Goal: Information Seeking & Learning: Check status

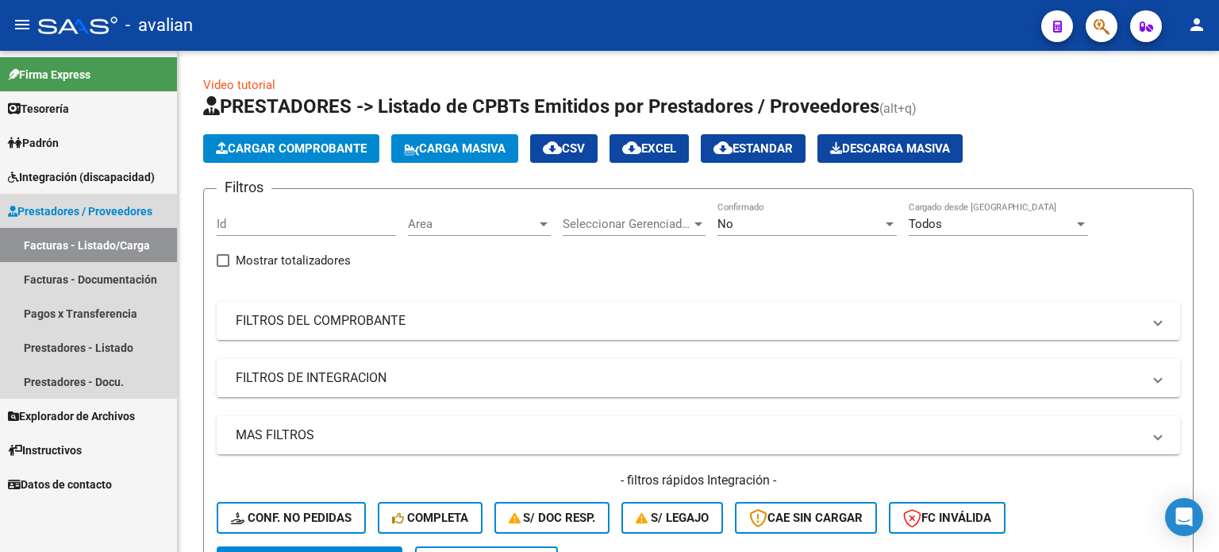
click at [60, 239] on link "Facturas - Listado/Carga" at bounding box center [88, 245] width 177 height 34
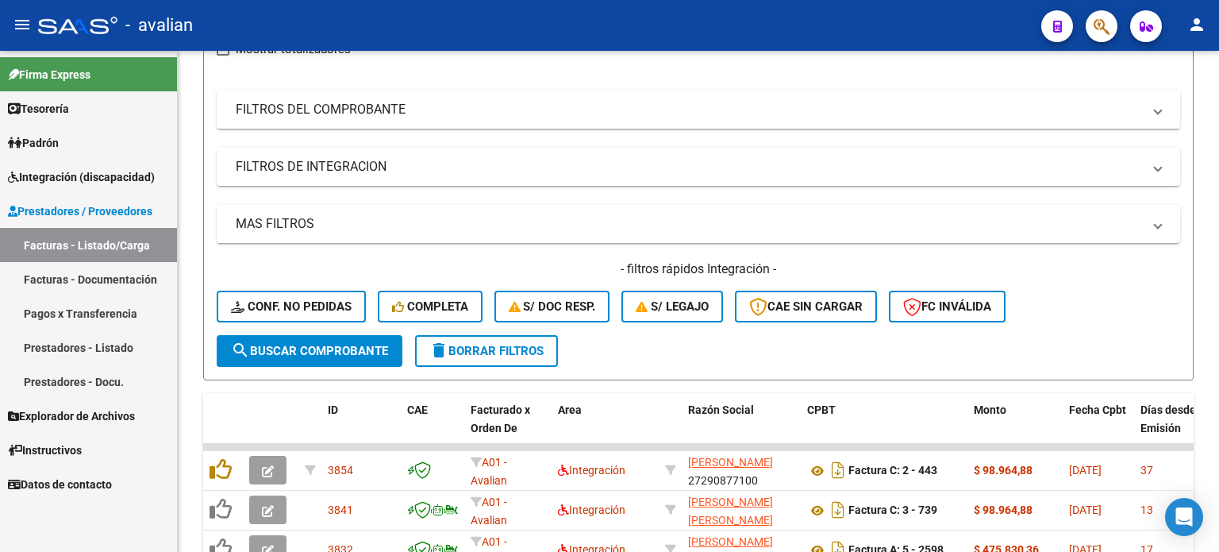
click at [94, 182] on span "Integración (discapacidad)" at bounding box center [81, 176] width 147 height 17
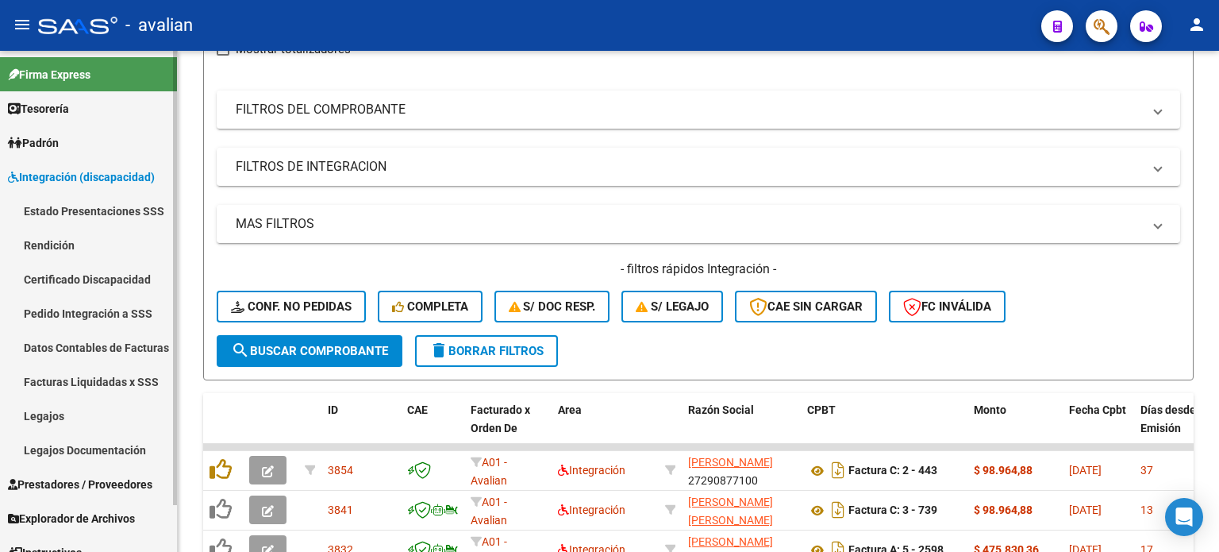
click at [57, 309] on link "Pedido Integración a SSS" at bounding box center [88, 313] width 177 height 34
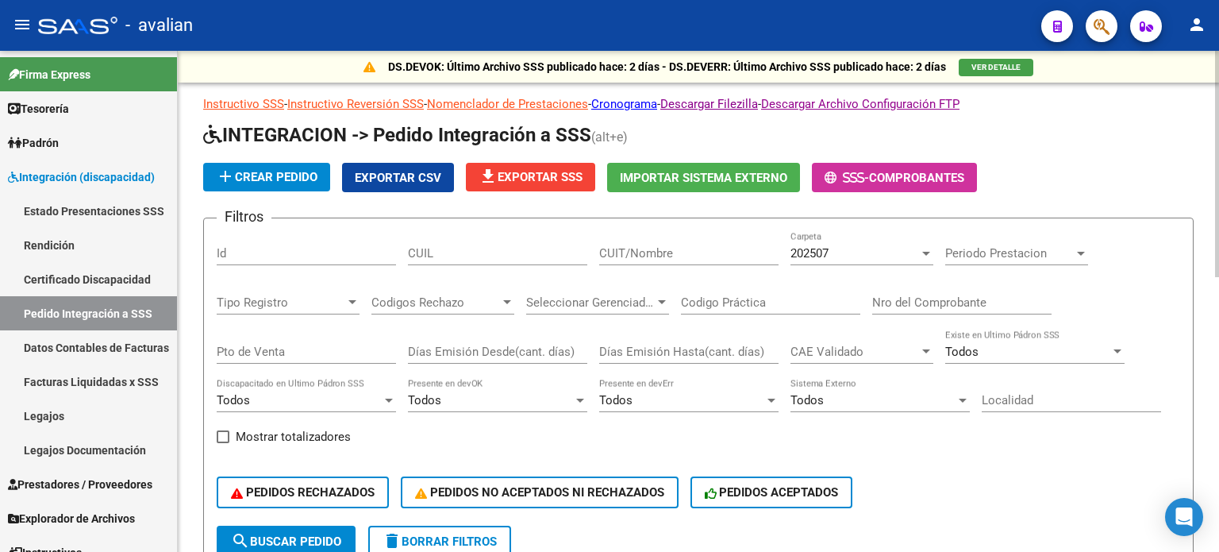
click at [546, 182] on span "file_download Exportar SSS" at bounding box center [531, 177] width 104 height 14
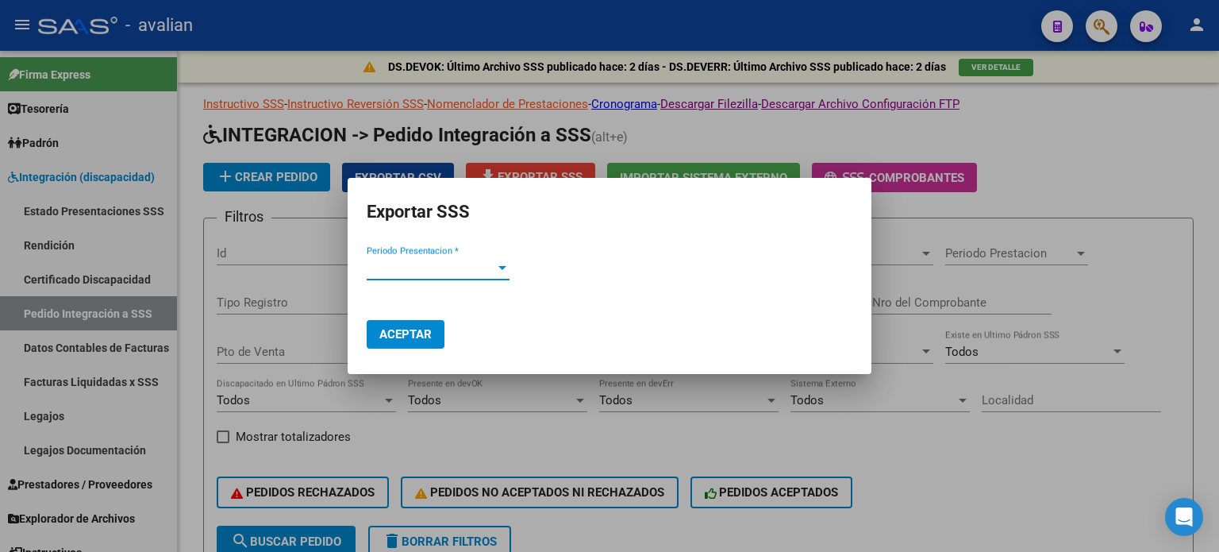
click at [416, 260] on span "Periodo Presentacion *" at bounding box center [431, 267] width 129 height 14
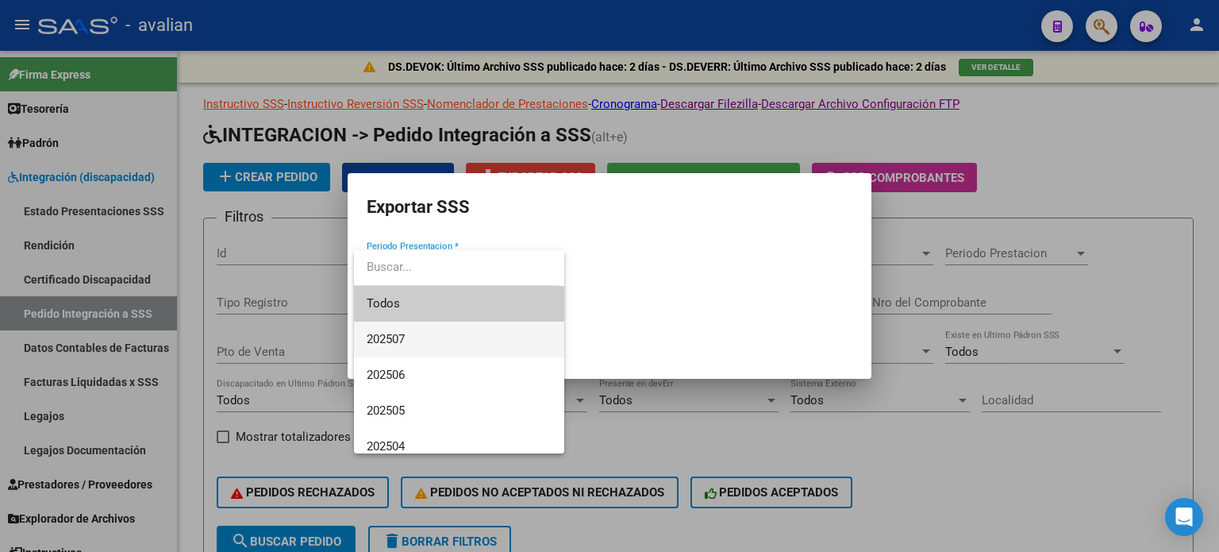
click at [410, 334] on span "202507" at bounding box center [459, 339] width 185 height 36
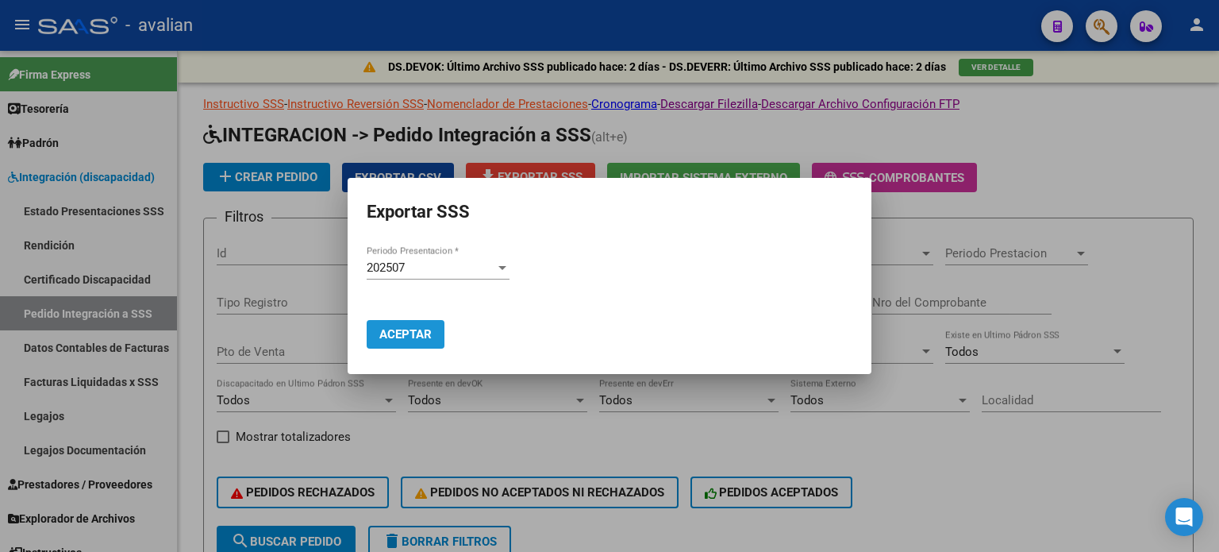
click at [420, 333] on span "Aceptar" at bounding box center [405, 334] width 52 height 14
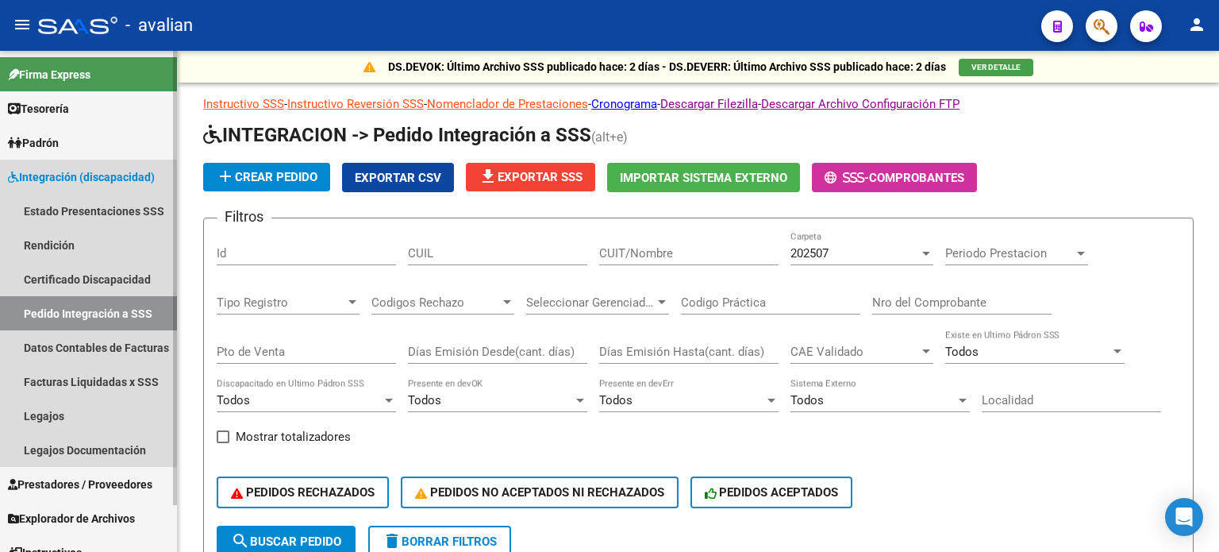
click at [40, 314] on link "Pedido Integración a SSS" at bounding box center [88, 313] width 177 height 34
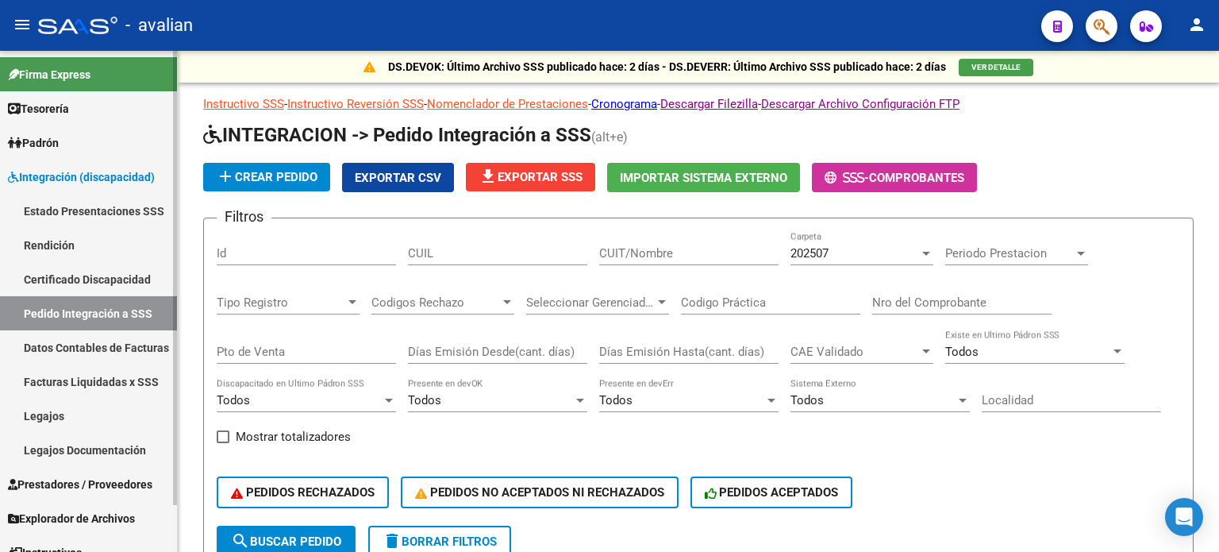
click at [66, 485] on span "Prestadores / Proveedores" at bounding box center [80, 483] width 144 height 17
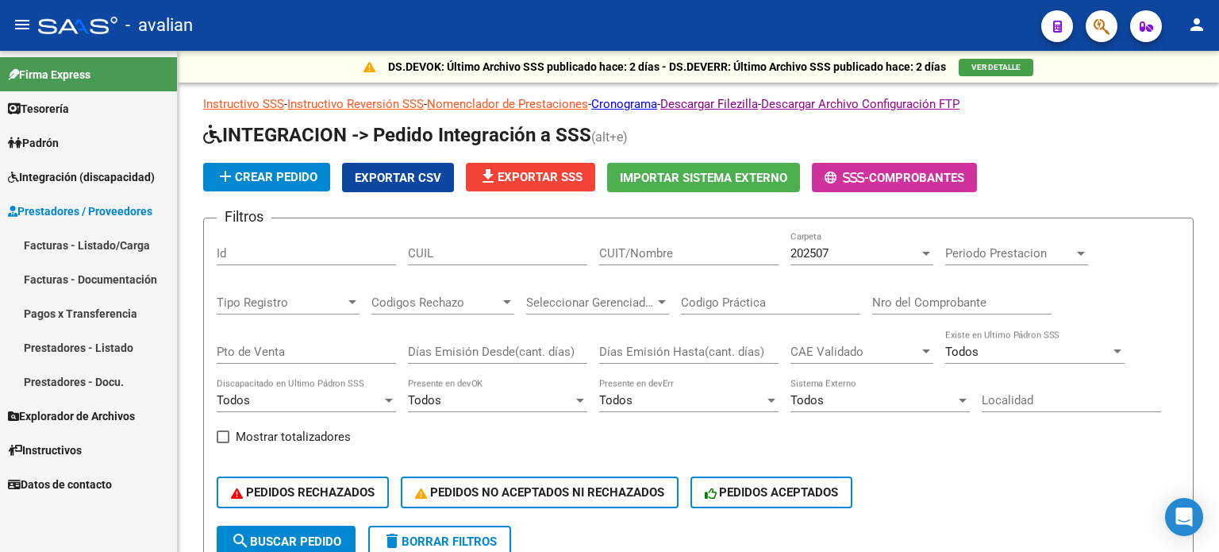
click at [77, 245] on link "Facturas - Listado/Carga" at bounding box center [88, 245] width 177 height 34
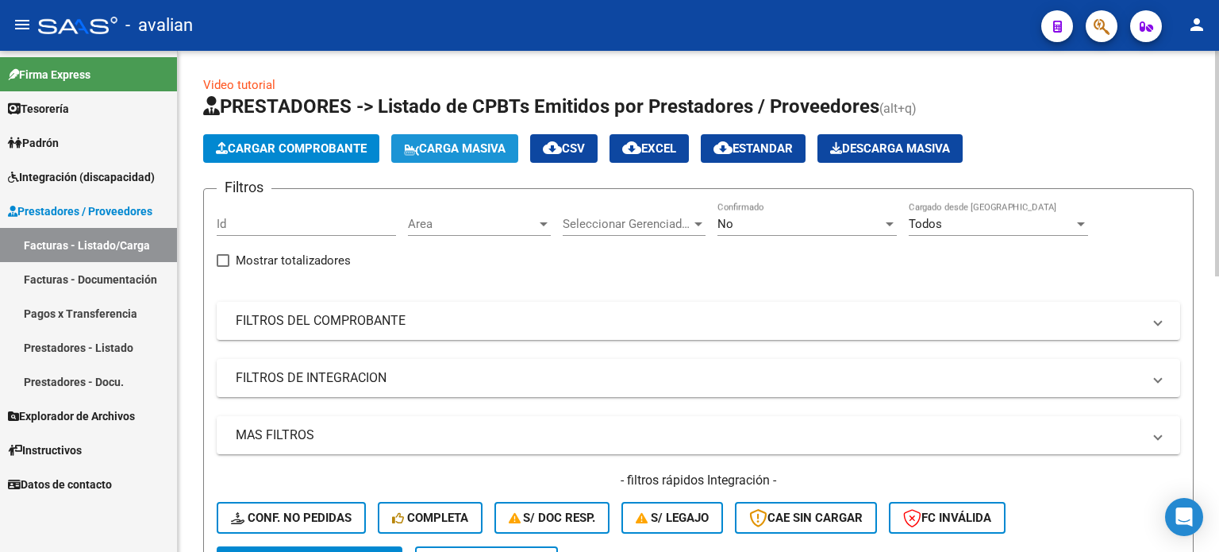
click at [467, 148] on span "Carga Masiva" at bounding box center [455, 148] width 102 height 14
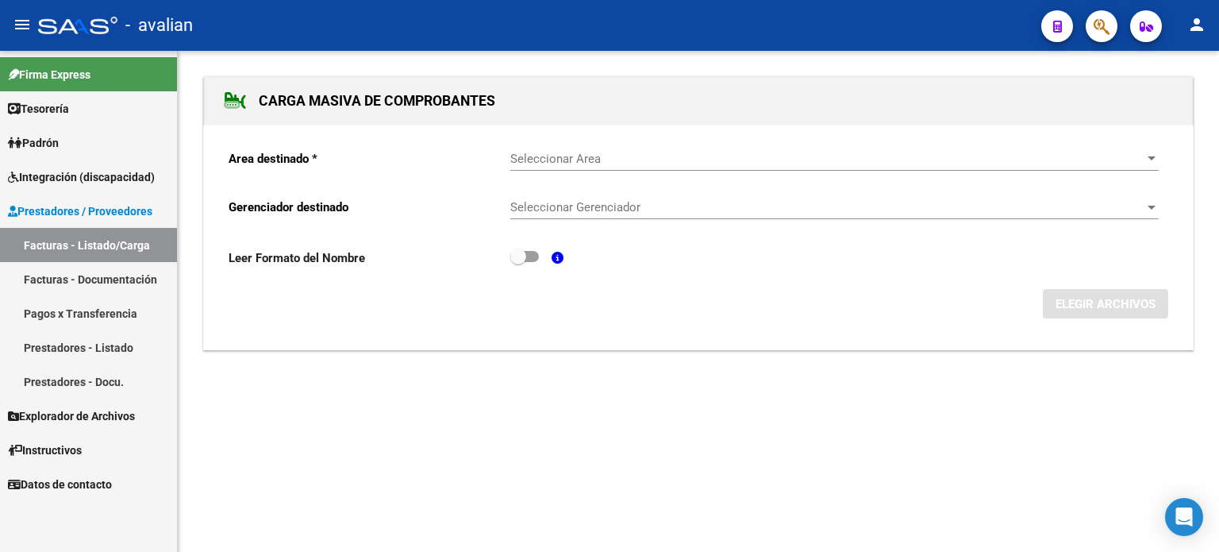
click at [630, 156] on span "Seleccionar Area" at bounding box center [827, 159] width 634 height 14
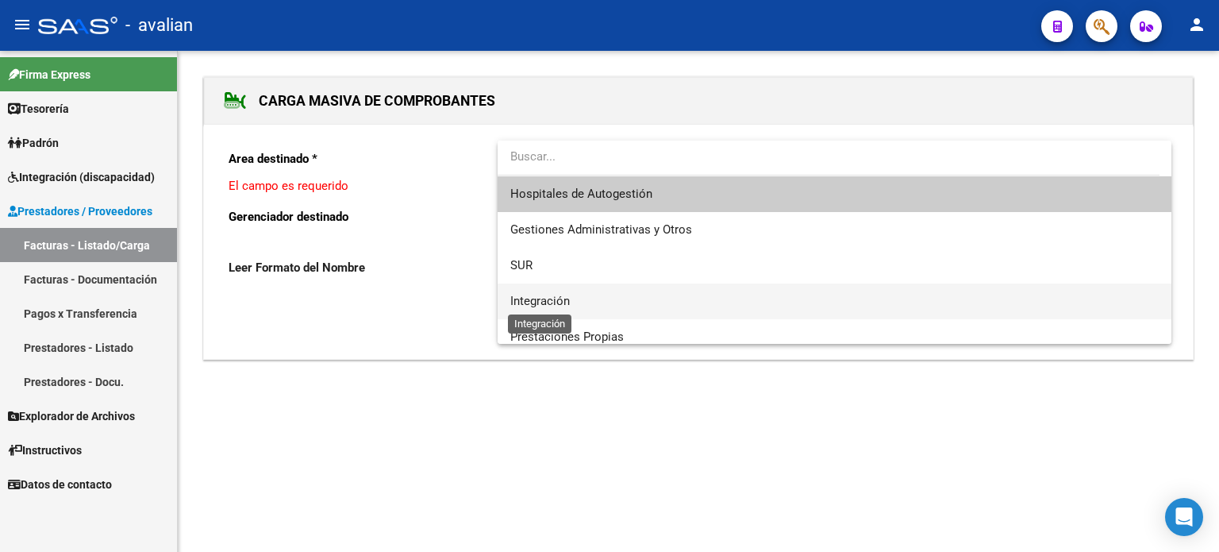
click at [530, 296] on span "Integración" at bounding box center [540, 301] width 60 height 14
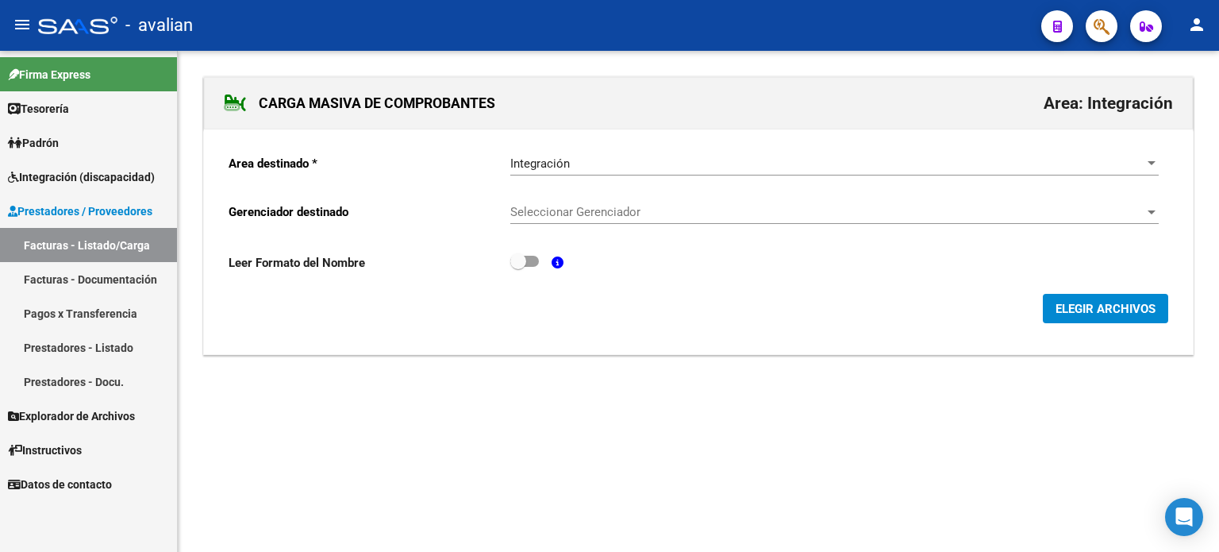
click at [547, 220] on div "Seleccionar Gerenciador Seleccionar Gerenciador" at bounding box center [834, 207] width 648 height 34
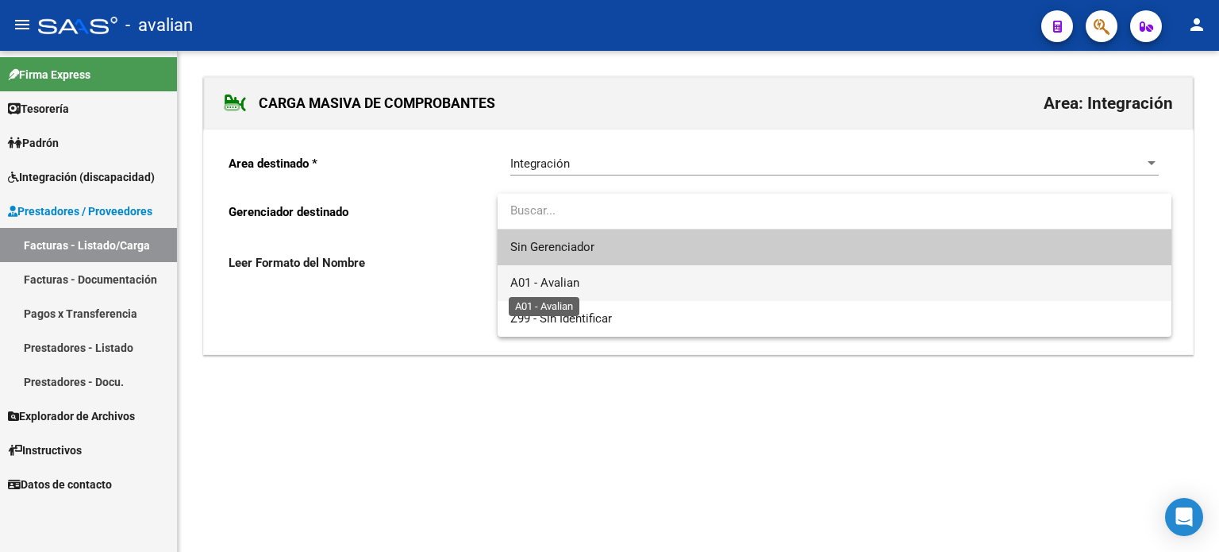
click at [539, 281] on span "A01 - Avalian" at bounding box center [544, 282] width 69 height 14
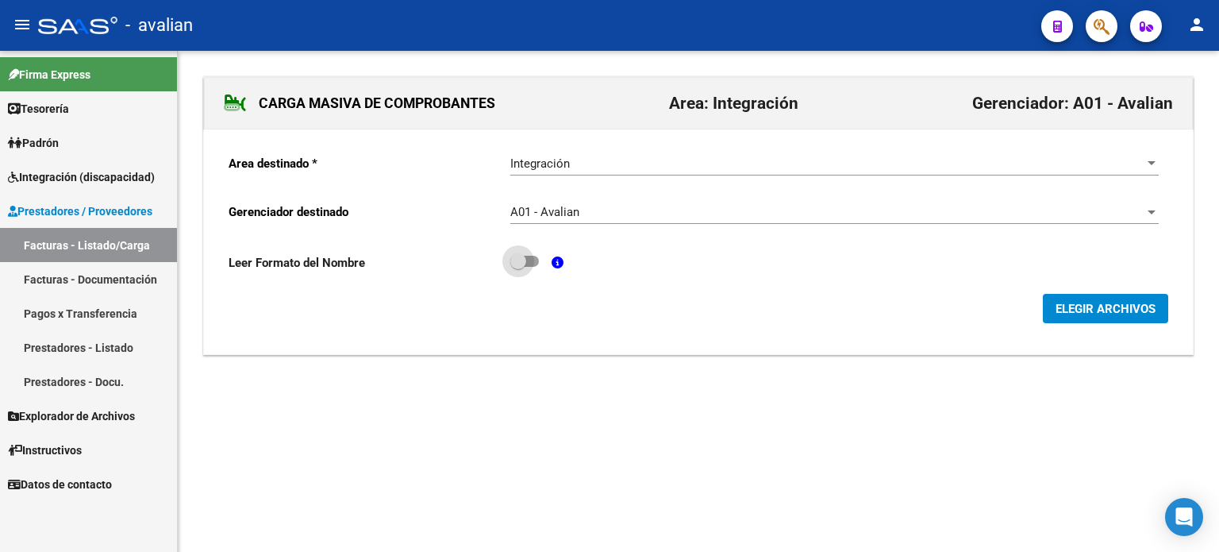
click at [537, 267] on label at bounding box center [524, 261] width 29 height 19
click at [518, 267] on input "checkbox" at bounding box center [518, 267] width 1 height 1
checkbox input "true"
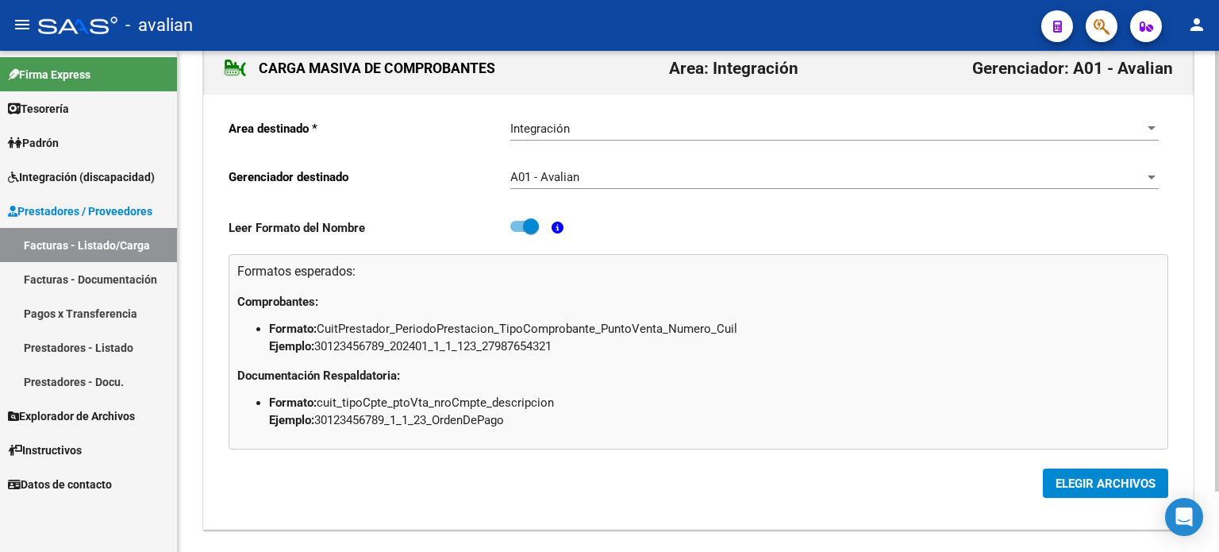
scroll to position [68, 0]
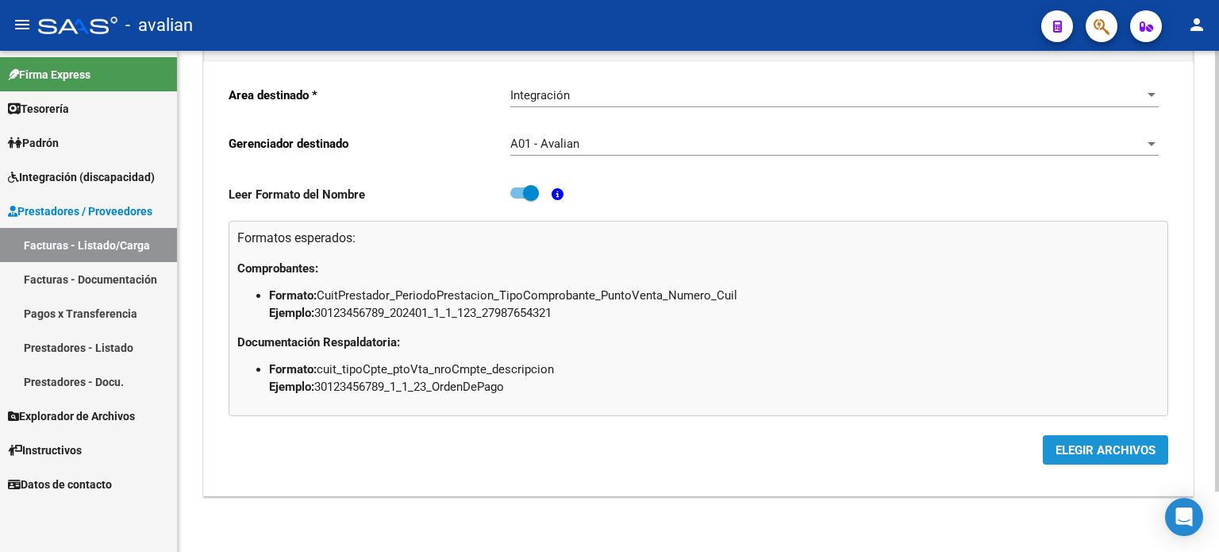
click at [1082, 453] on span "ELEGIR ARCHIVOS" at bounding box center [1106, 450] width 100 height 14
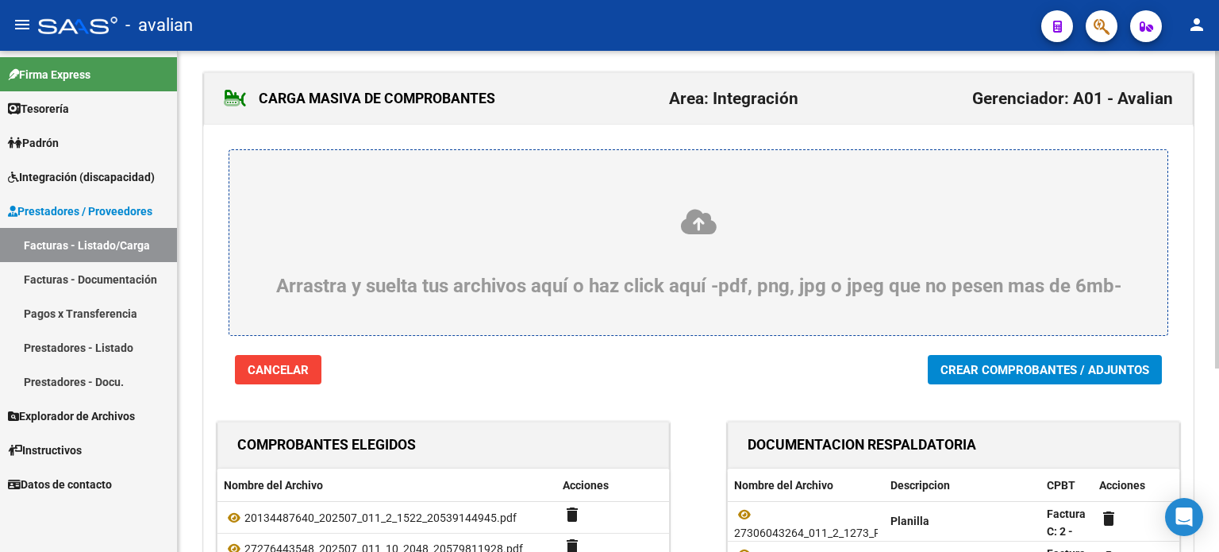
scroll to position [0, 0]
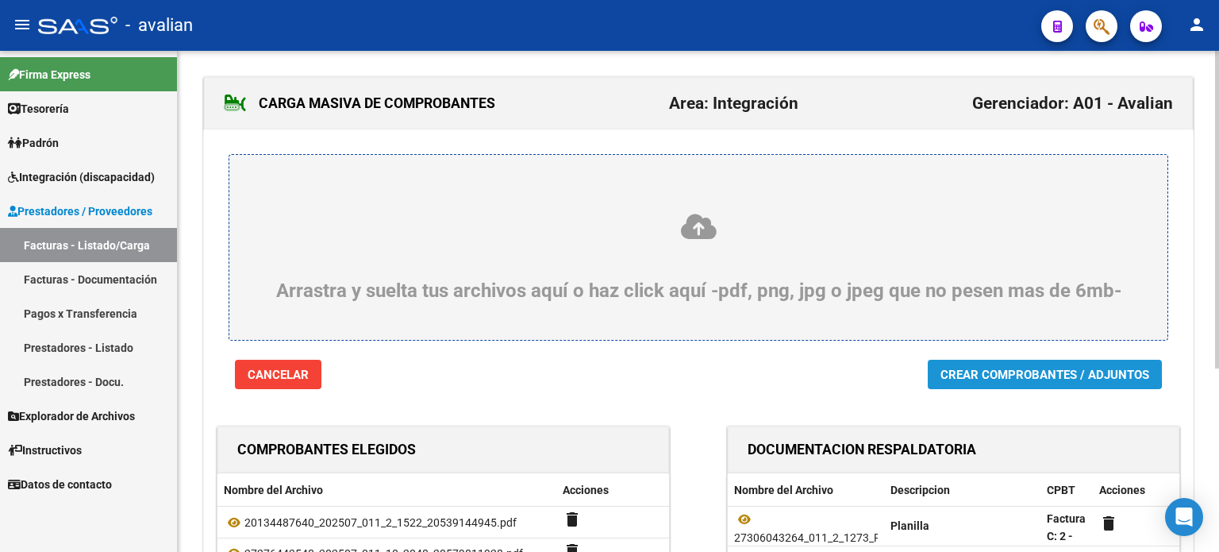
click at [991, 371] on span "Crear Comprobantes / Adjuntos" at bounding box center [1045, 374] width 209 height 14
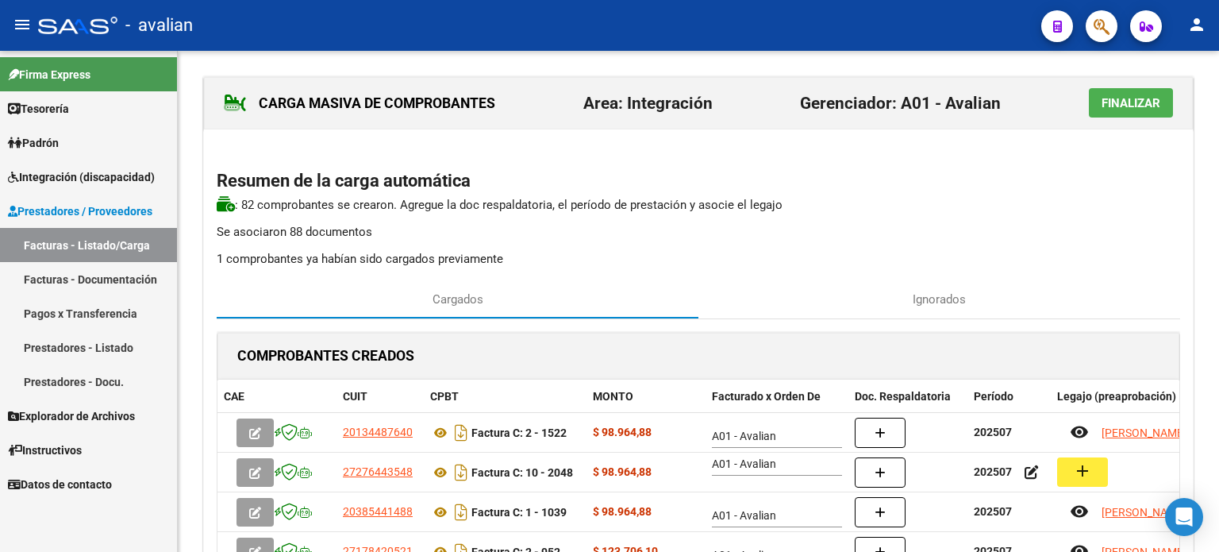
click at [1117, 103] on span "Finalizar" at bounding box center [1131, 103] width 59 height 14
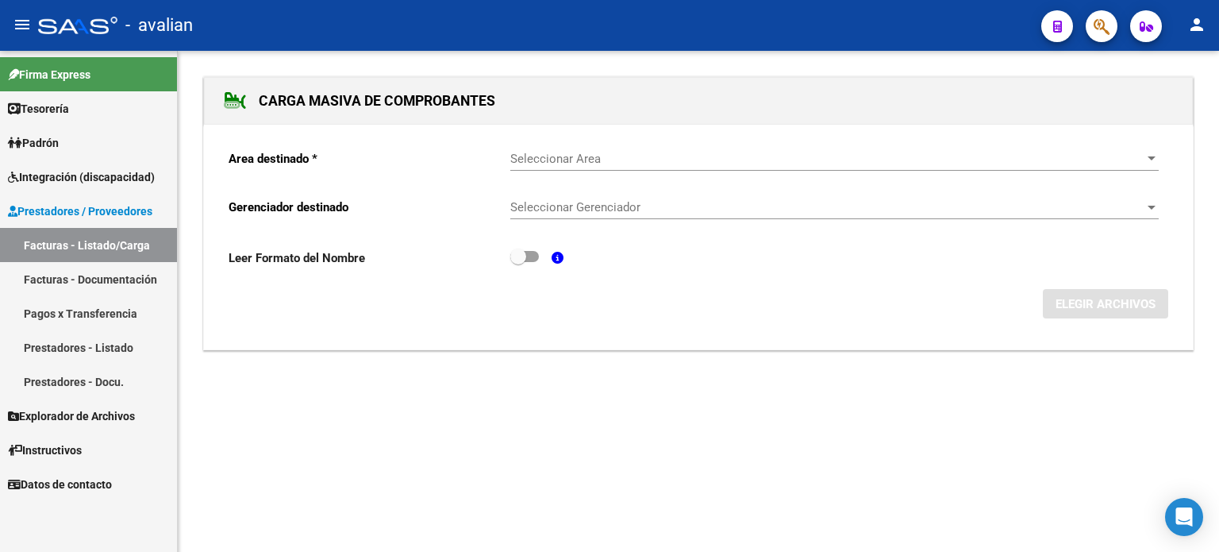
click at [58, 247] on link "Facturas - Listado/Carga" at bounding box center [88, 245] width 177 height 34
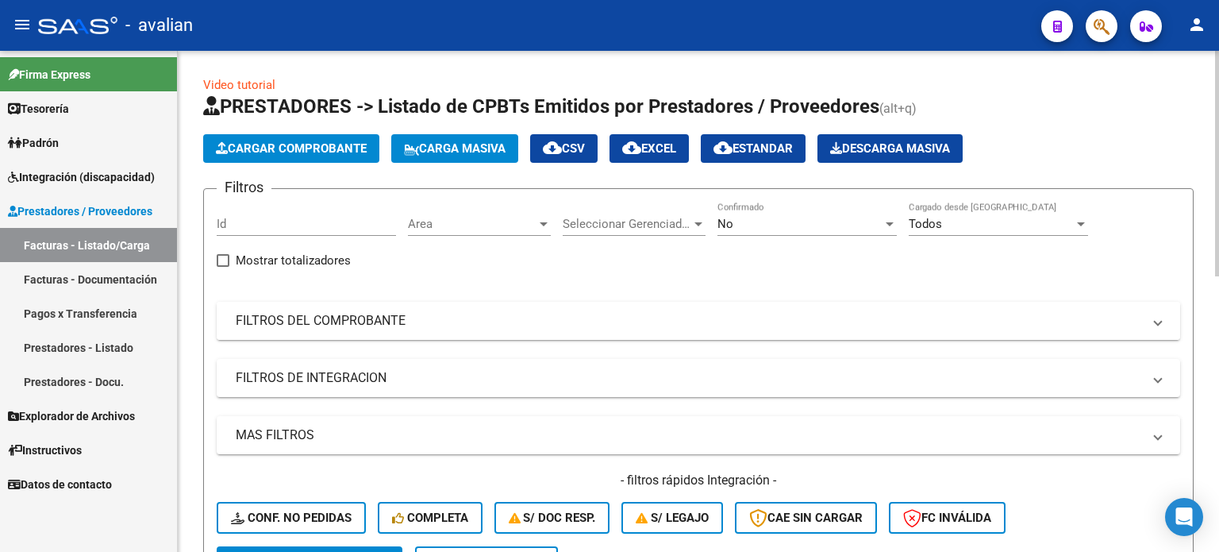
scroll to position [248, 0]
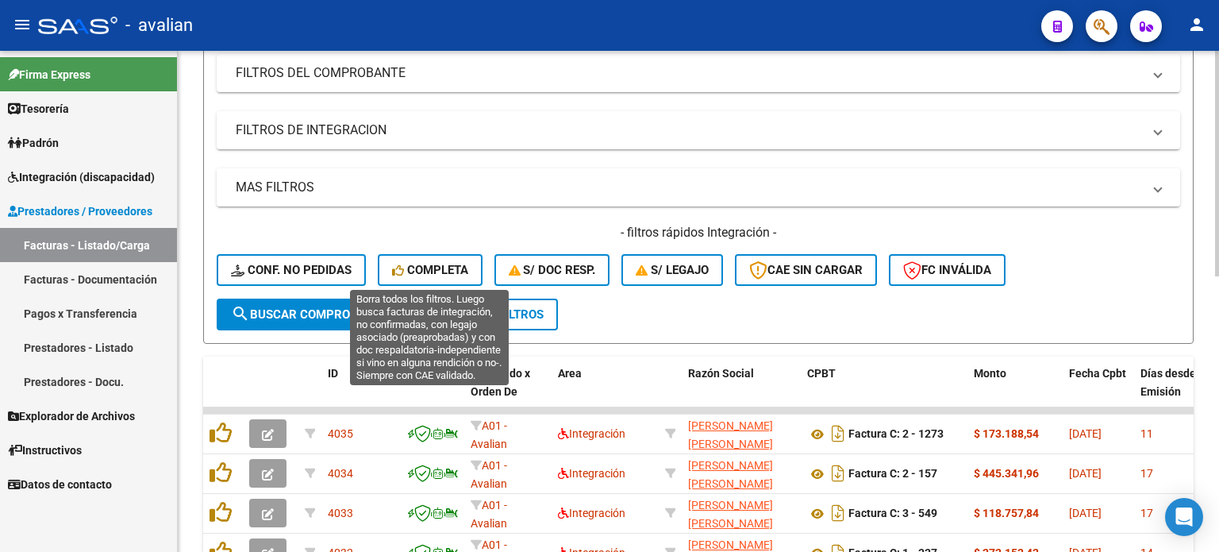
click at [413, 263] on span "Completa" at bounding box center [430, 270] width 76 height 14
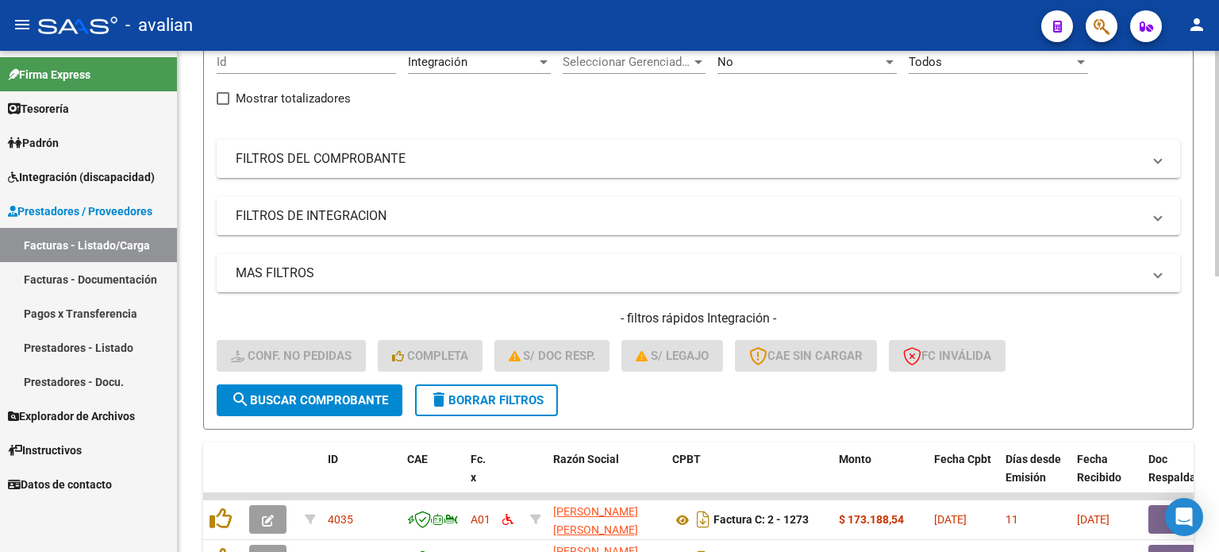
scroll to position [143, 0]
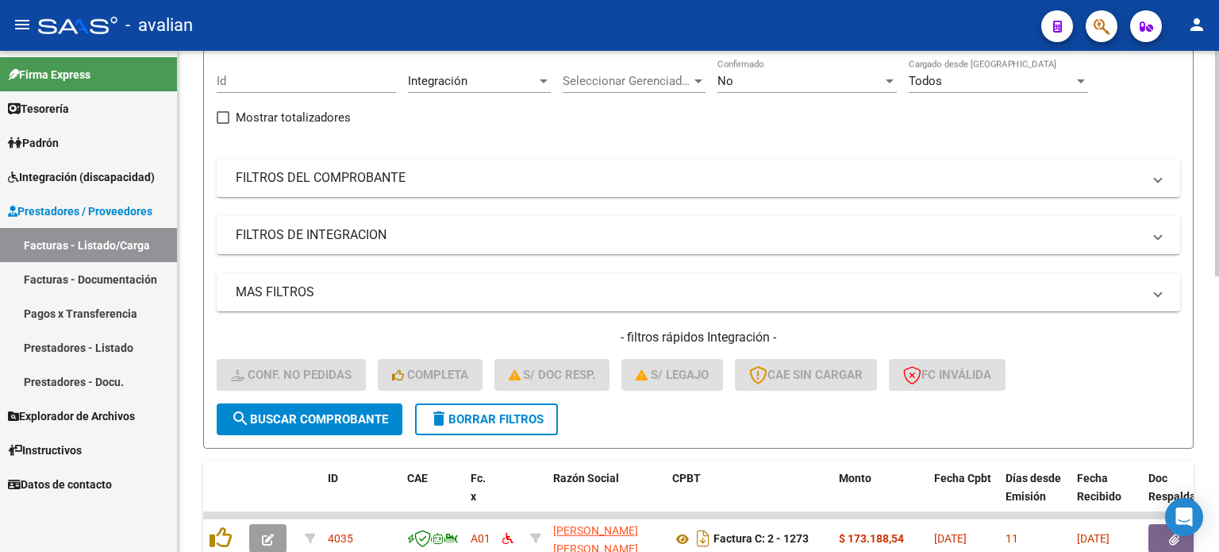
click at [530, 414] on span "delete Borrar Filtros" at bounding box center [486, 419] width 114 height 14
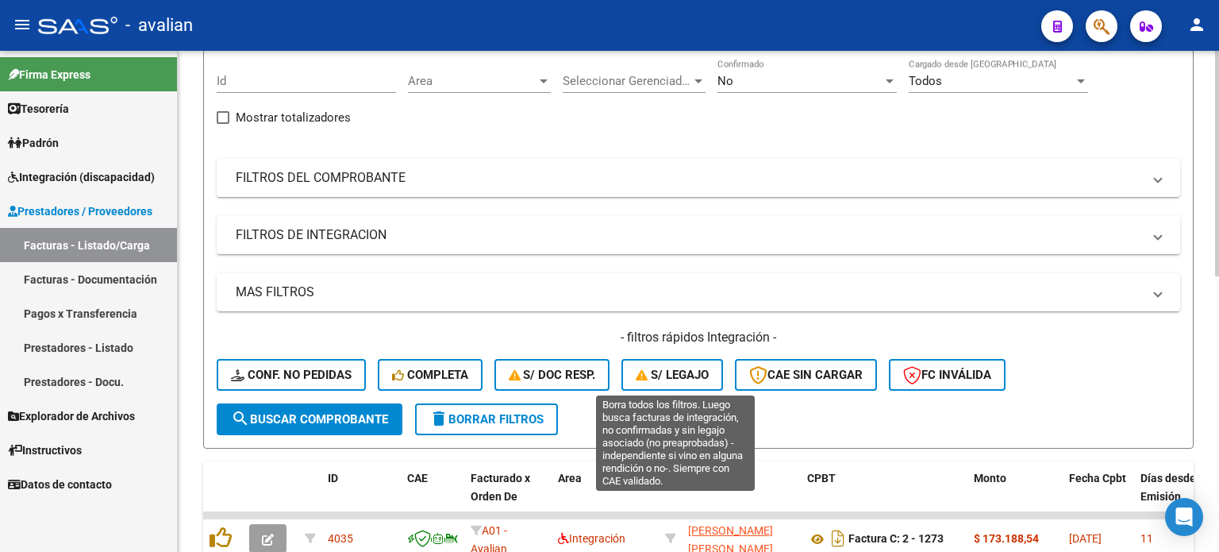
click at [681, 367] on span "S/ legajo" at bounding box center [672, 374] width 73 height 14
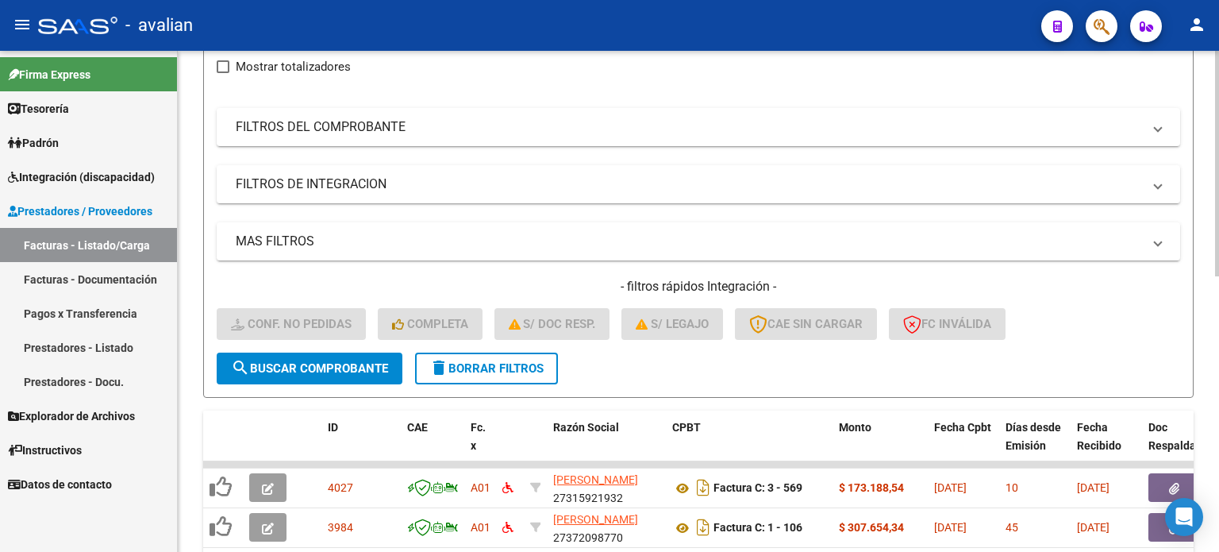
scroll to position [188, 0]
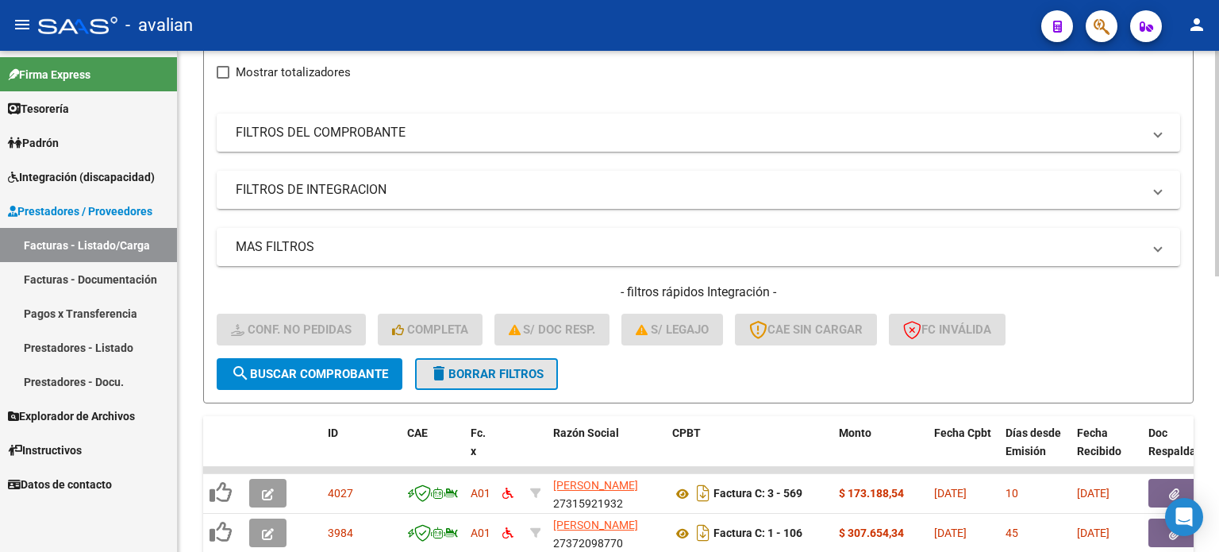
click at [498, 367] on span "delete Borrar Filtros" at bounding box center [486, 374] width 114 height 14
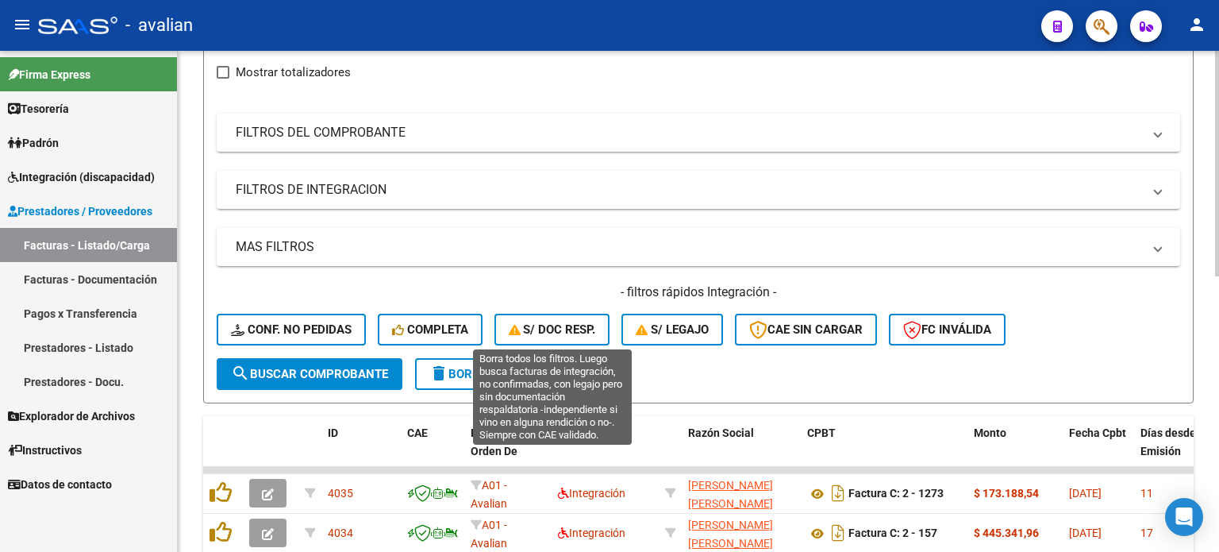
click at [556, 329] on span "S/ Doc Resp." at bounding box center [552, 329] width 87 height 14
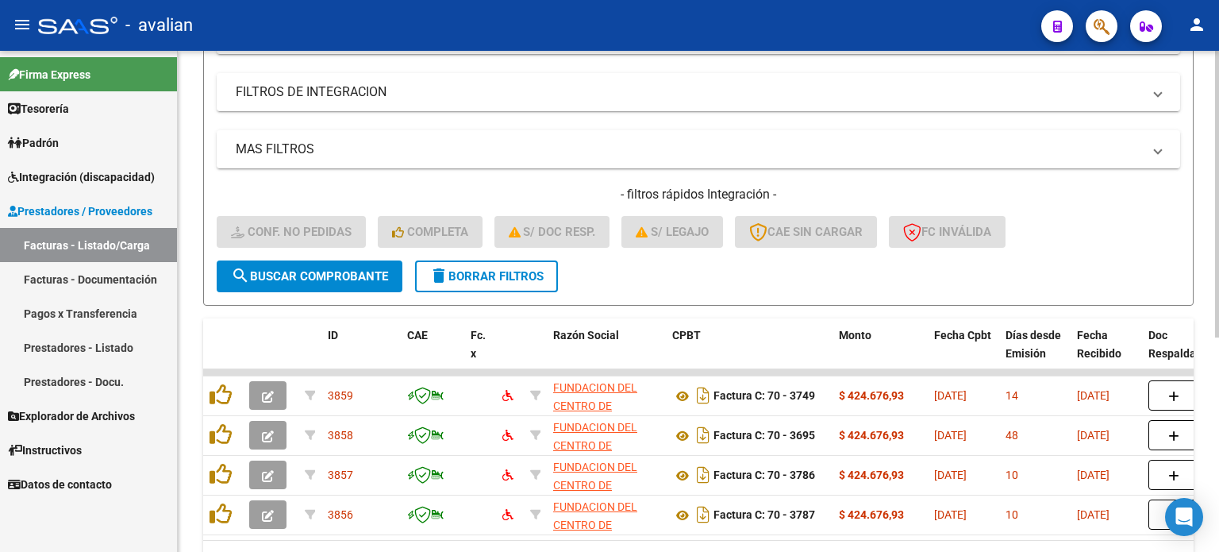
scroll to position [374, 0]
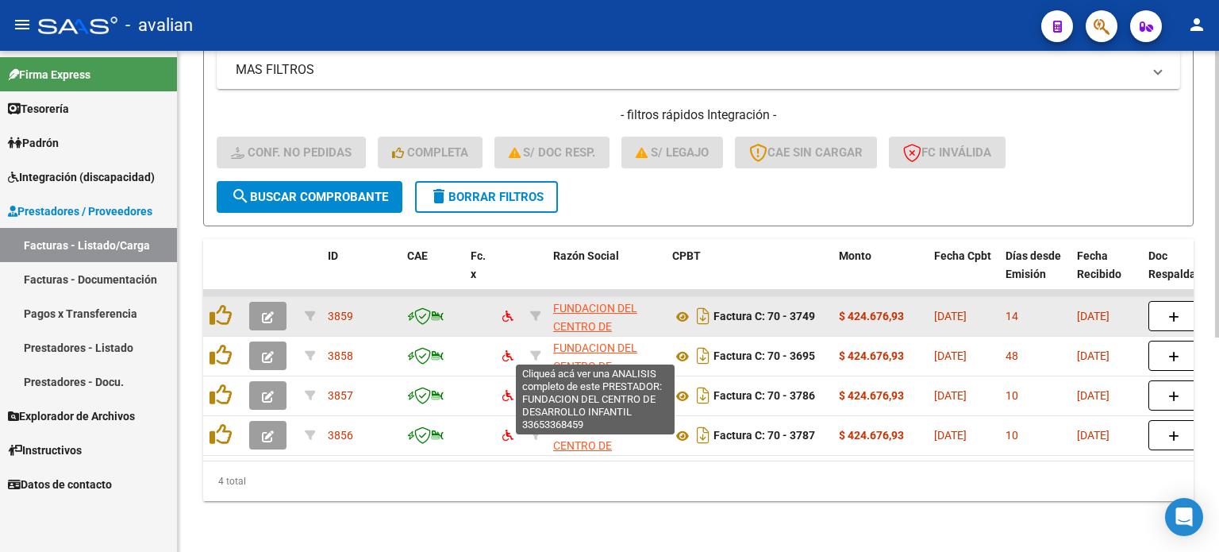
click at [587, 302] on span "FUNDACION DEL CENTRO DE DESARROLLO INFANTIL" at bounding box center [595, 335] width 84 height 67
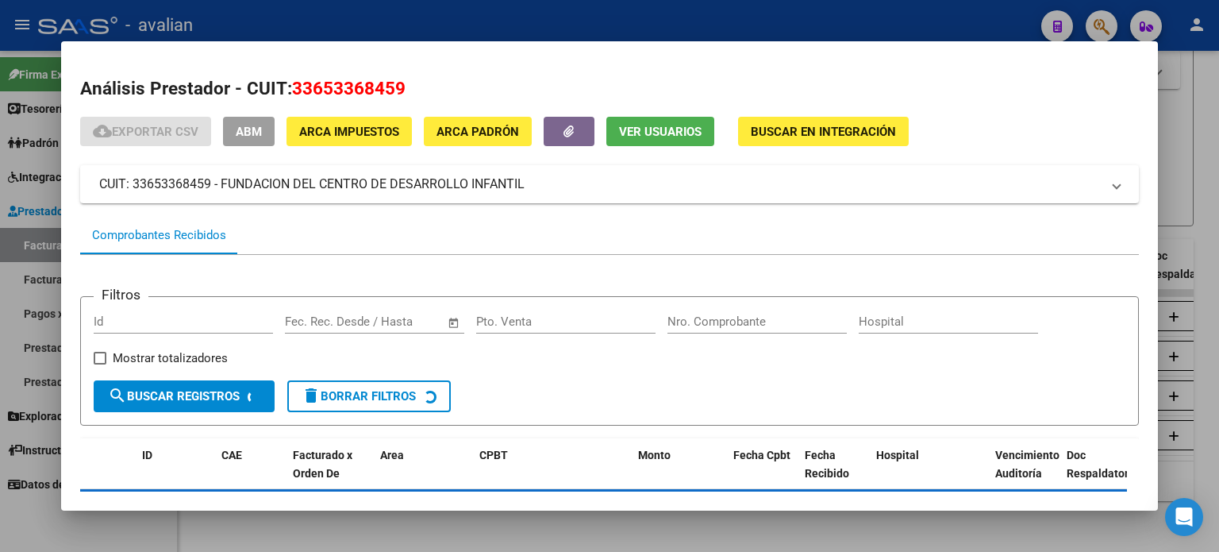
click at [296, 78] on span "33653368459" at bounding box center [349, 88] width 114 height 21
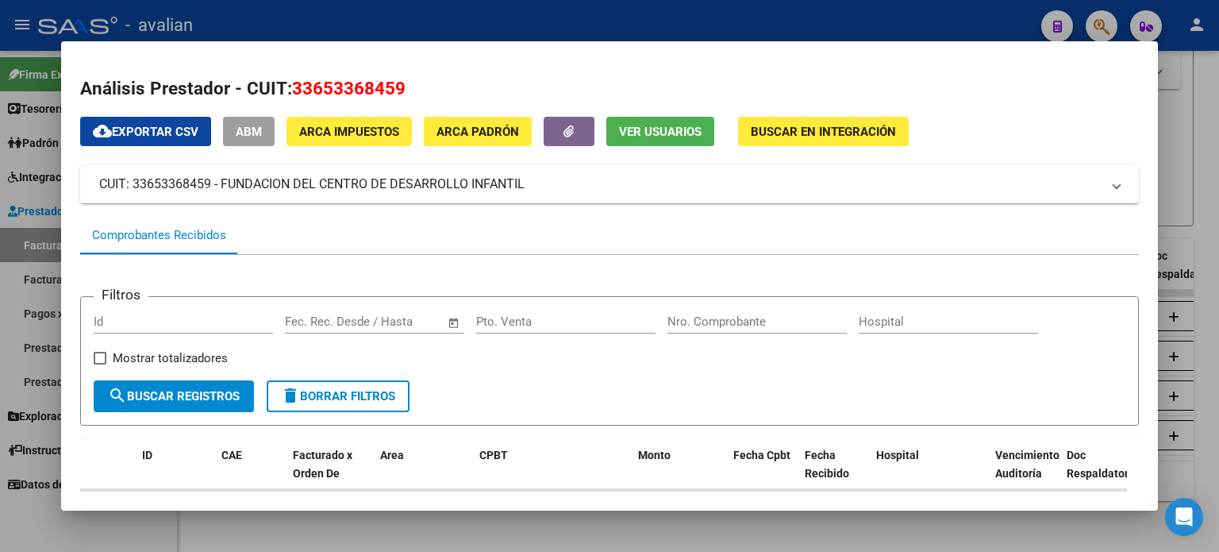
drag, startPoint x: 294, startPoint y: 87, endPoint x: 403, endPoint y: 96, distance: 109.1
click at [403, 96] on span "33653368459" at bounding box center [349, 88] width 114 height 21
copy span "33653368459"
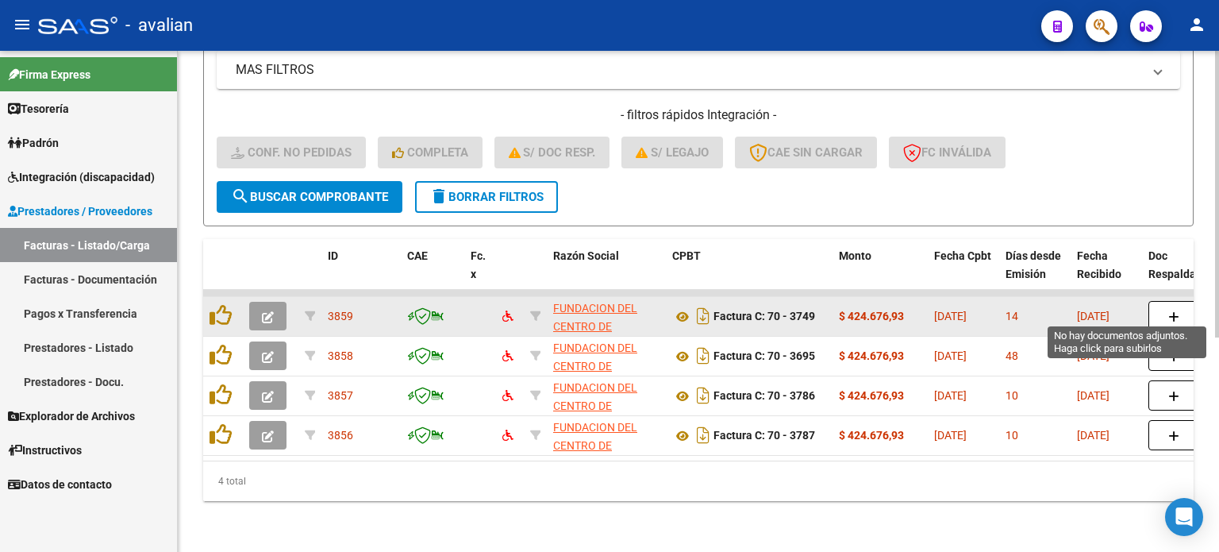
click at [1176, 311] on icon "button" at bounding box center [1173, 317] width 11 height 12
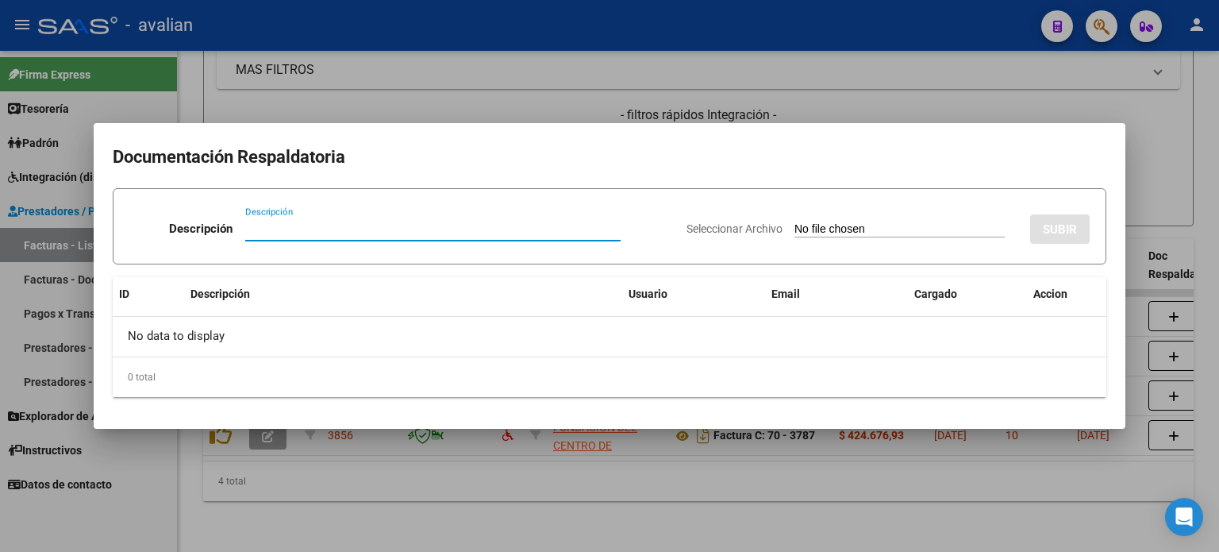
paste input "33653368459"
type input "33653368459"
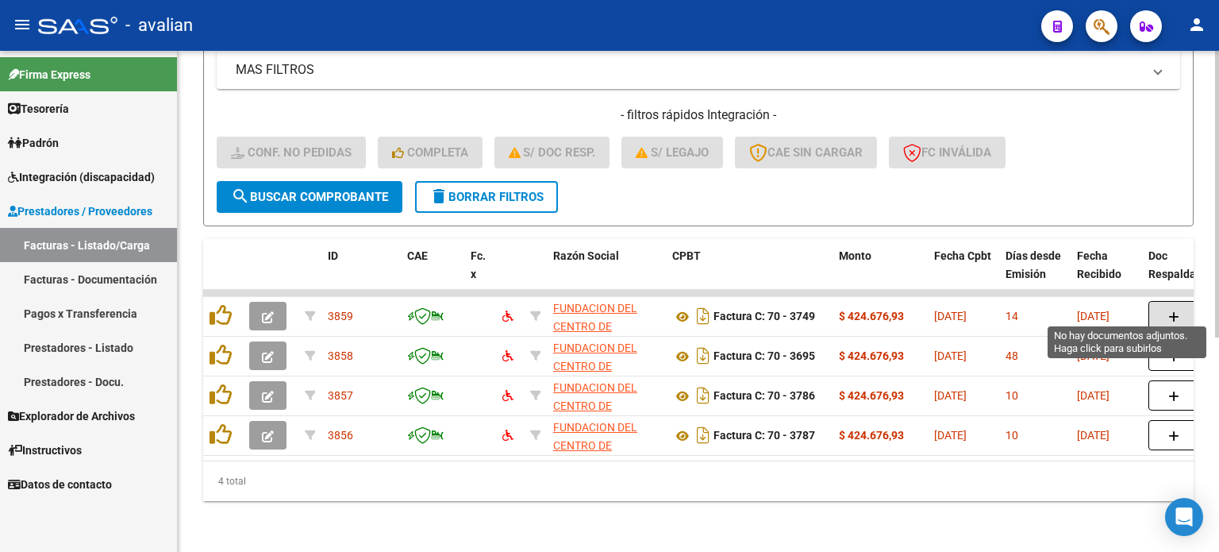
click at [482, 181] on button "delete Borrar Filtros" at bounding box center [486, 197] width 143 height 32
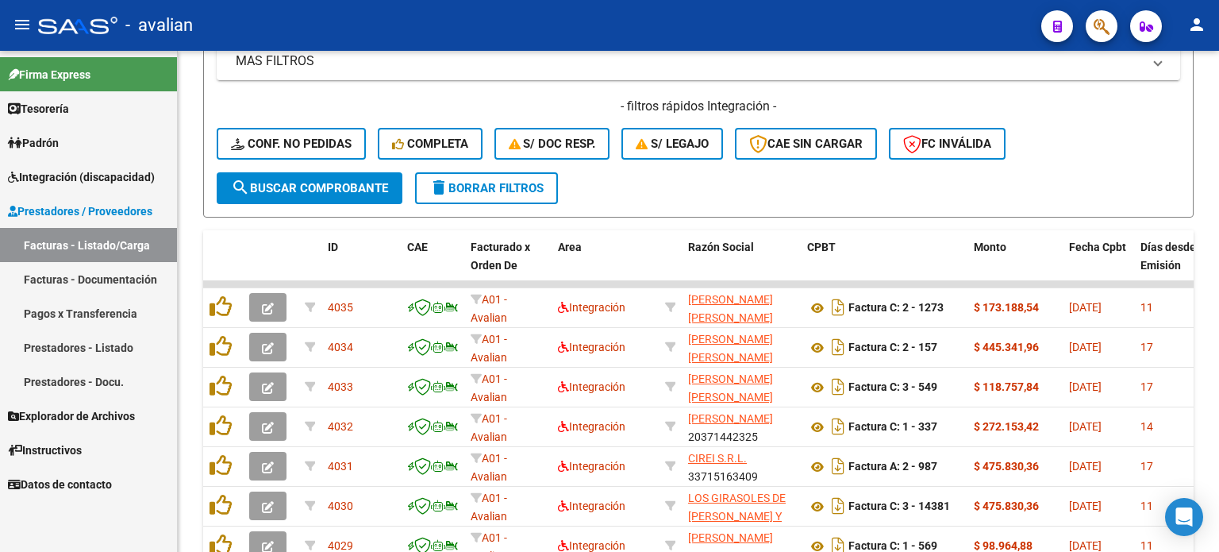
click at [60, 182] on span "Integración (discapacidad)" at bounding box center [81, 176] width 147 height 17
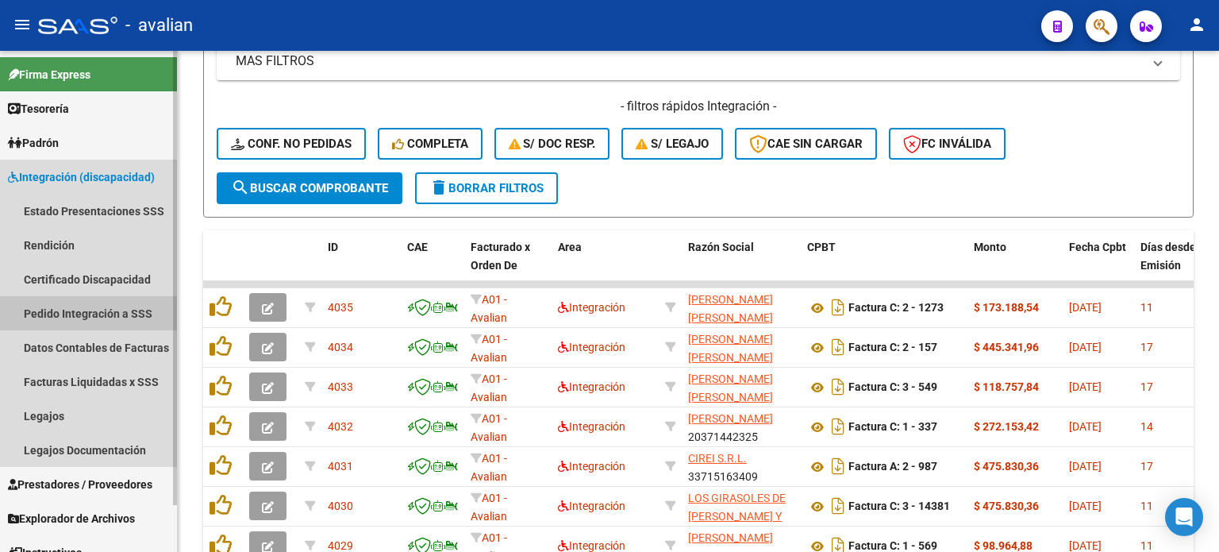
click at [71, 310] on link "Pedido Integración a SSS" at bounding box center [88, 313] width 177 height 34
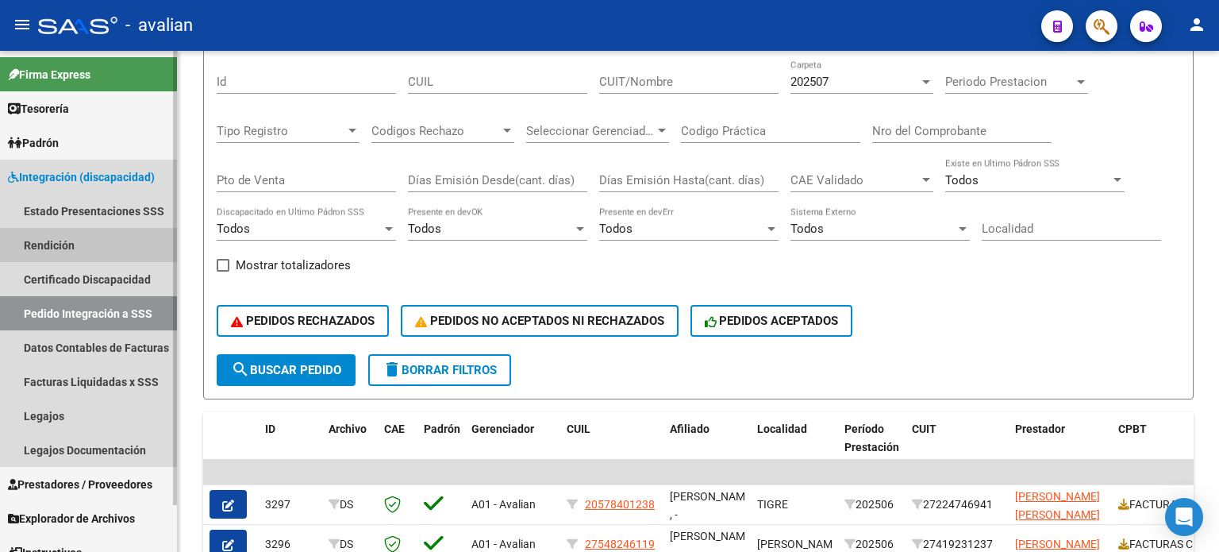
scroll to position [374, 0]
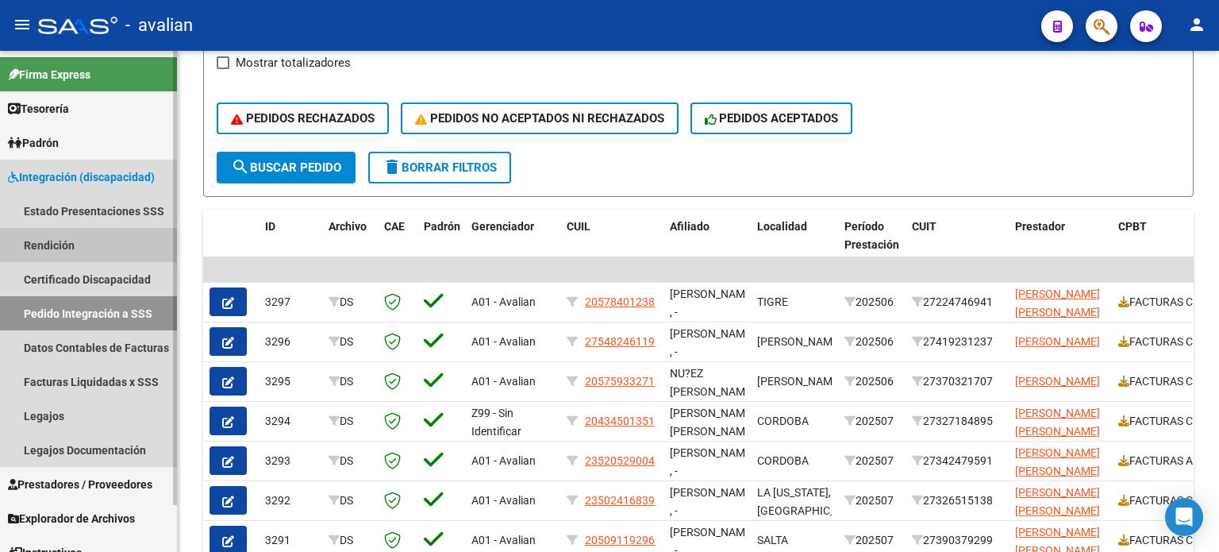
click at [51, 244] on link "Rendición" at bounding box center [88, 245] width 177 height 34
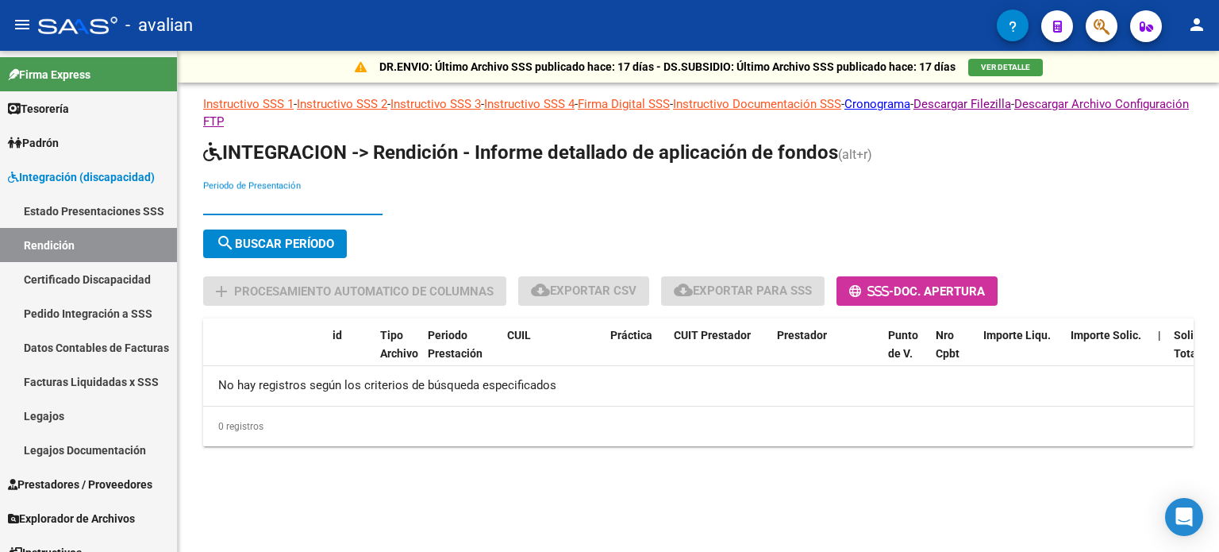
click at [264, 199] on input "Periodo de Presentación" at bounding box center [292, 202] width 179 height 14
type input "202506"
click at [267, 244] on span "search Buscar Período" at bounding box center [275, 244] width 118 height 14
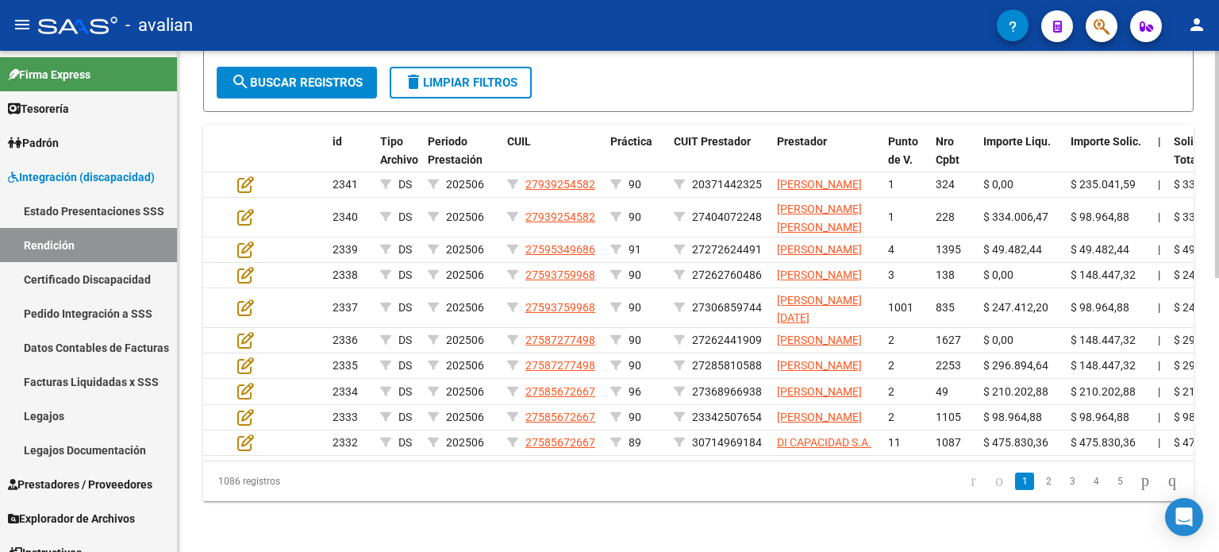
scroll to position [602, 0]
drag, startPoint x: 286, startPoint y: 447, endPoint x: 476, endPoint y: 464, distance: 191.3
click at [476, 464] on div "id Tipo Archivo Periodo Prestación CUIL Práctica CUIT Prestador Prestador Punto…" at bounding box center [698, 313] width 991 height 376
click at [527, 510] on div "DR.ENVIO: Último Archivo SSS publicado hace: 17 días - DS.SUBSIDIO: Último Arch…" at bounding box center [698, 47] width 1041 height 1010
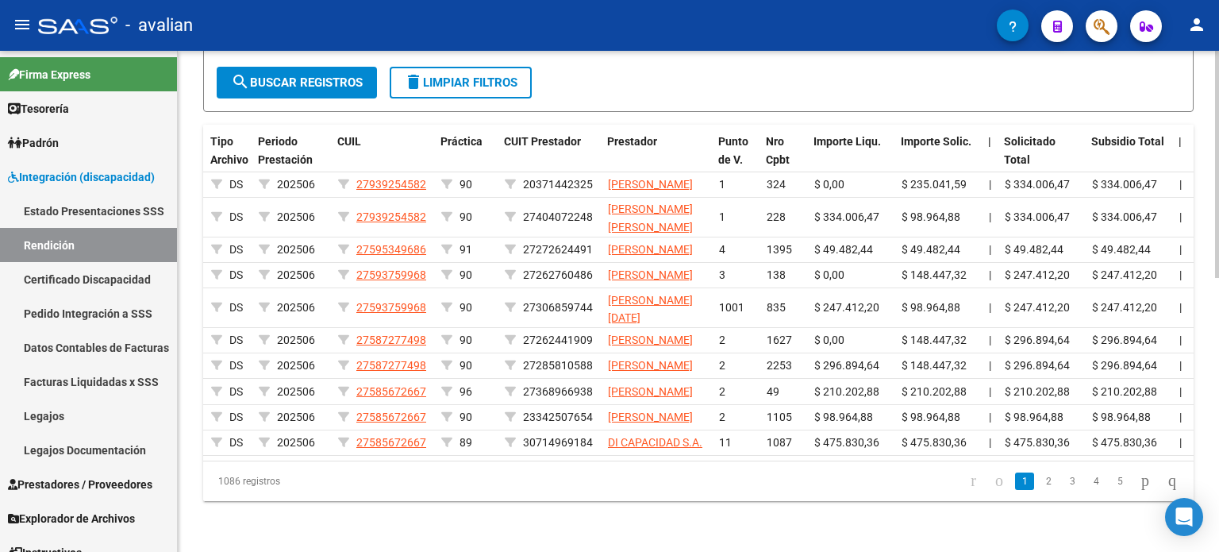
click at [582, 472] on datatable-pager "1 2 3 4 5" at bounding box center [795, 480] width 779 height 27
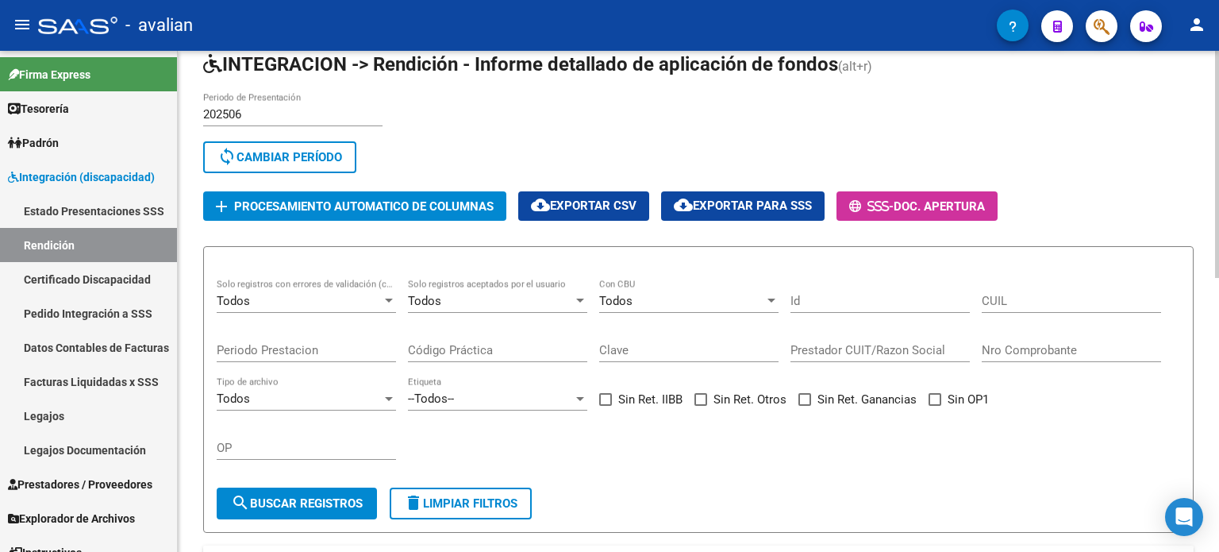
scroll to position [20, 0]
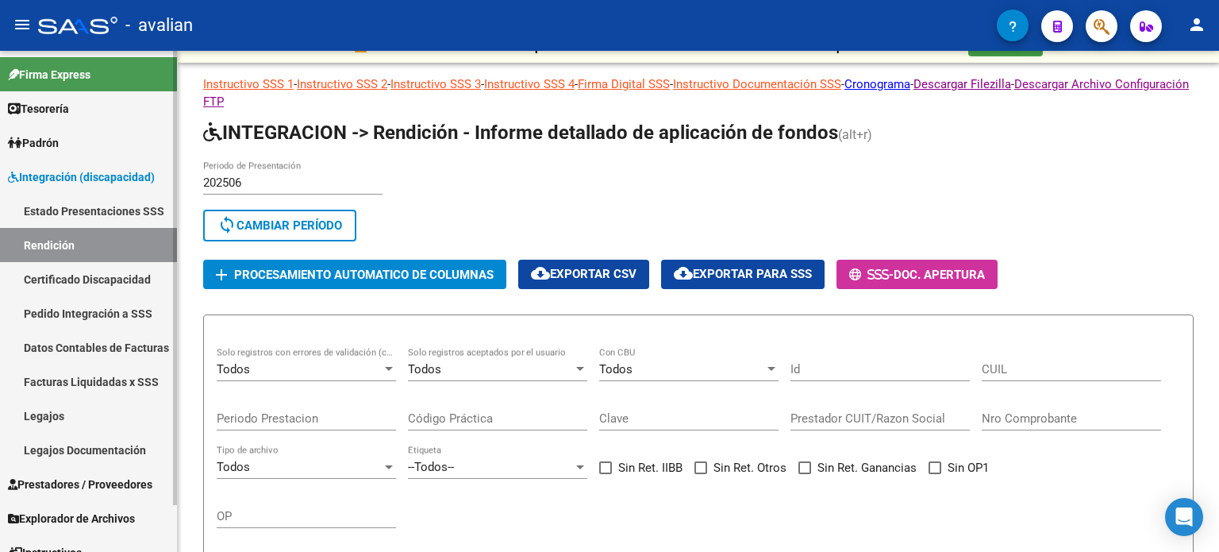
click at [110, 378] on link "Facturas Liquidadas x SSS" at bounding box center [88, 381] width 177 height 34
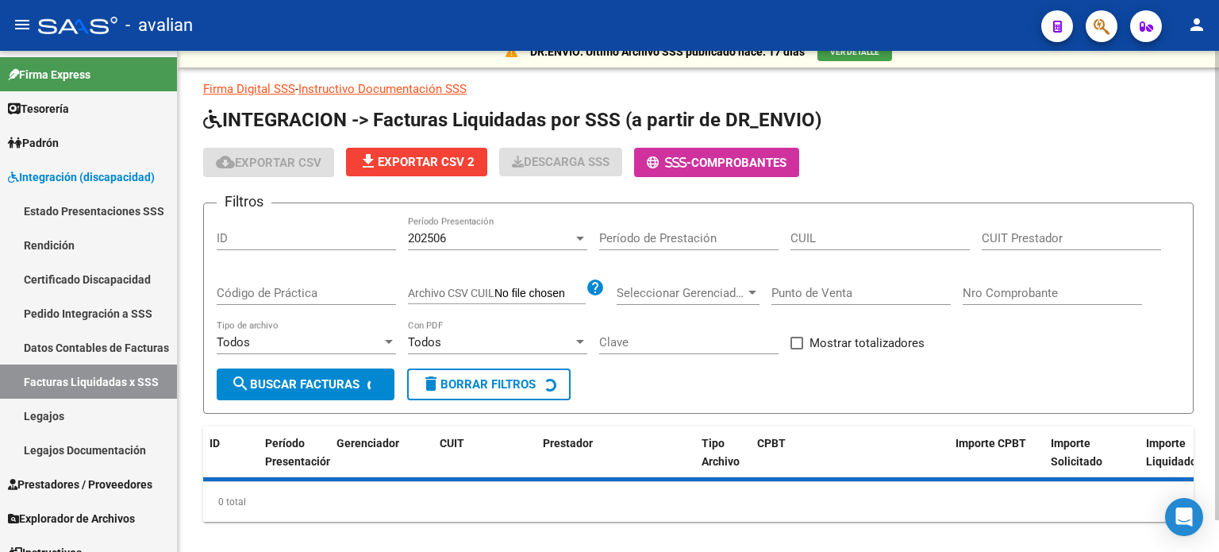
scroll to position [20, 0]
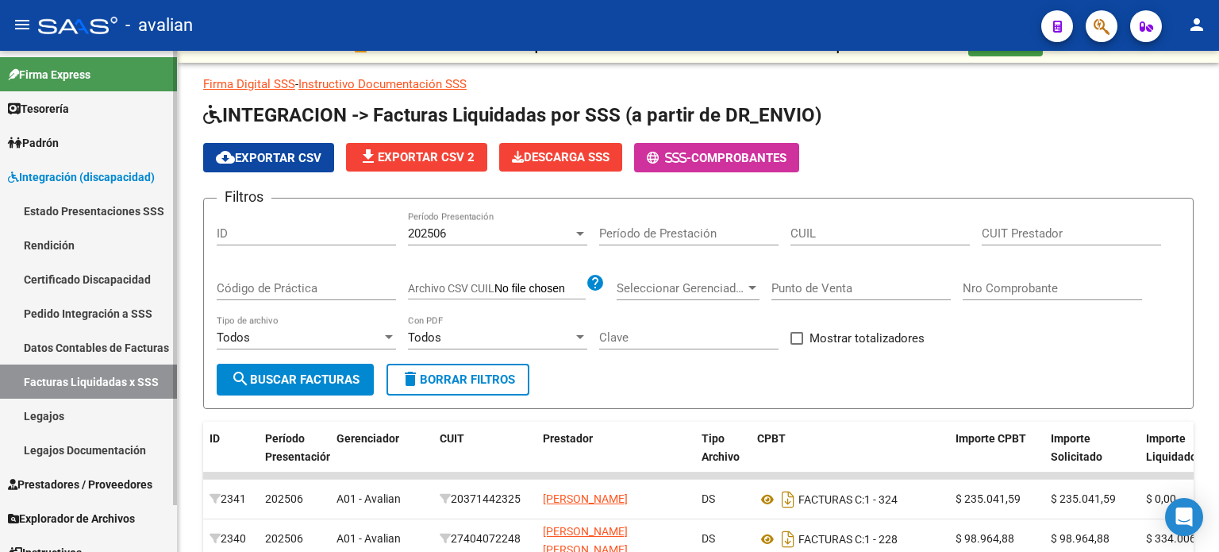
click at [81, 346] on link "Datos Contables de Facturas" at bounding box center [88, 347] width 177 height 34
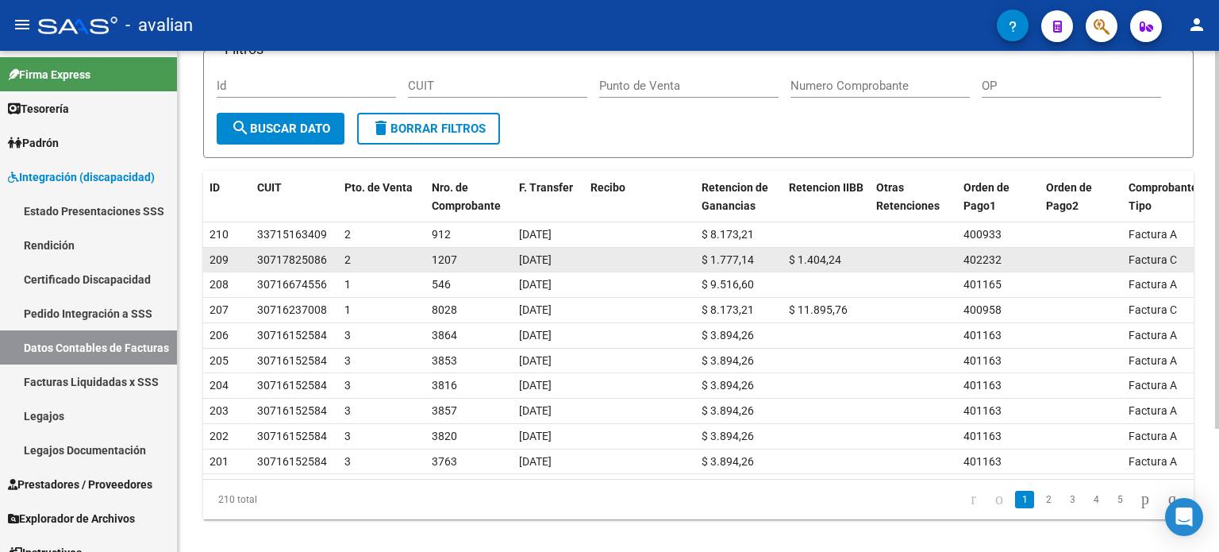
scroll to position [164, 0]
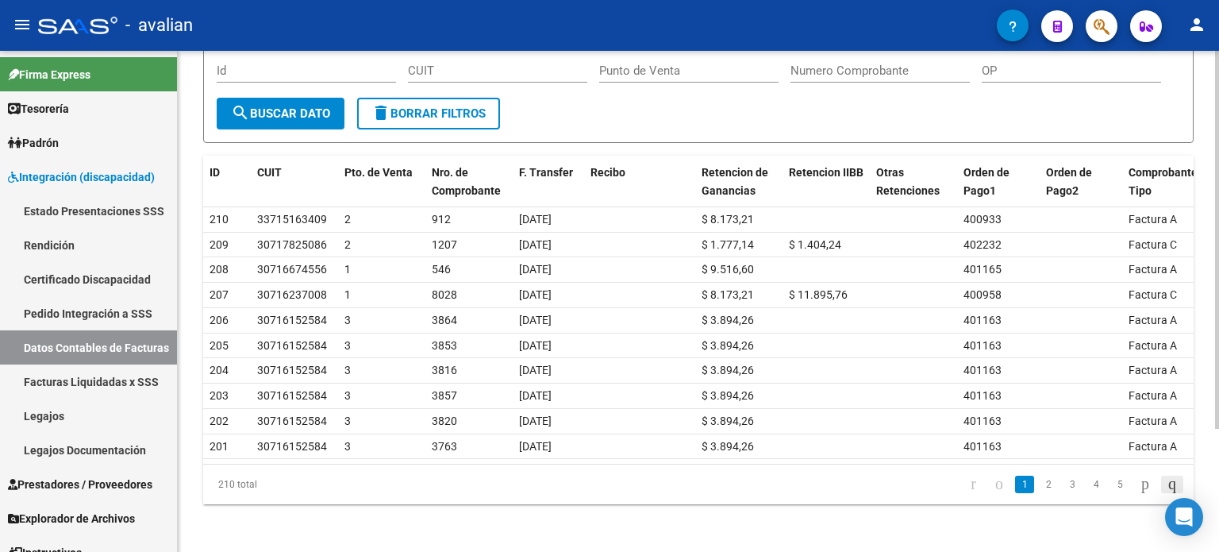
click at [1166, 487] on icon "go to last page" at bounding box center [1172, 483] width 13 height 19
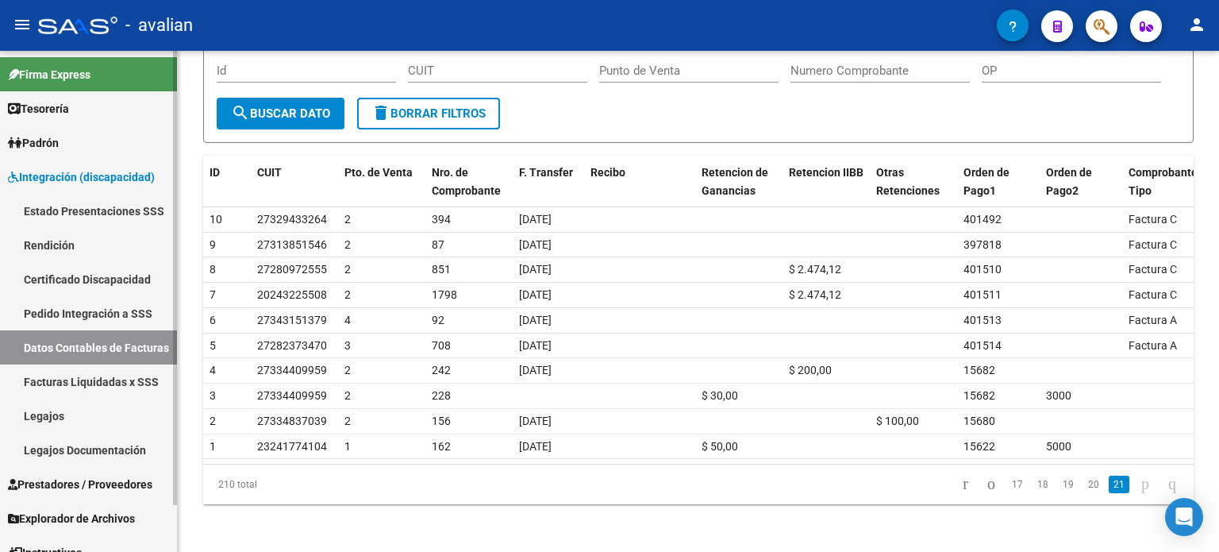
click at [57, 243] on link "Rendición" at bounding box center [88, 245] width 177 height 34
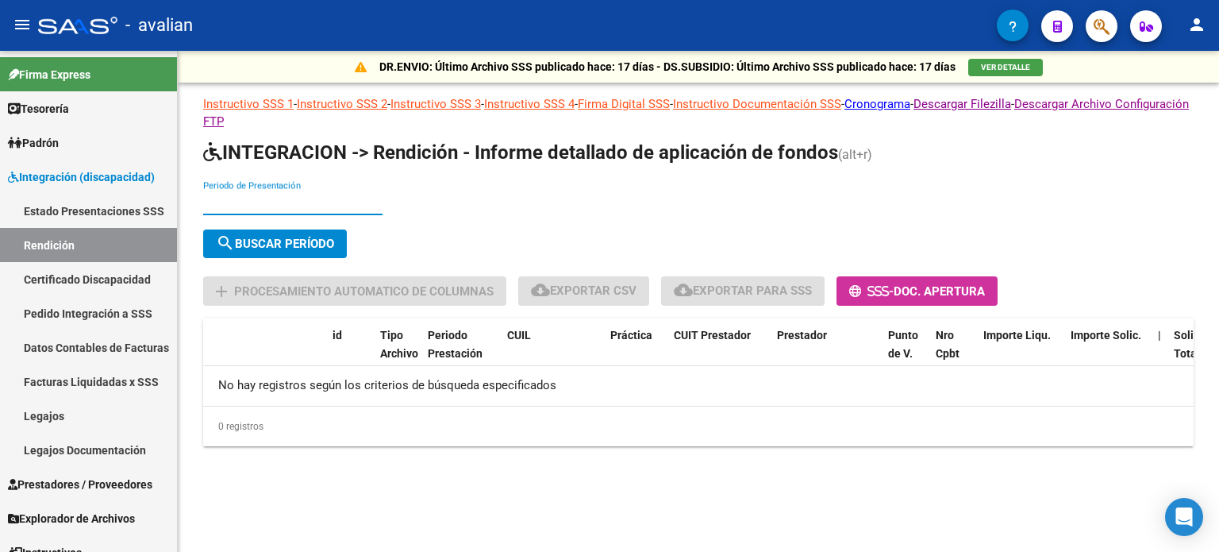
click at [285, 198] on input "Periodo de Presentación" at bounding box center [292, 202] width 179 height 14
type input "202503"
click at [303, 237] on span "search Buscar Período" at bounding box center [275, 244] width 118 height 14
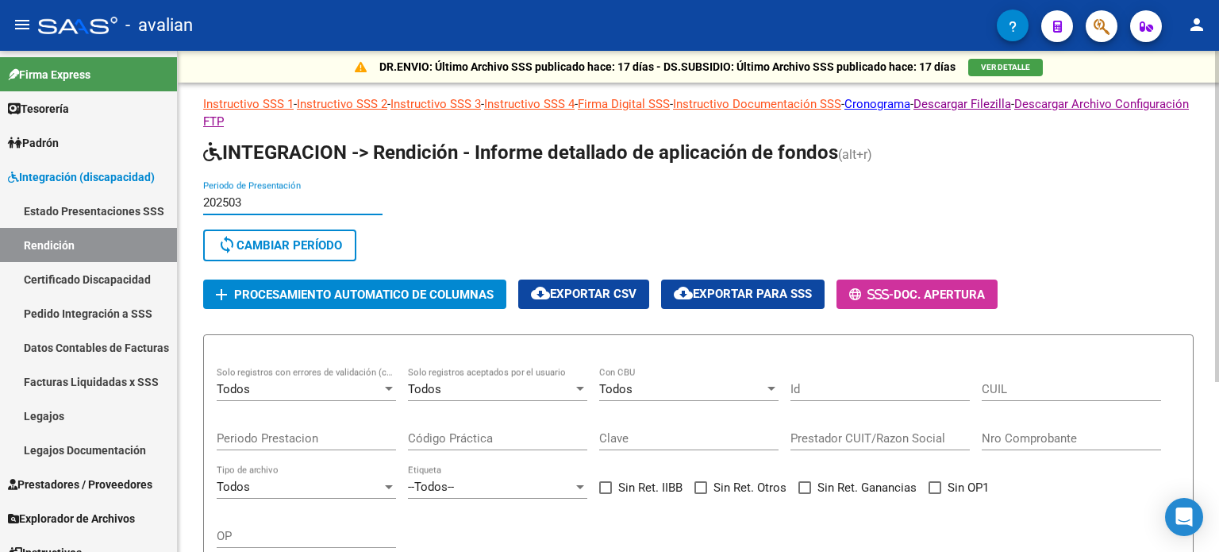
click at [289, 196] on input "202503" at bounding box center [292, 202] width 179 height 14
click at [264, 229] on button "sync Cambiar Período" at bounding box center [279, 245] width 153 height 32
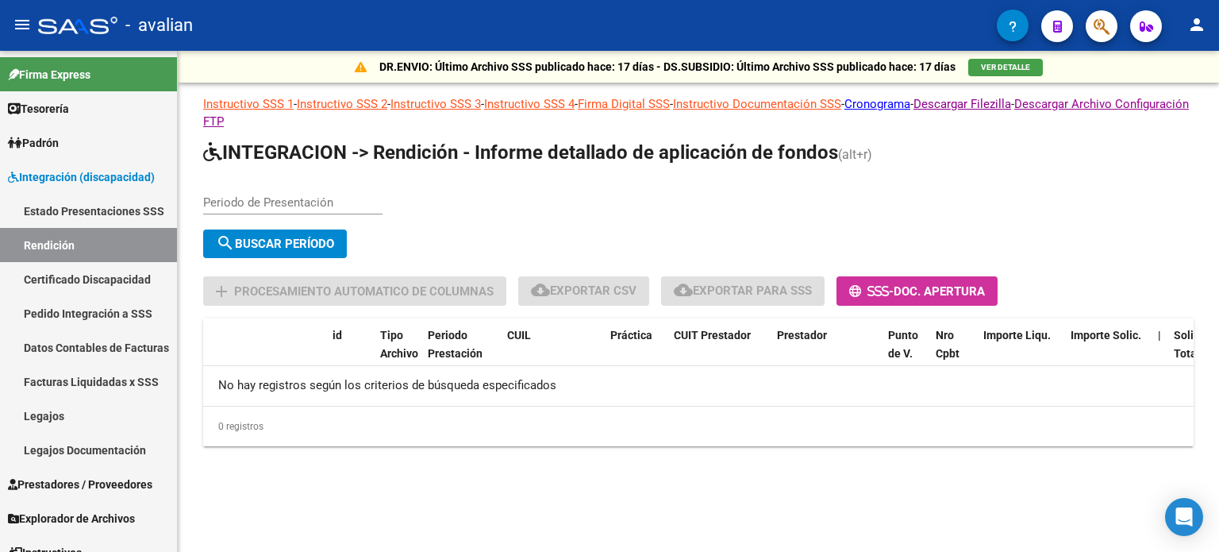
click at [255, 199] on input "Periodo de Presentación" at bounding box center [292, 202] width 179 height 14
type input "202504"
click at [276, 237] on span "search Buscar Período" at bounding box center [275, 244] width 118 height 14
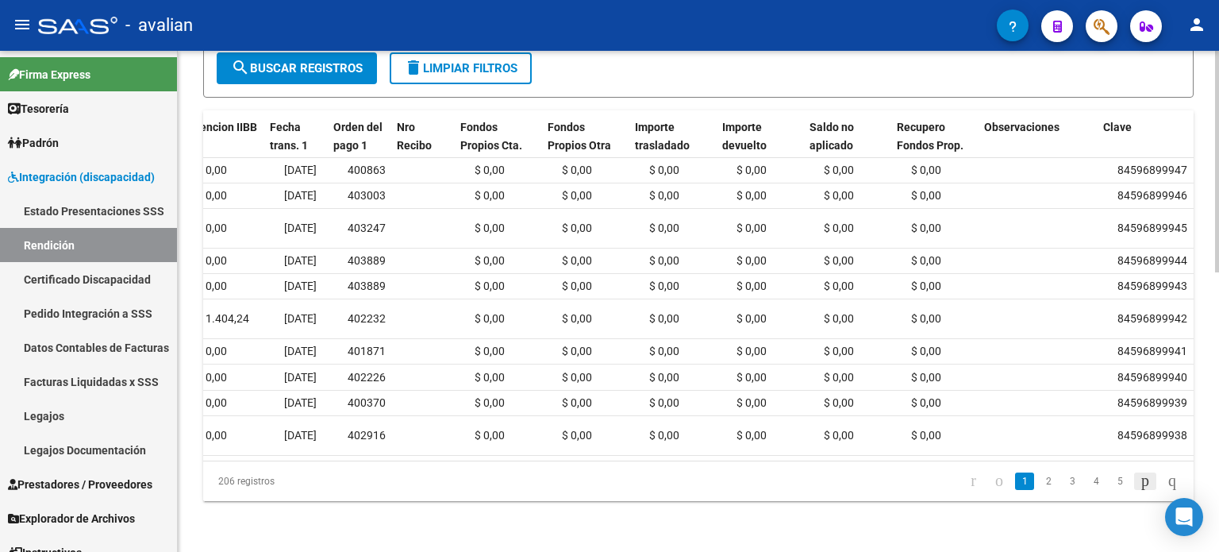
scroll to position [0, 1444]
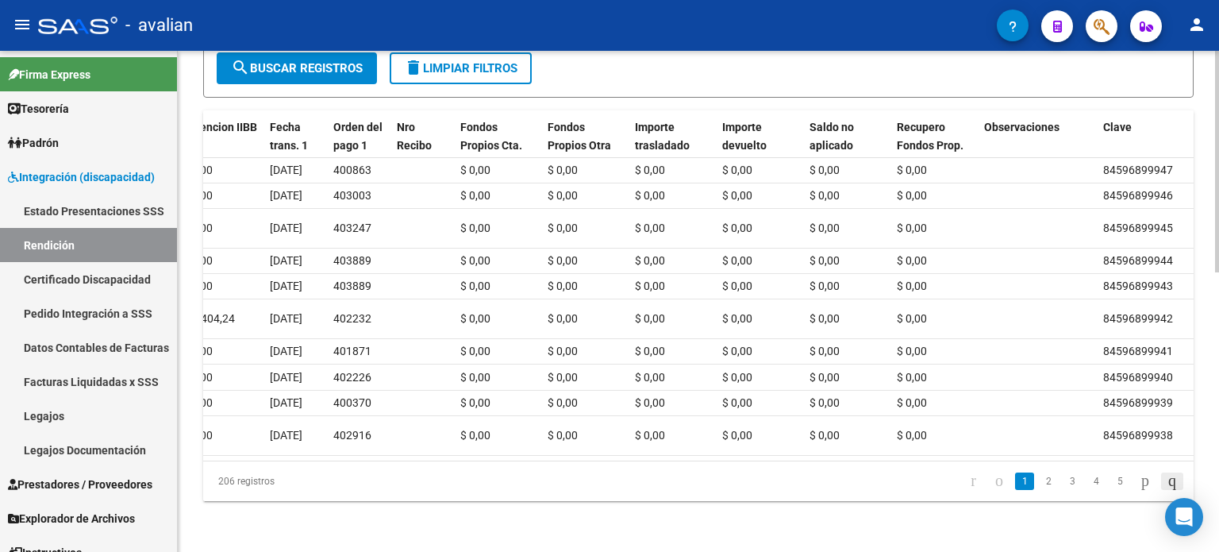
click at [1174, 482] on icon "go to last page" at bounding box center [1172, 480] width 13 height 19
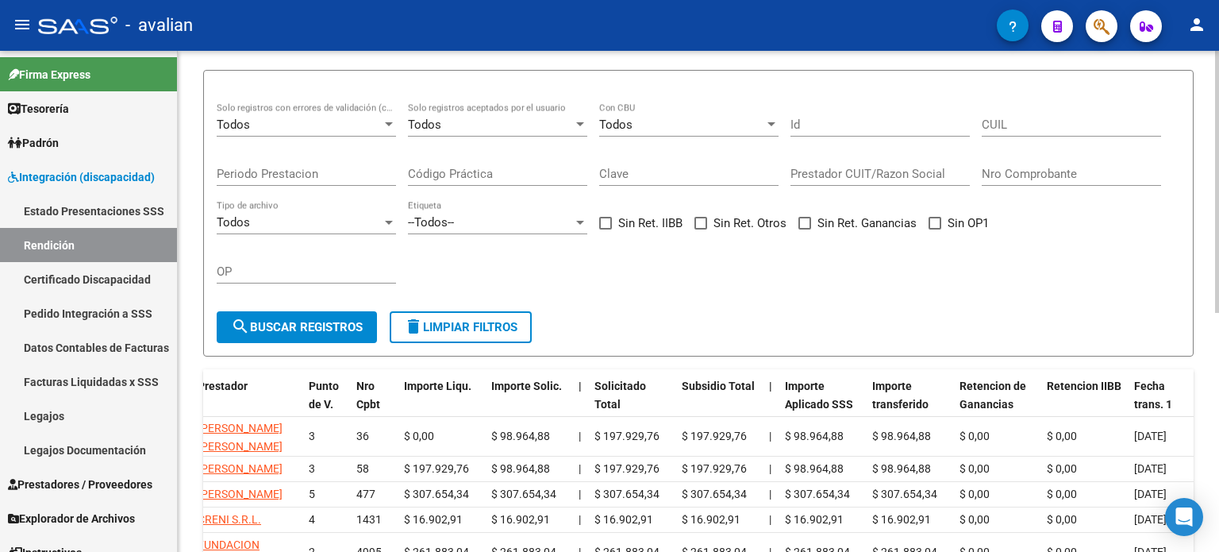
scroll to position [211, 0]
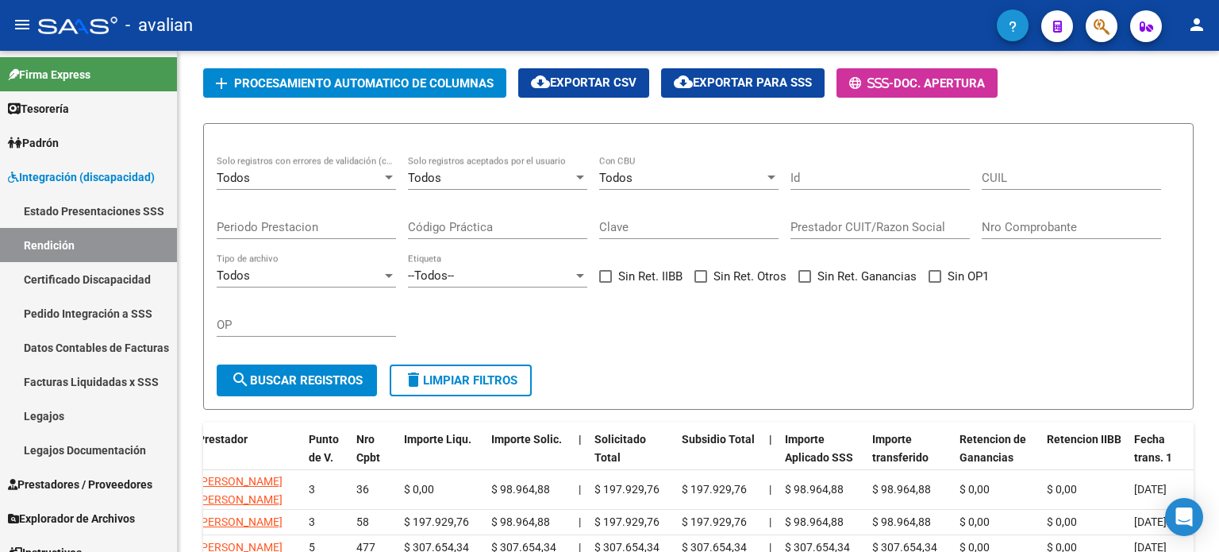
click at [1018, 20] on button "button" at bounding box center [1013, 26] width 32 height 32
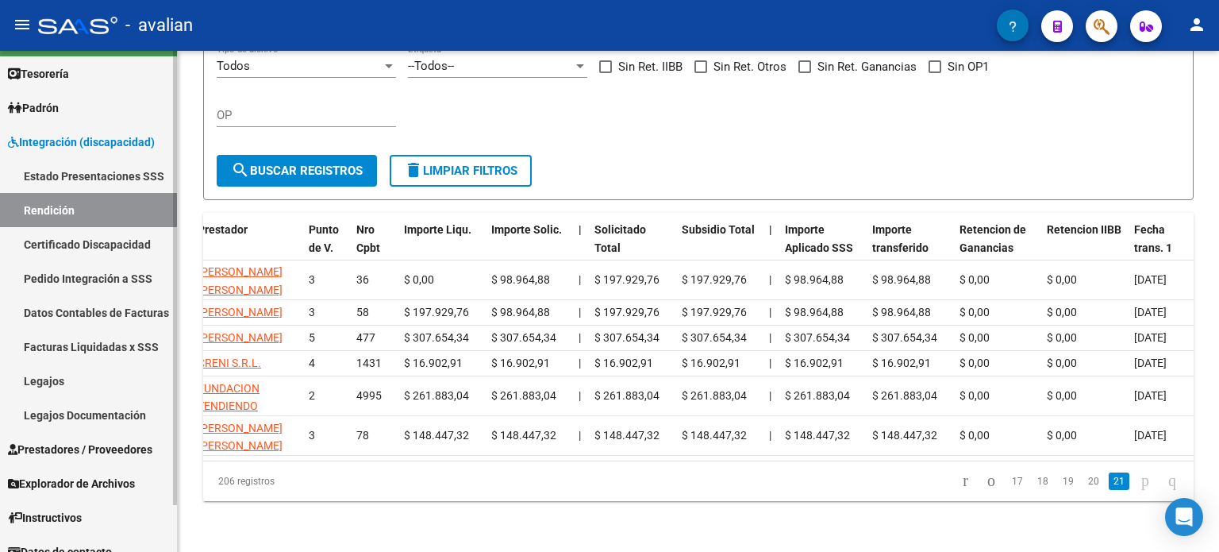
scroll to position [51, 0]
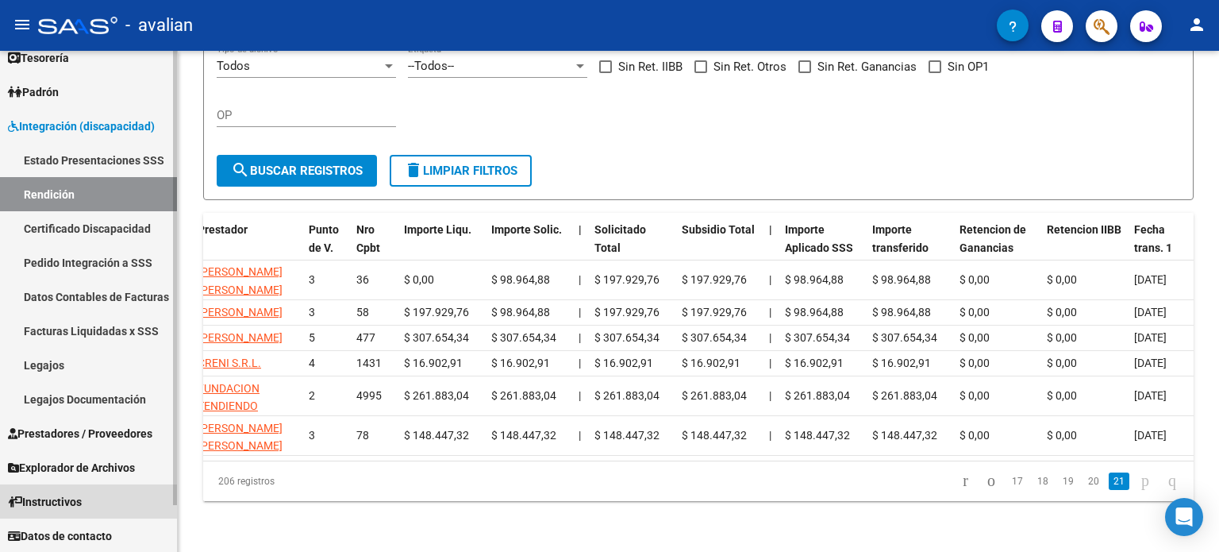
click at [78, 505] on span "Instructivos" at bounding box center [45, 501] width 74 height 17
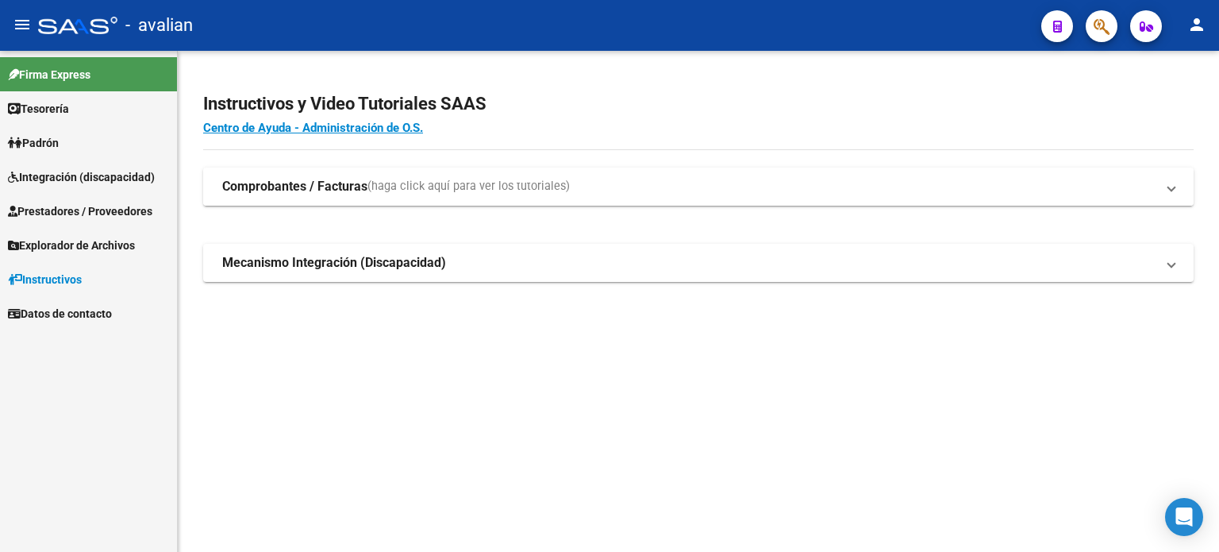
click at [556, 183] on span "(haga click aquí para ver los tutoriales)" at bounding box center [468, 186] width 202 height 17
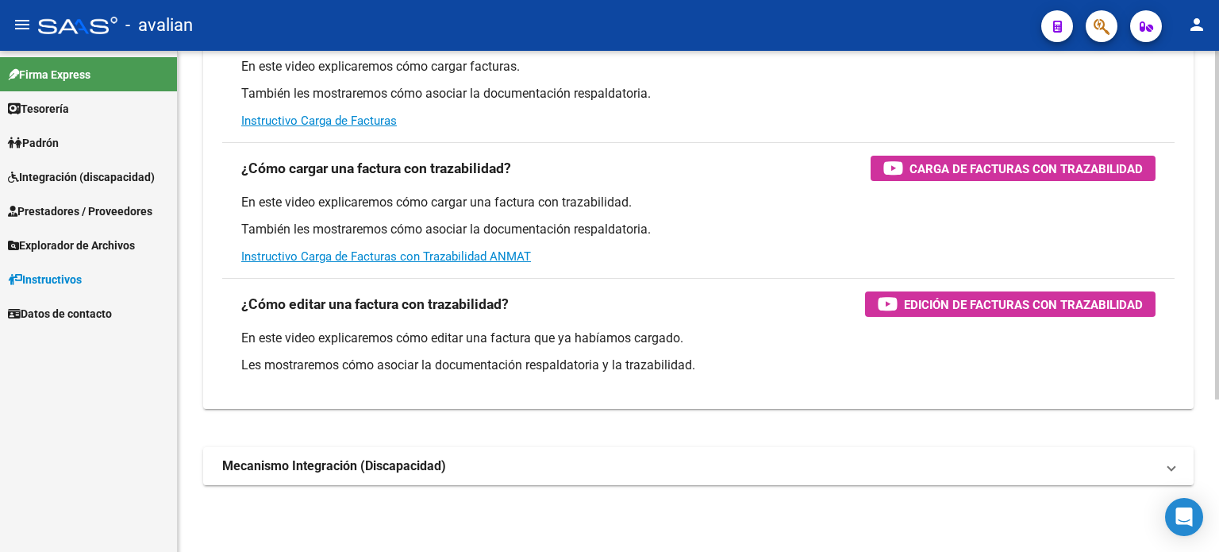
scroll to position [220, 0]
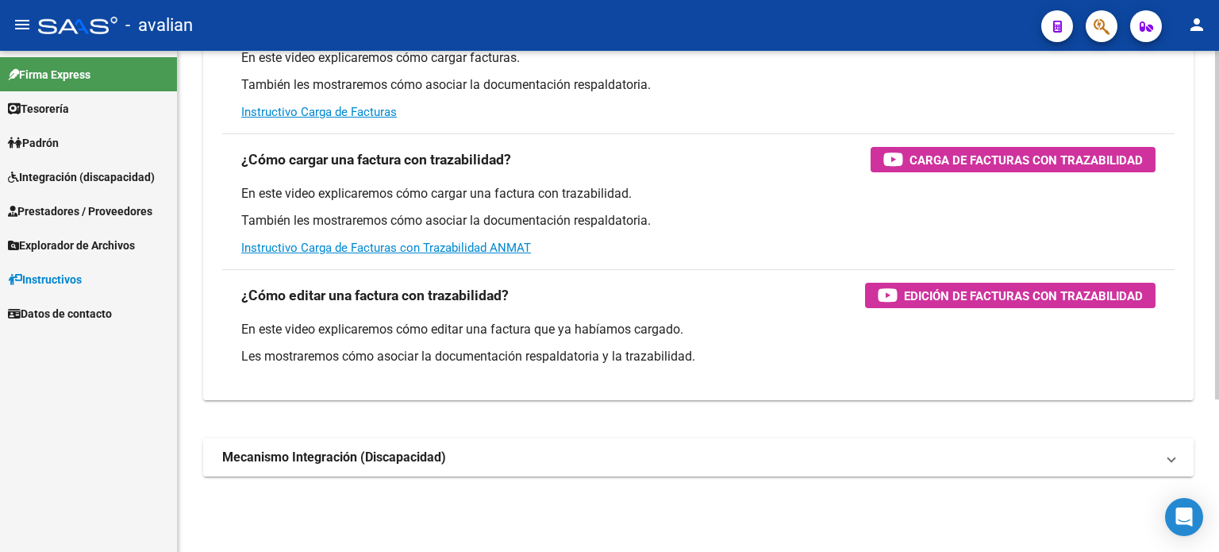
click at [434, 458] on strong "Mecanismo Integración (Discapacidad)" at bounding box center [334, 456] width 224 height 17
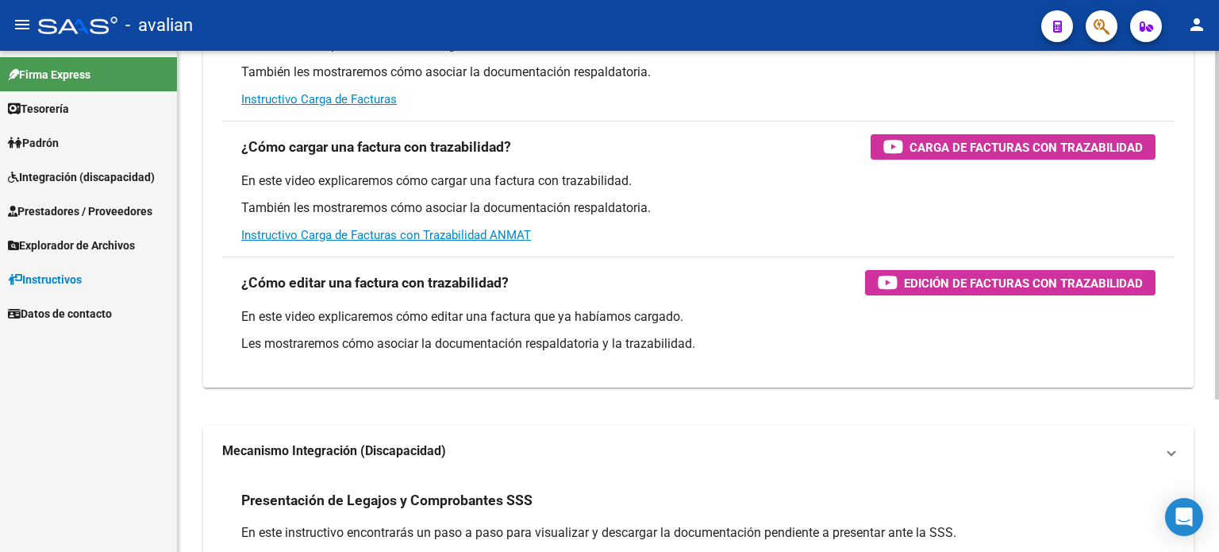
scroll to position [0, 0]
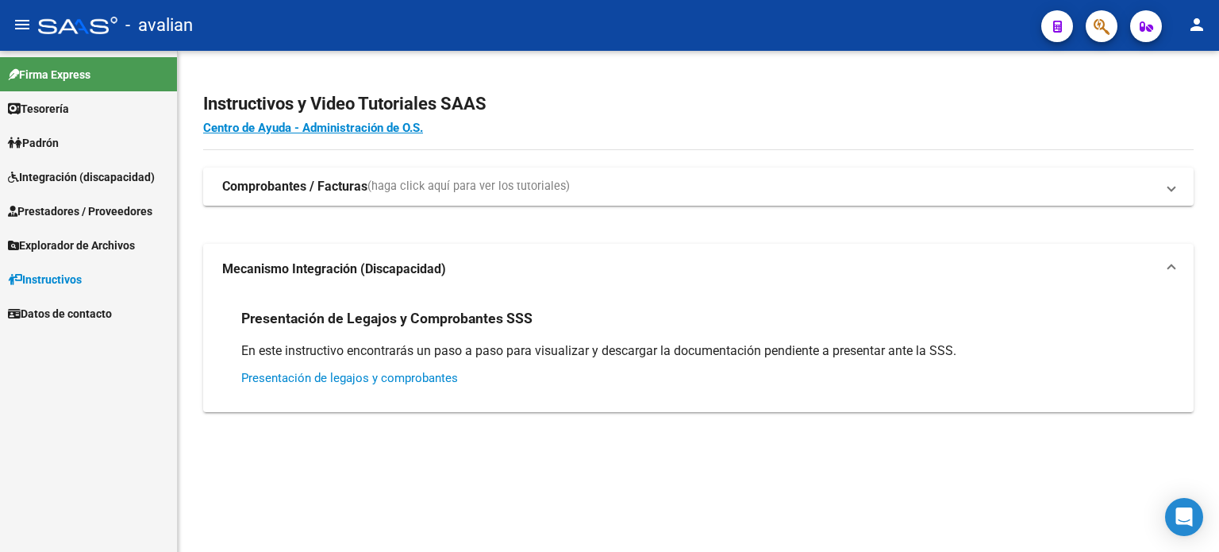
click at [435, 383] on link "Presentación de legajos y comprobantes" at bounding box center [349, 378] width 217 height 14
click at [63, 173] on span "Integración (discapacidad)" at bounding box center [81, 176] width 147 height 17
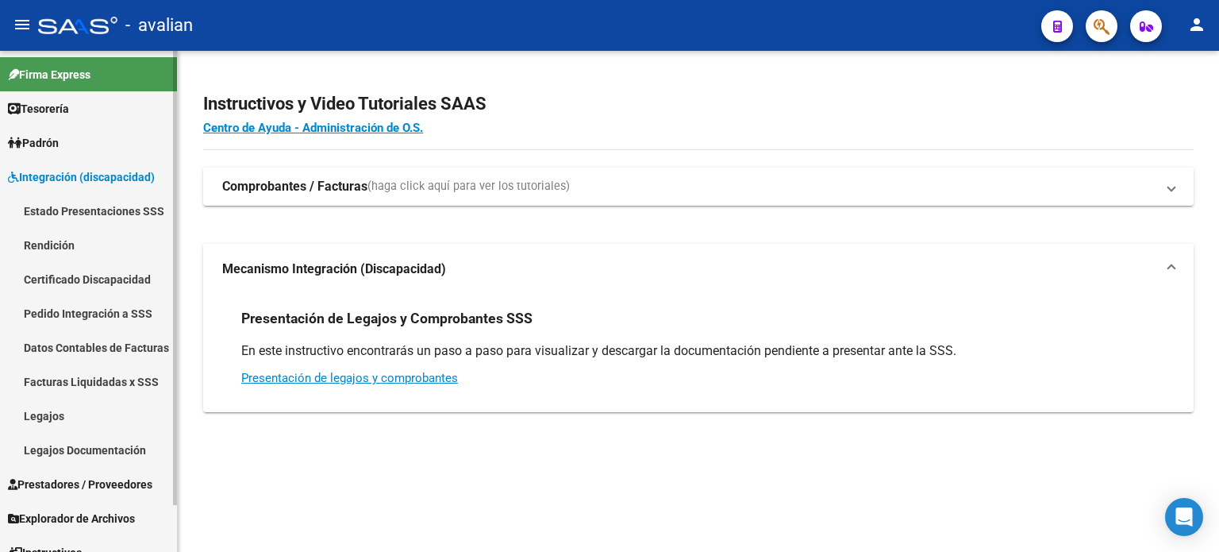
click at [58, 242] on link "Rendición" at bounding box center [88, 245] width 177 height 34
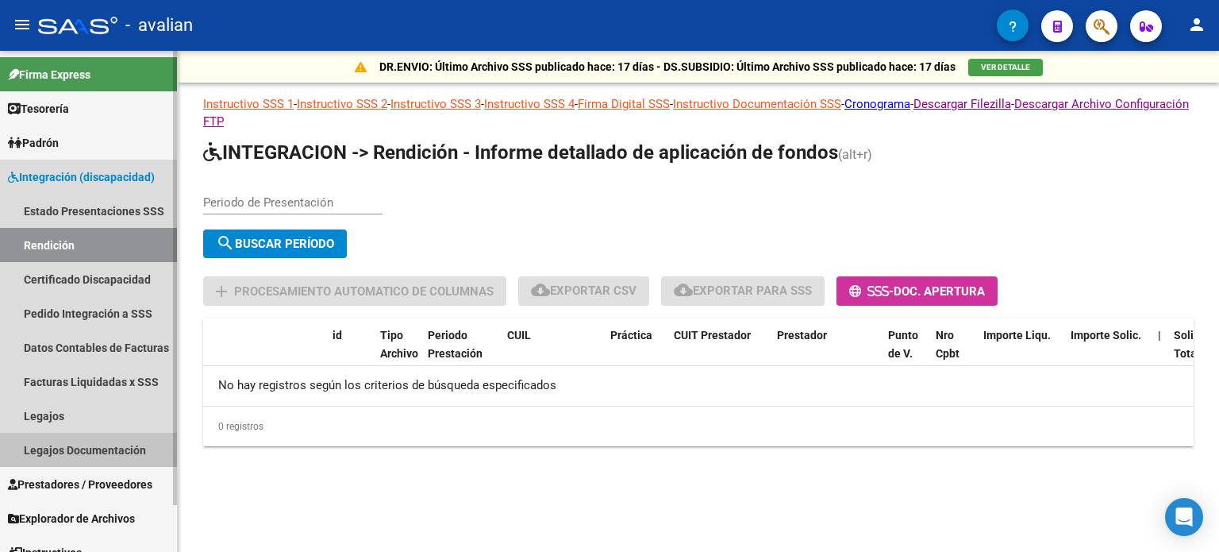
click at [102, 449] on link "Legajos Documentación" at bounding box center [88, 450] width 177 height 34
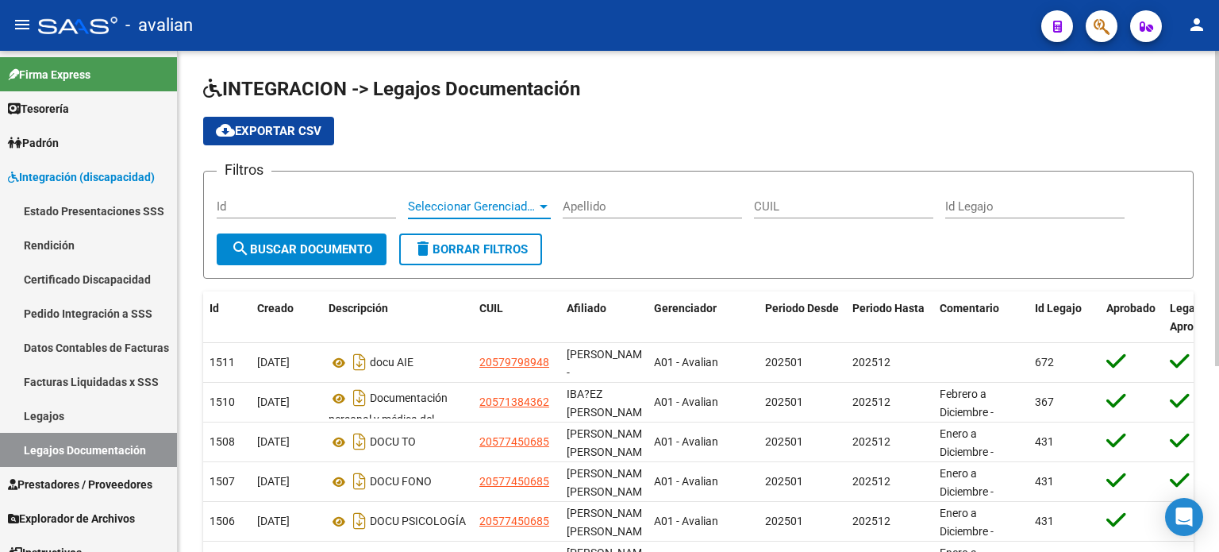
click at [467, 206] on span "Seleccionar Gerenciador" at bounding box center [472, 206] width 129 height 14
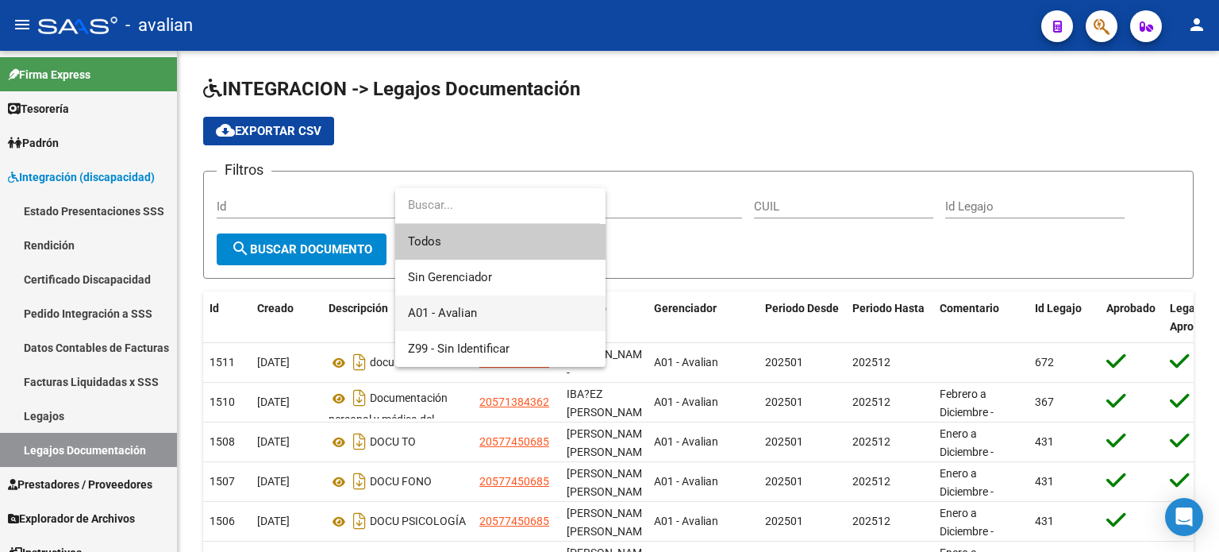
click at [435, 321] on span "A01 - Avalian" at bounding box center [500, 313] width 185 height 36
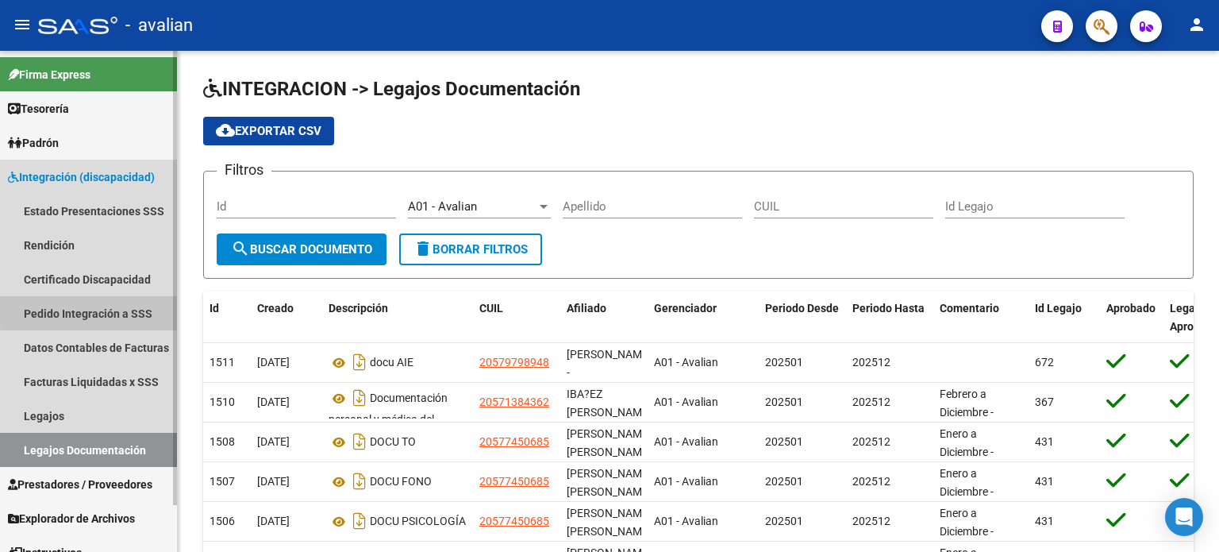
click at [99, 310] on link "Pedido Integración a SSS" at bounding box center [88, 313] width 177 height 34
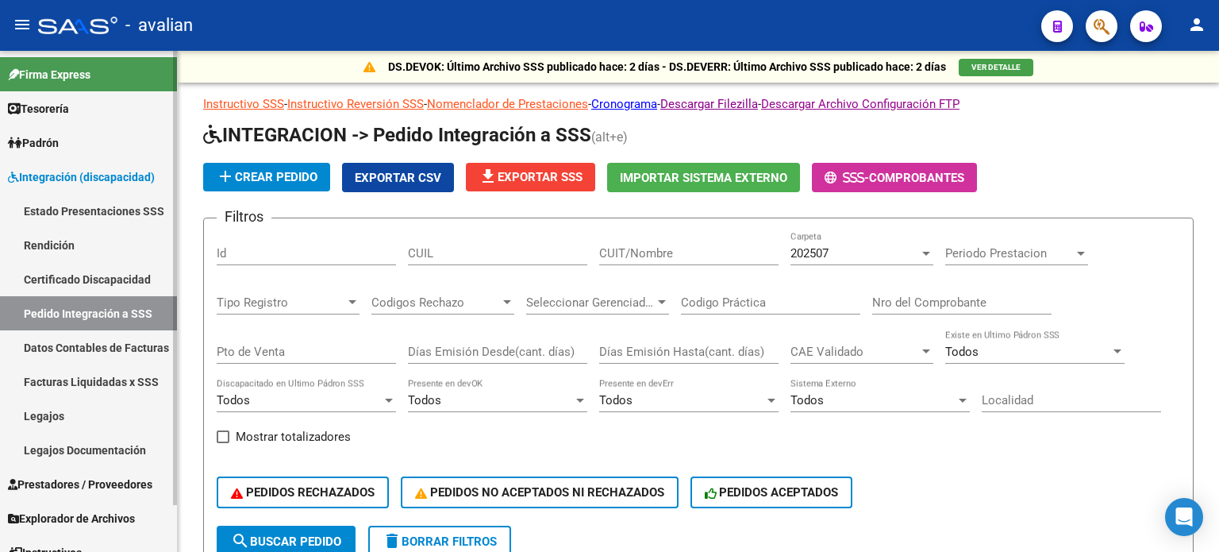
click at [117, 169] on span "Integración (discapacidad)" at bounding box center [81, 176] width 147 height 17
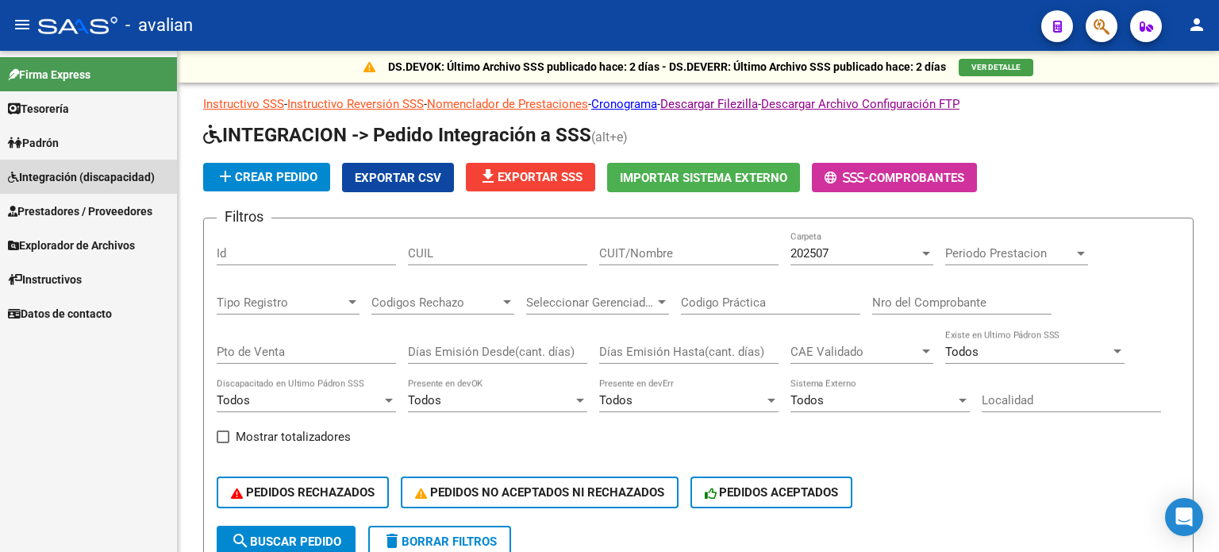
click at [117, 169] on span "Integración (discapacidad)" at bounding box center [81, 176] width 147 height 17
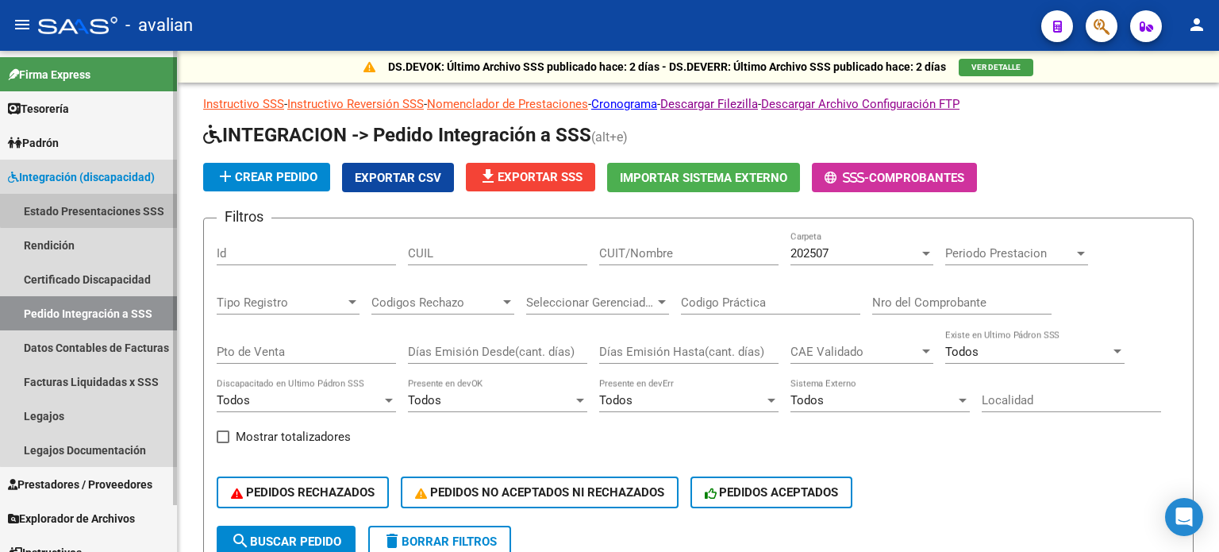
click at [95, 202] on link "Estado Presentaciones SSS" at bounding box center [88, 211] width 177 height 34
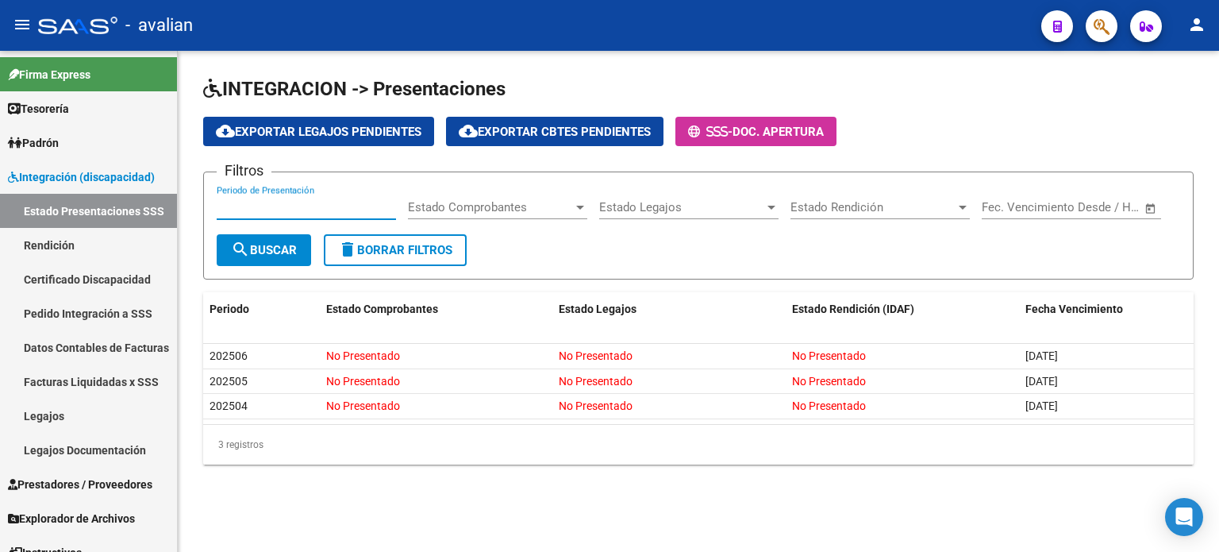
click at [314, 204] on input "Periodo de Presentación" at bounding box center [306, 207] width 179 height 14
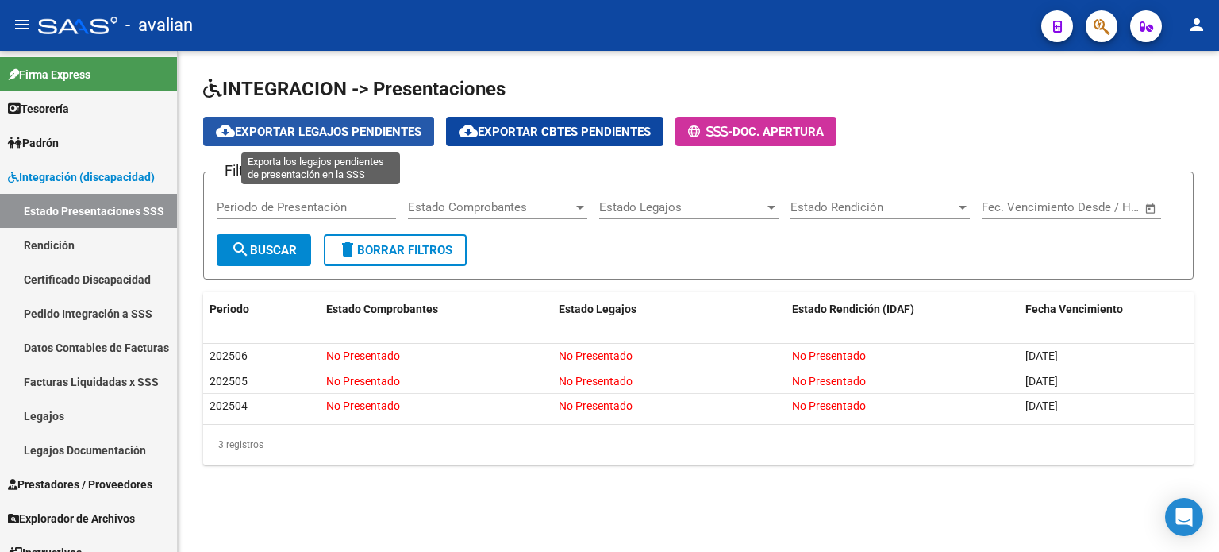
click at [382, 128] on span "cloud_download Exportar Legajos Pendientes" at bounding box center [319, 132] width 206 height 14
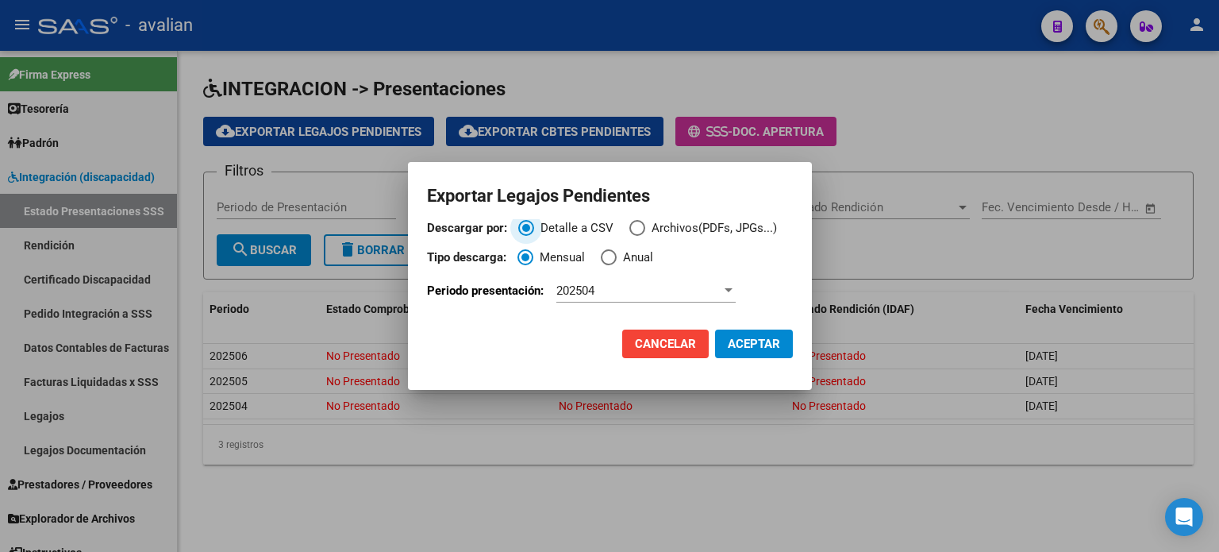
click at [604, 288] on div "202504" at bounding box center [638, 290] width 165 height 14
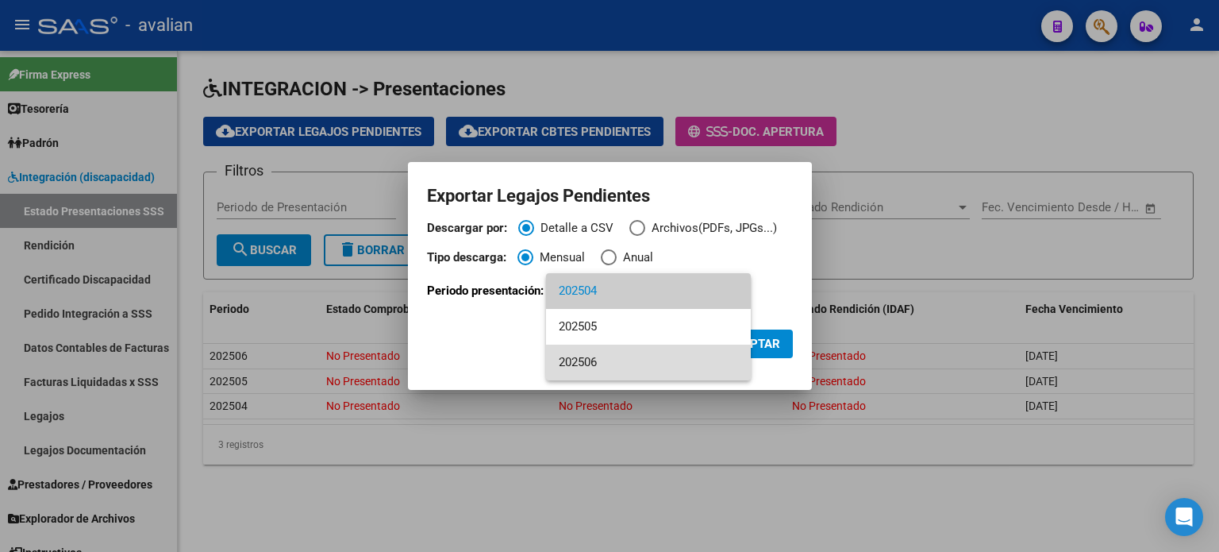
click at [579, 362] on span "202506" at bounding box center [648, 362] width 179 height 36
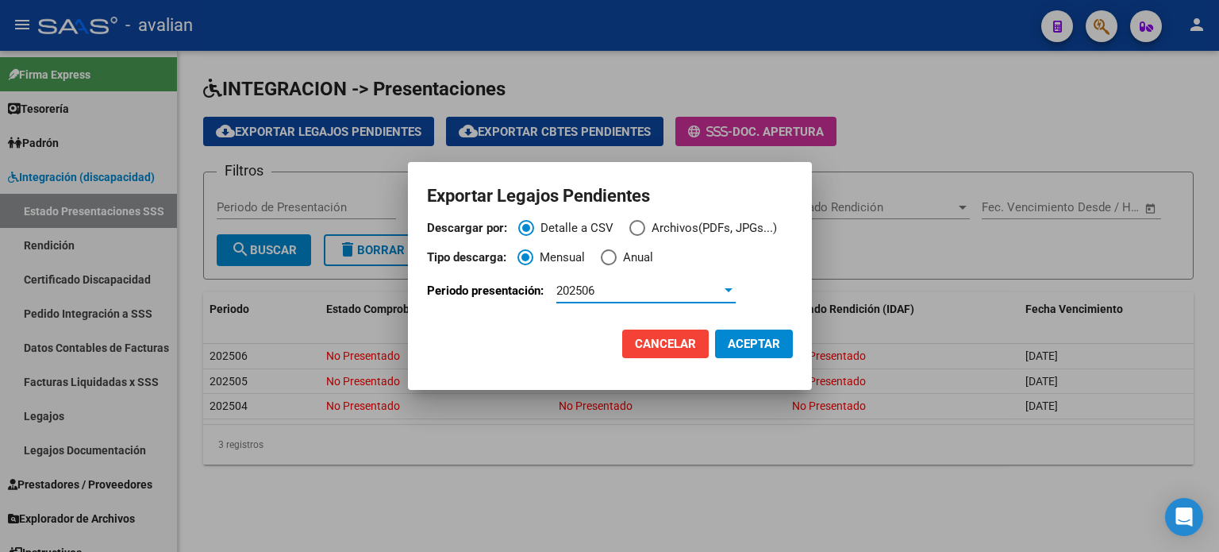
click at [587, 290] on span "202506" at bounding box center [575, 290] width 38 height 14
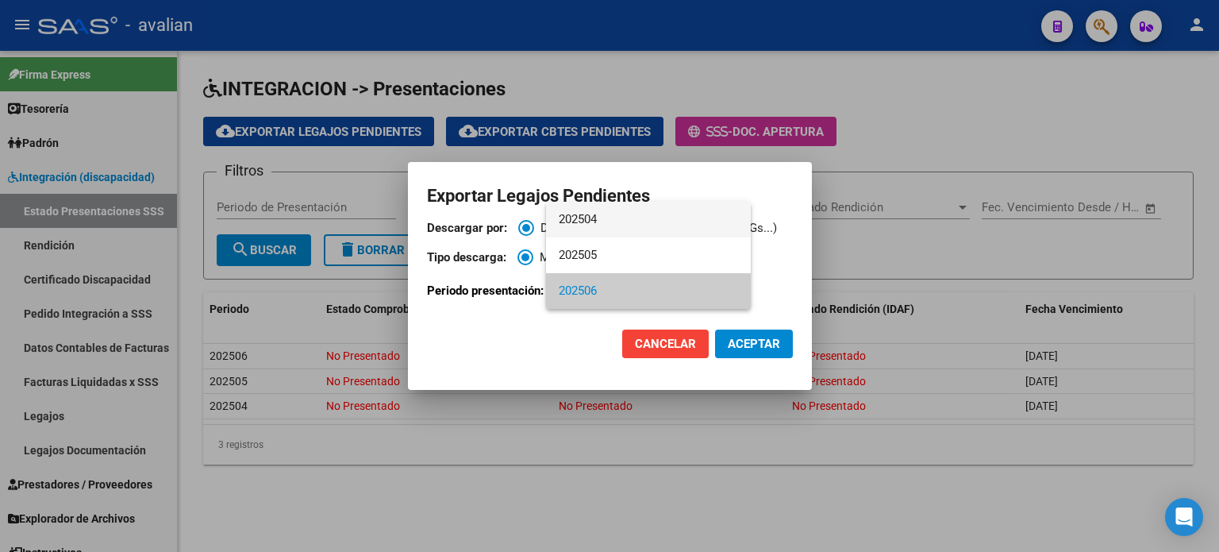
click at [606, 220] on span "202504" at bounding box center [648, 220] width 179 height 36
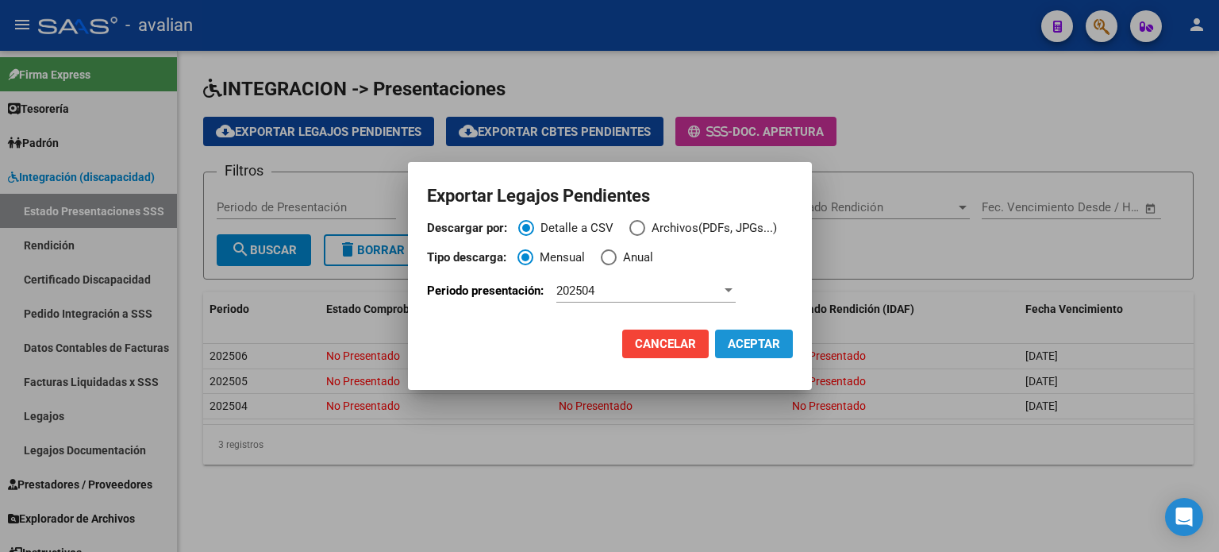
click at [752, 341] on span "ACEPTAR" at bounding box center [754, 344] width 52 height 14
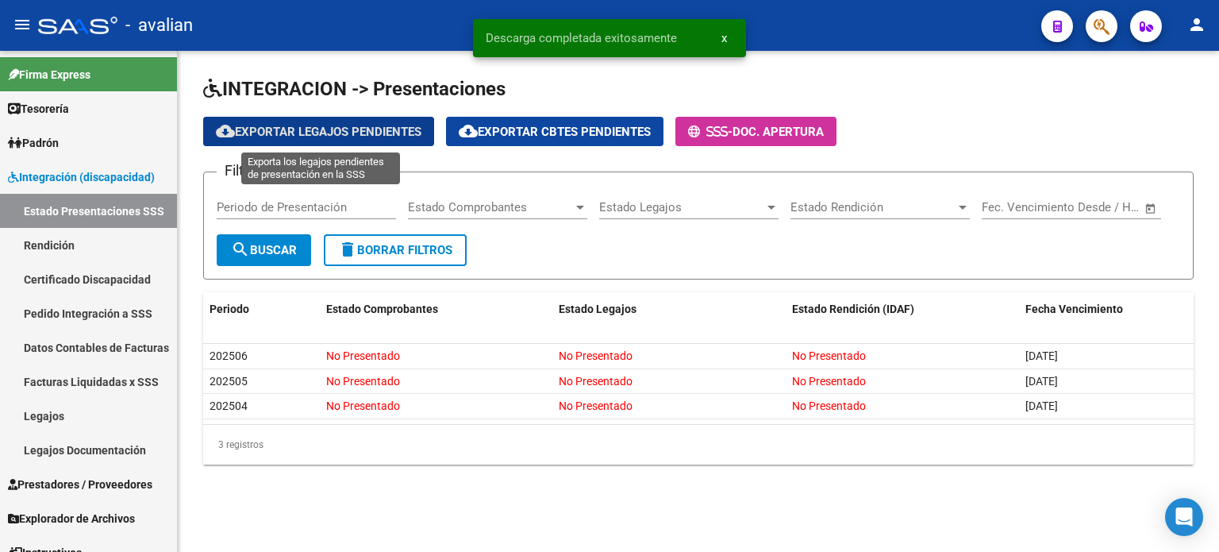
click at [375, 129] on span "cloud_download Exportar Legajos Pendientes" at bounding box center [319, 132] width 206 height 14
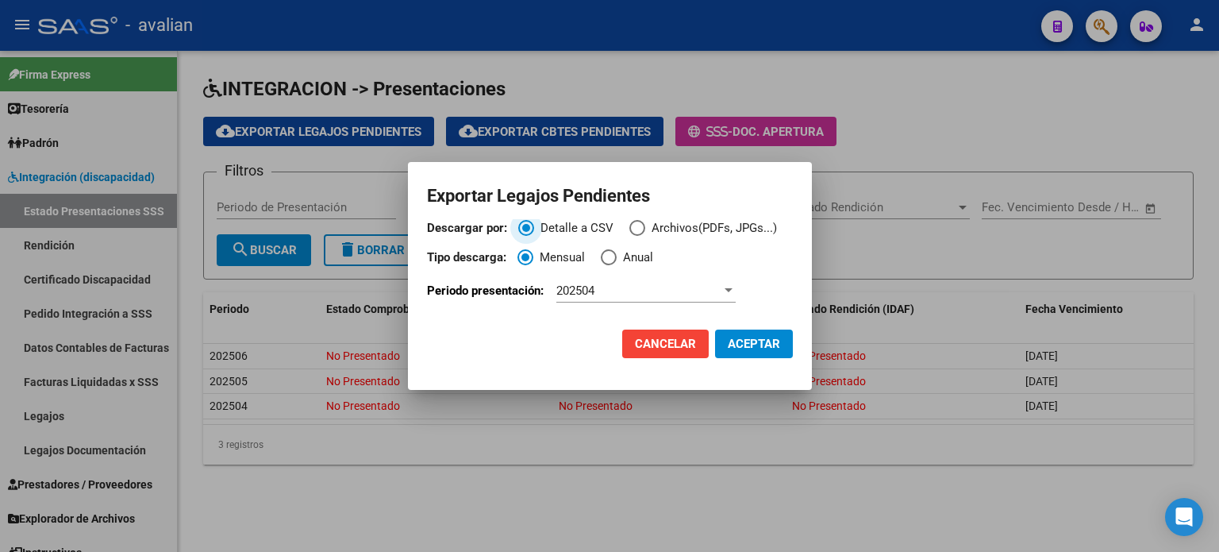
click at [599, 291] on div "202504" at bounding box center [638, 290] width 165 height 14
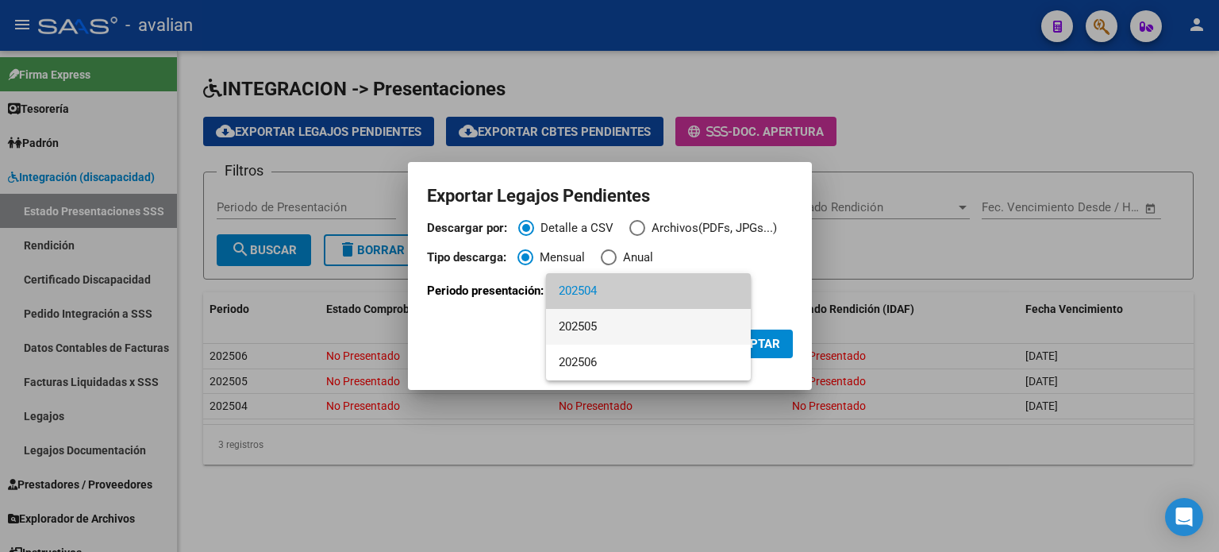
click at [589, 325] on span "202505" at bounding box center [648, 327] width 179 height 36
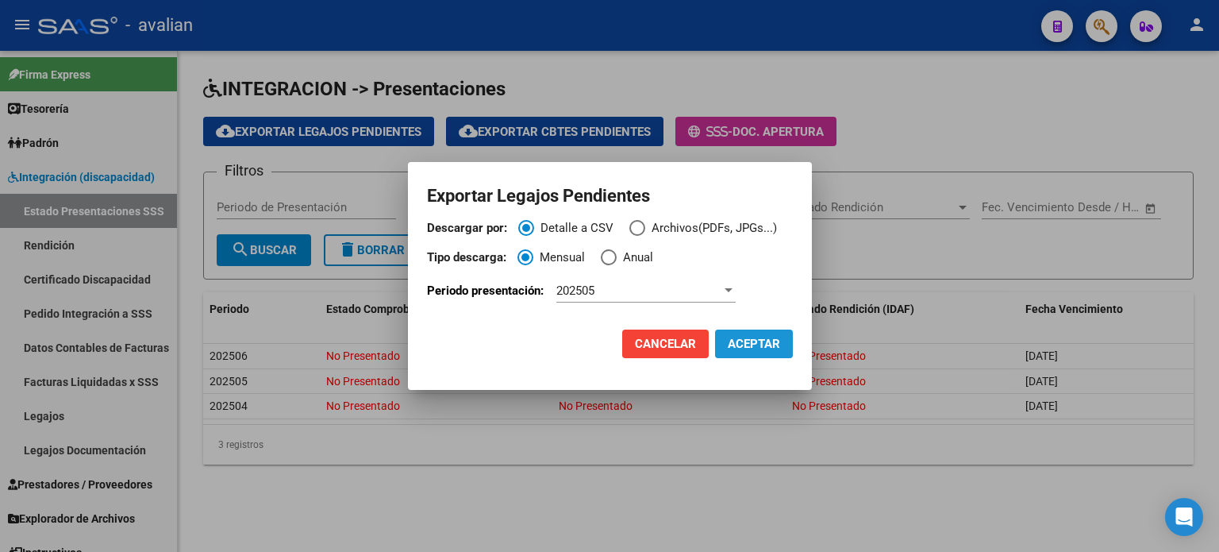
click at [759, 350] on span "ACEPTAR" at bounding box center [754, 344] width 52 height 14
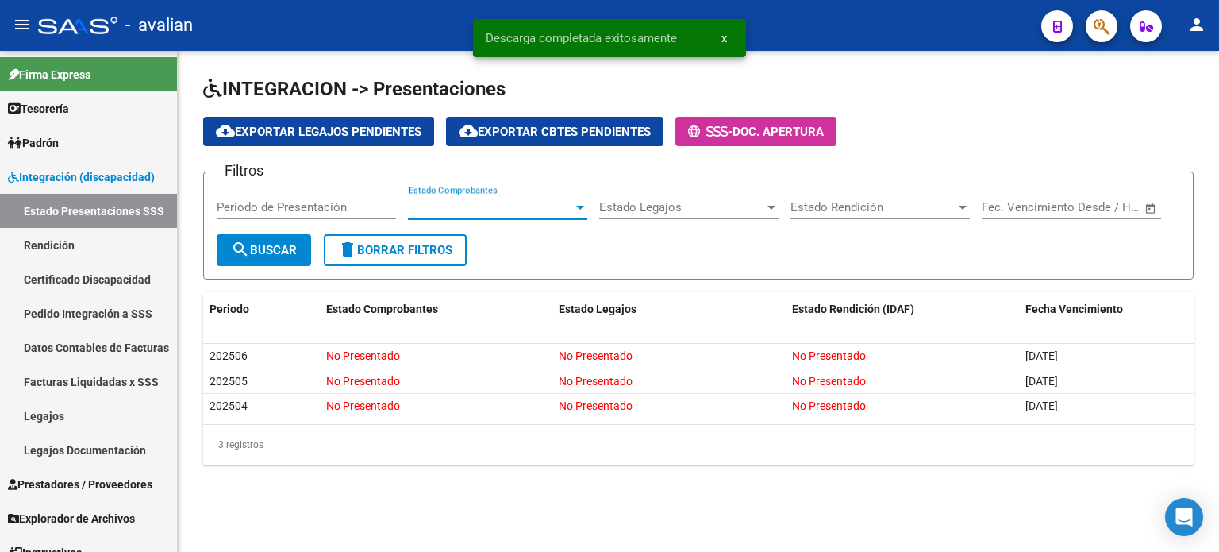
click at [473, 206] on span "Estado Comprobantes" at bounding box center [490, 207] width 165 height 14
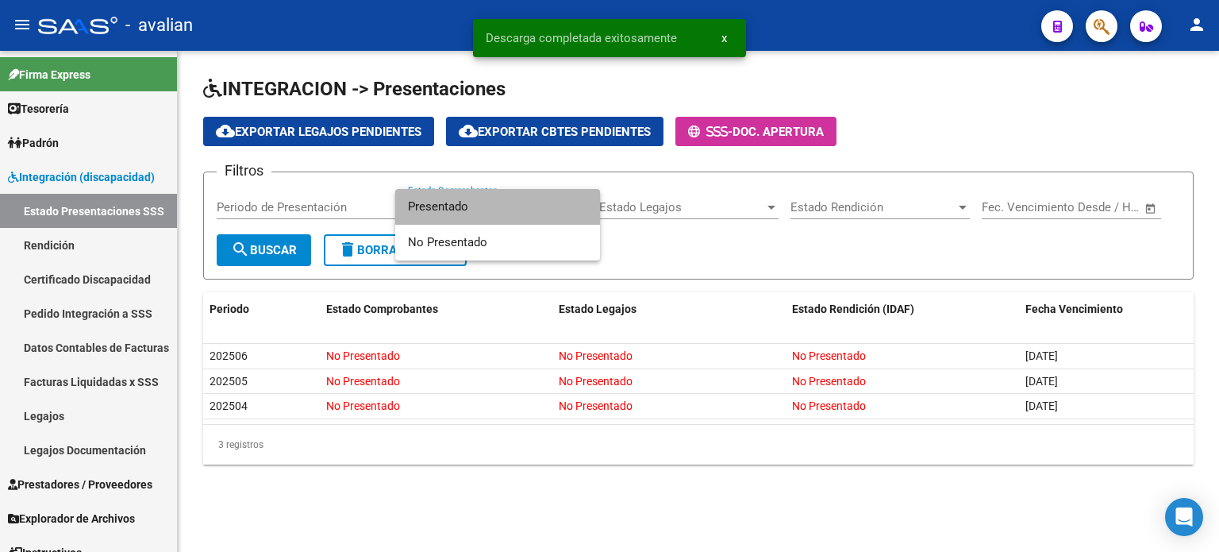
click at [473, 206] on span "Presentado" at bounding box center [497, 207] width 179 height 36
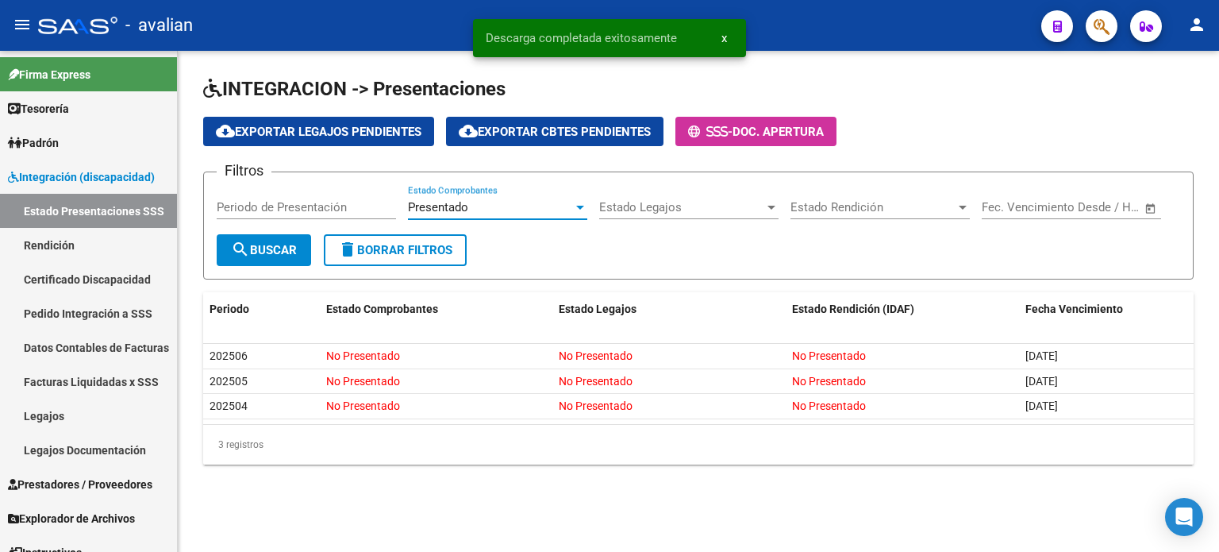
click at [357, 210] on input "Periodo de Presentación" at bounding box center [306, 207] width 179 height 14
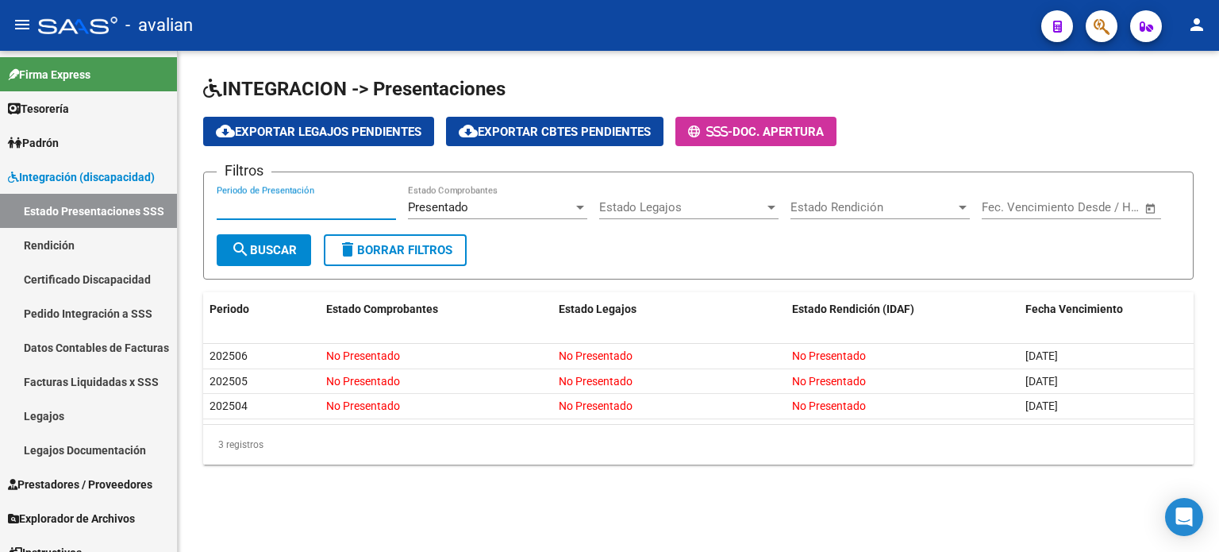
click at [415, 243] on span "delete Borrar Filtros" at bounding box center [395, 250] width 114 height 14
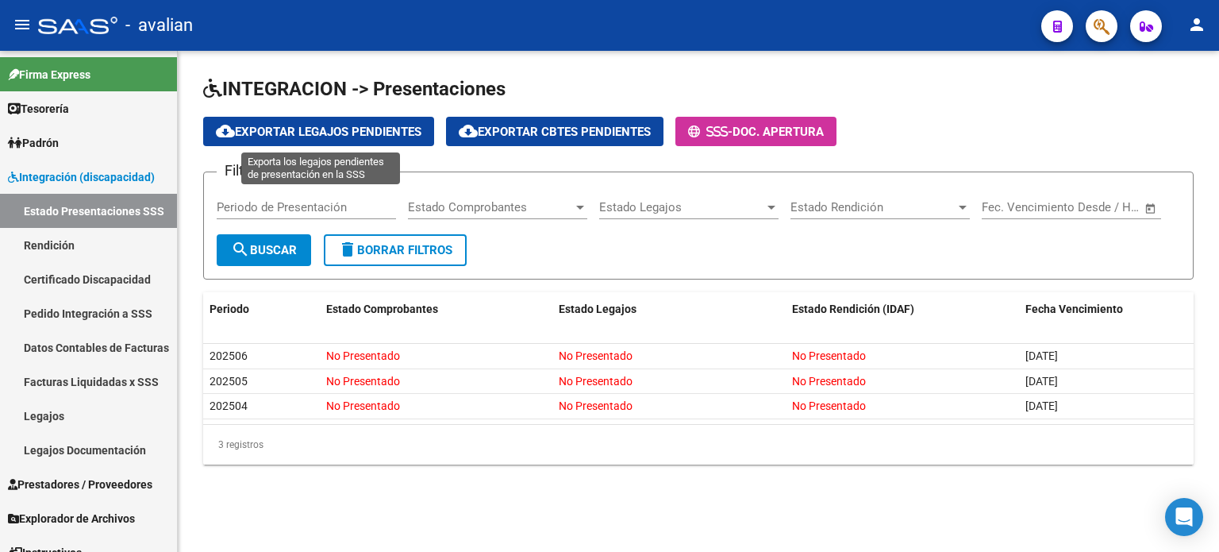
click at [365, 129] on span "cloud_download Exportar Legajos Pendientes" at bounding box center [319, 132] width 206 height 14
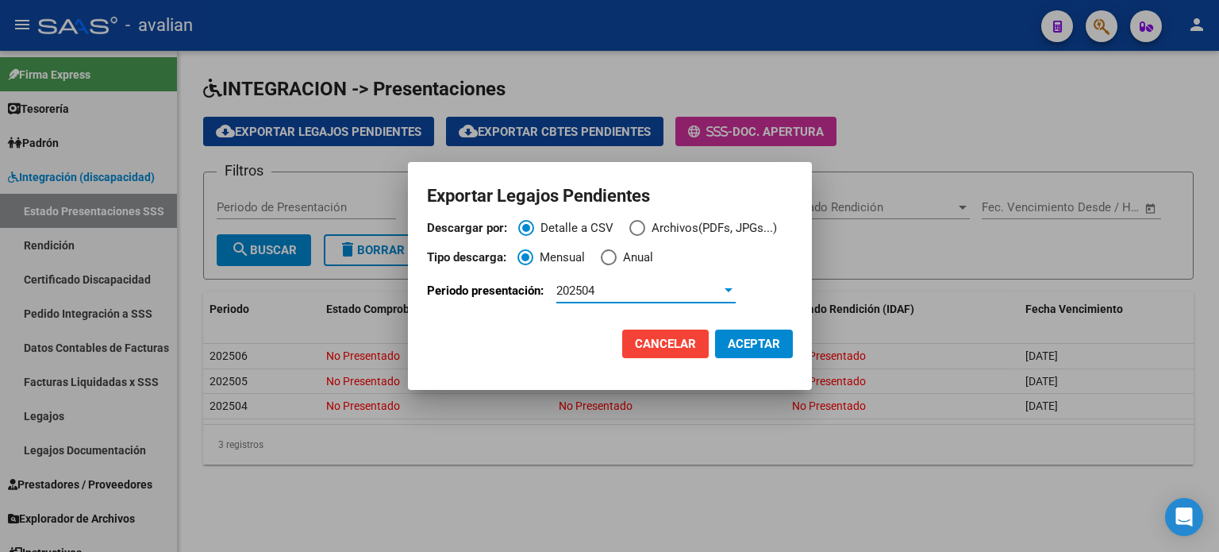
click at [587, 291] on span "202504" at bounding box center [575, 290] width 38 height 14
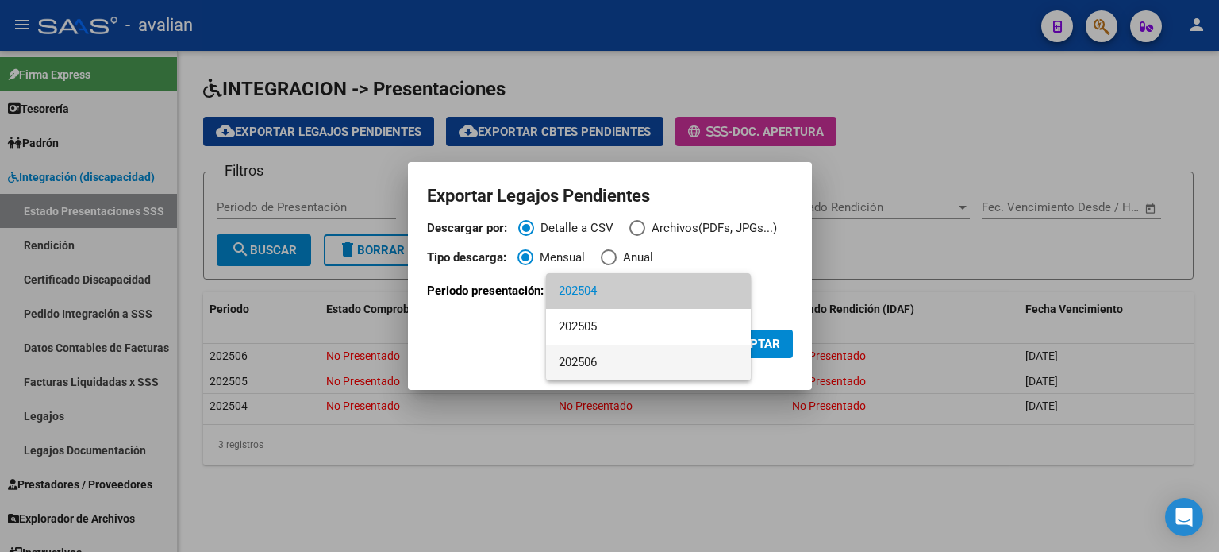
click at [585, 357] on span "202506" at bounding box center [648, 362] width 179 height 36
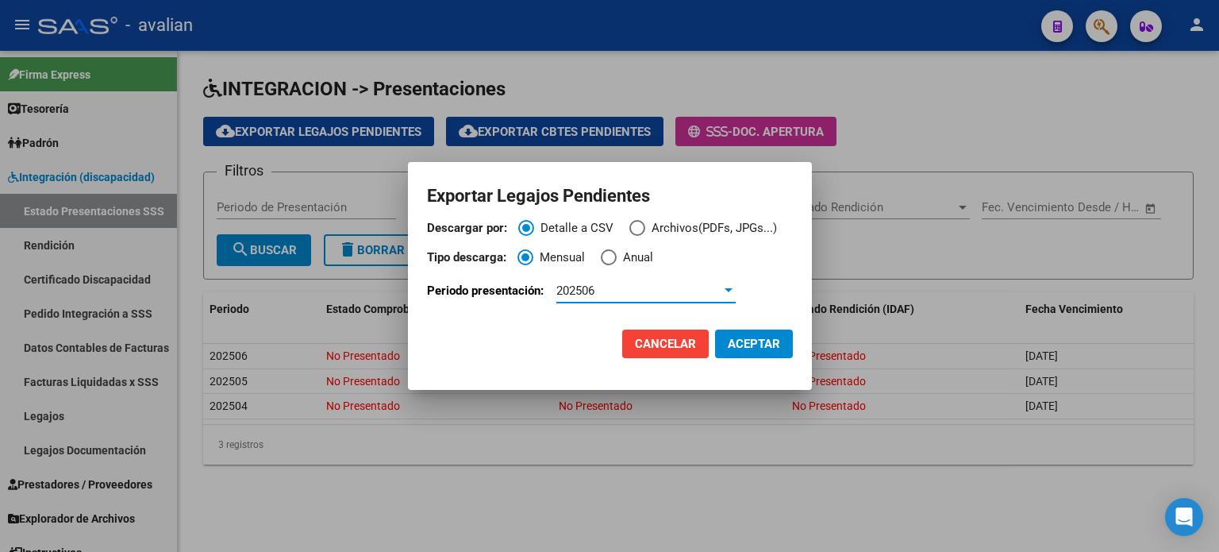
click at [743, 337] on span "ACEPTAR" at bounding box center [754, 344] width 52 height 14
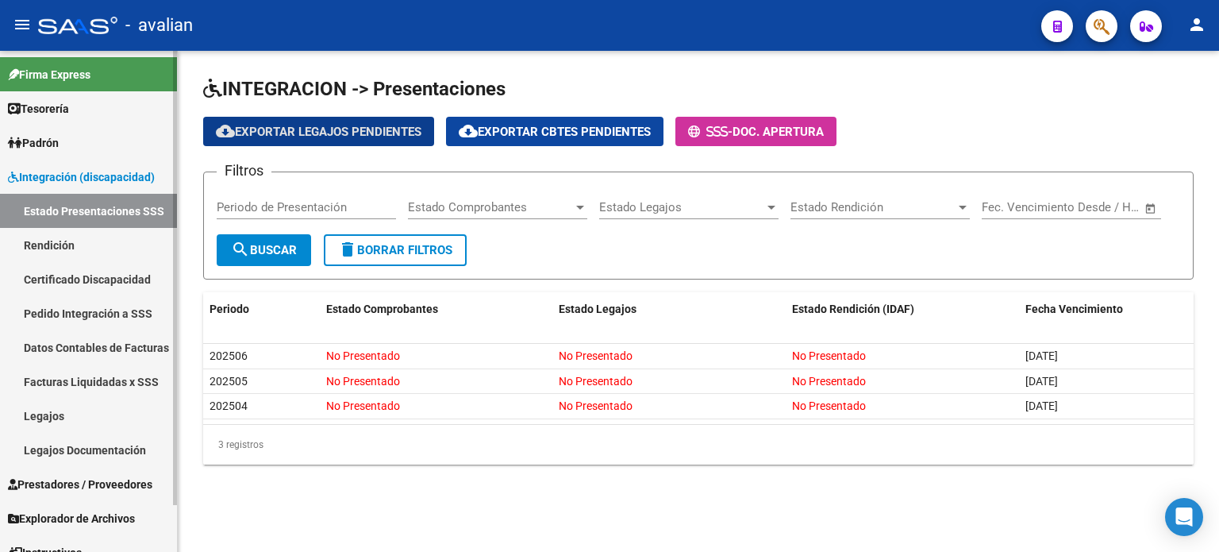
click at [50, 137] on span "Padrón" at bounding box center [33, 142] width 51 height 17
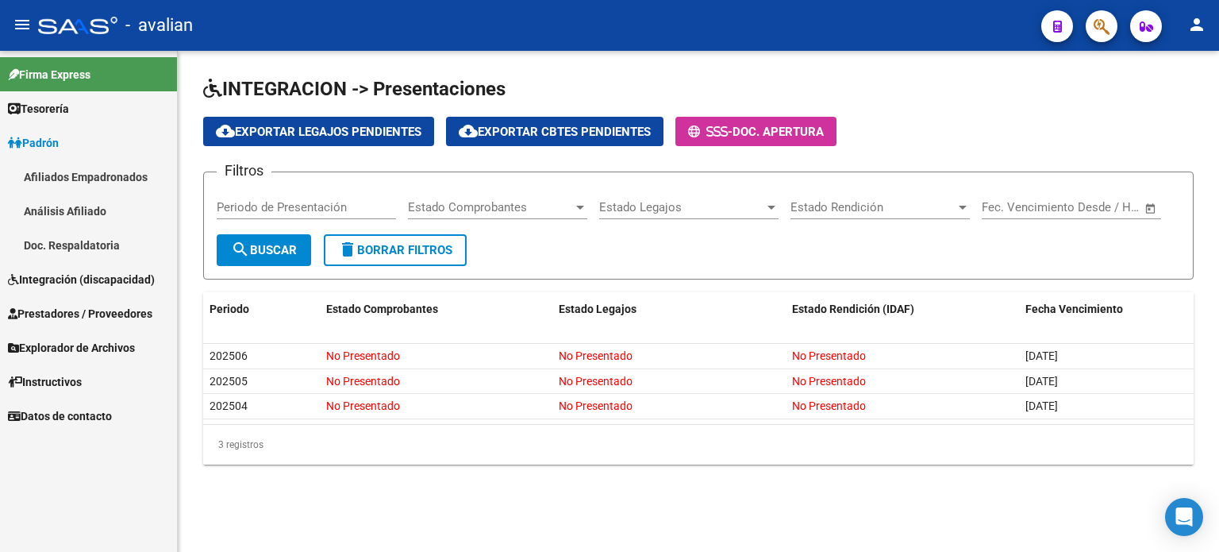
click at [67, 271] on span "Integración (discapacidad)" at bounding box center [81, 279] width 147 height 17
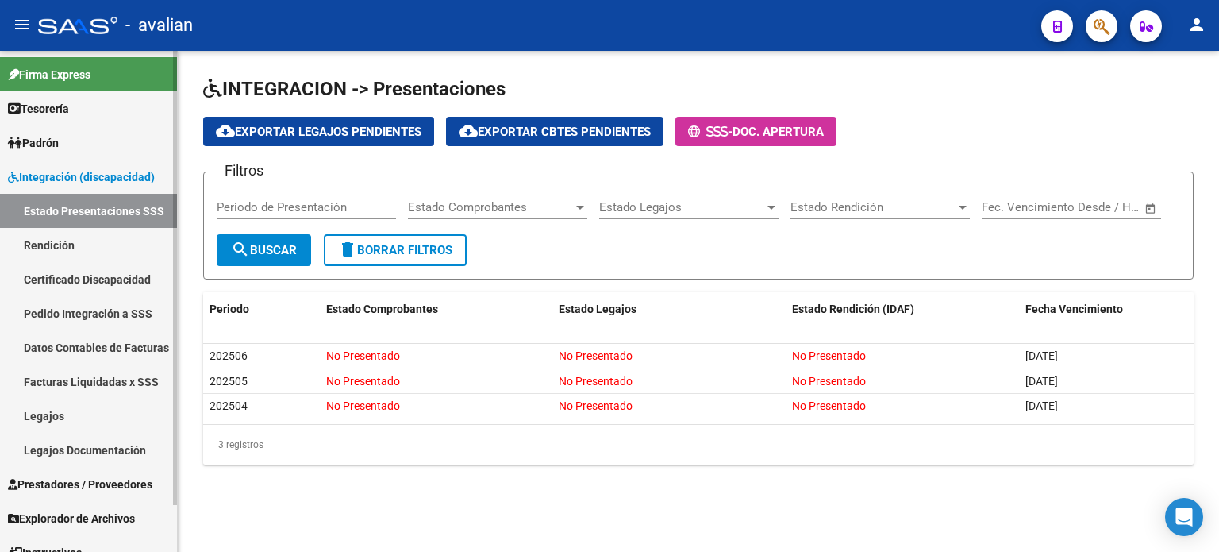
click at [63, 418] on link "Legajos" at bounding box center [88, 415] width 177 height 34
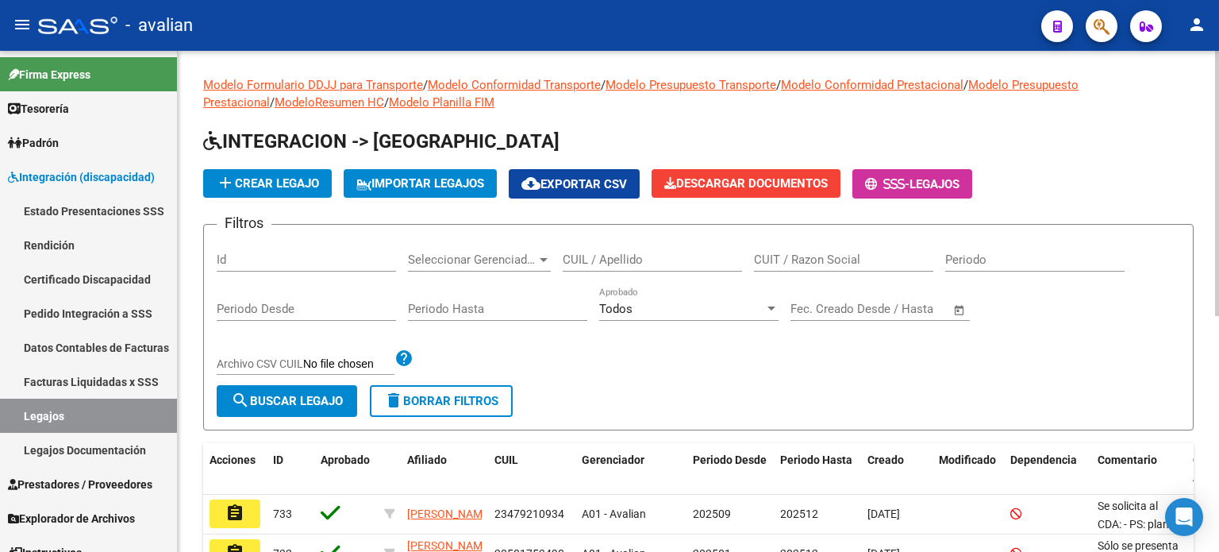
click at [628, 260] on input "CUIL / Apellido" at bounding box center [652, 259] width 179 height 14
paste input "23559457329"
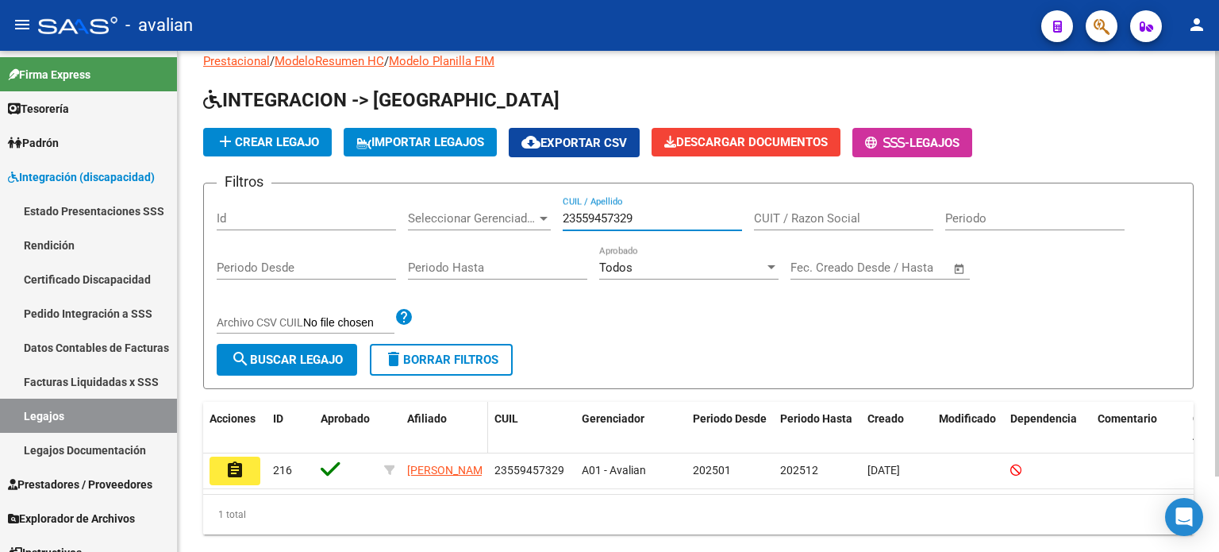
scroll to position [88, 0]
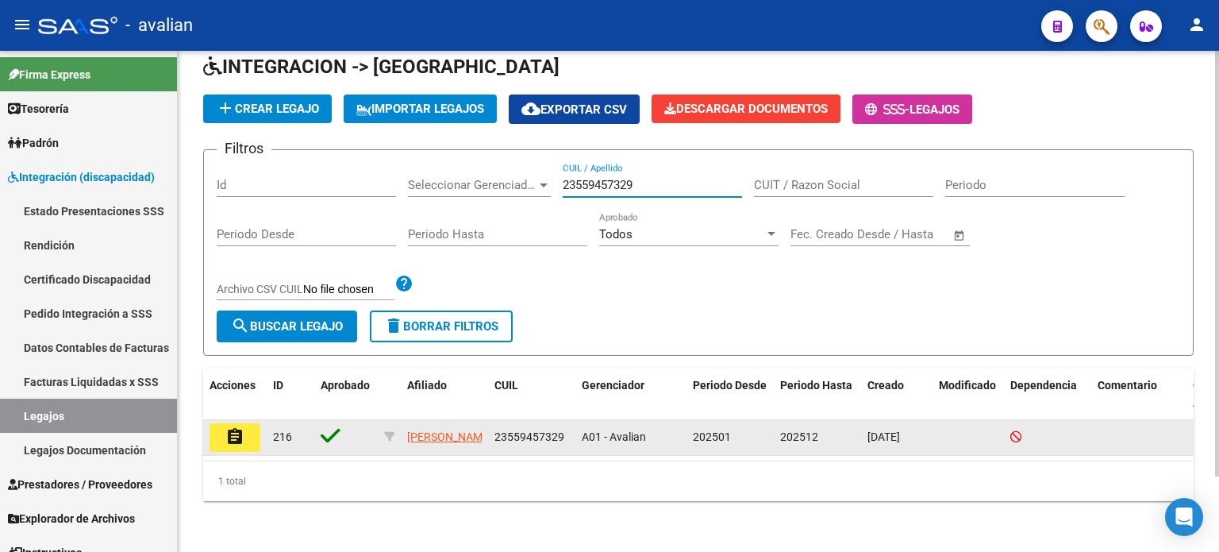
type input "23559457329"
click at [246, 423] on button "assignment" at bounding box center [235, 437] width 51 height 29
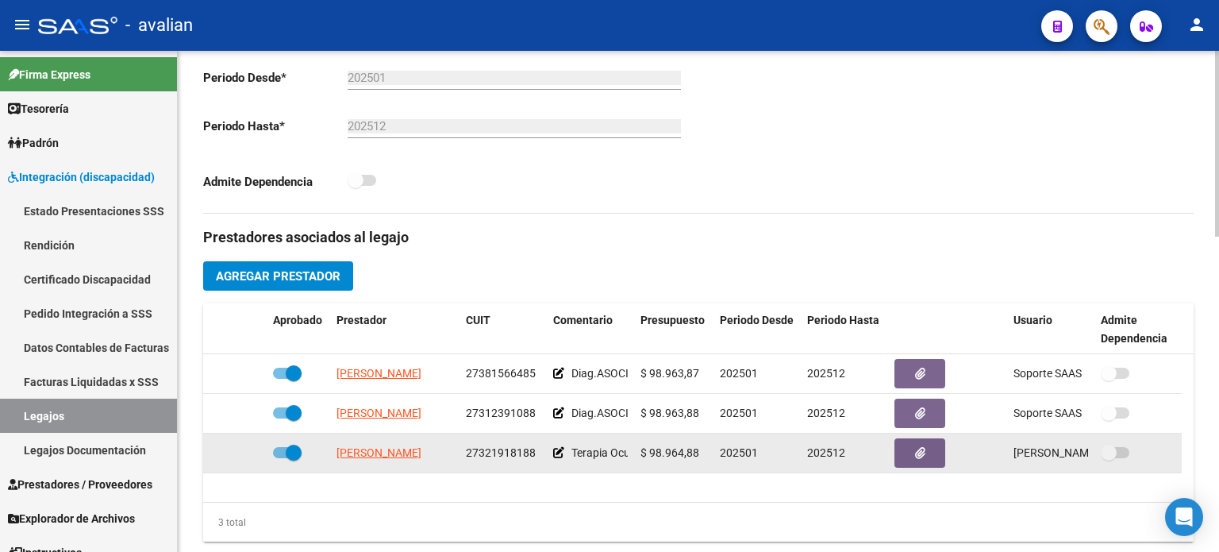
scroll to position [476, 0]
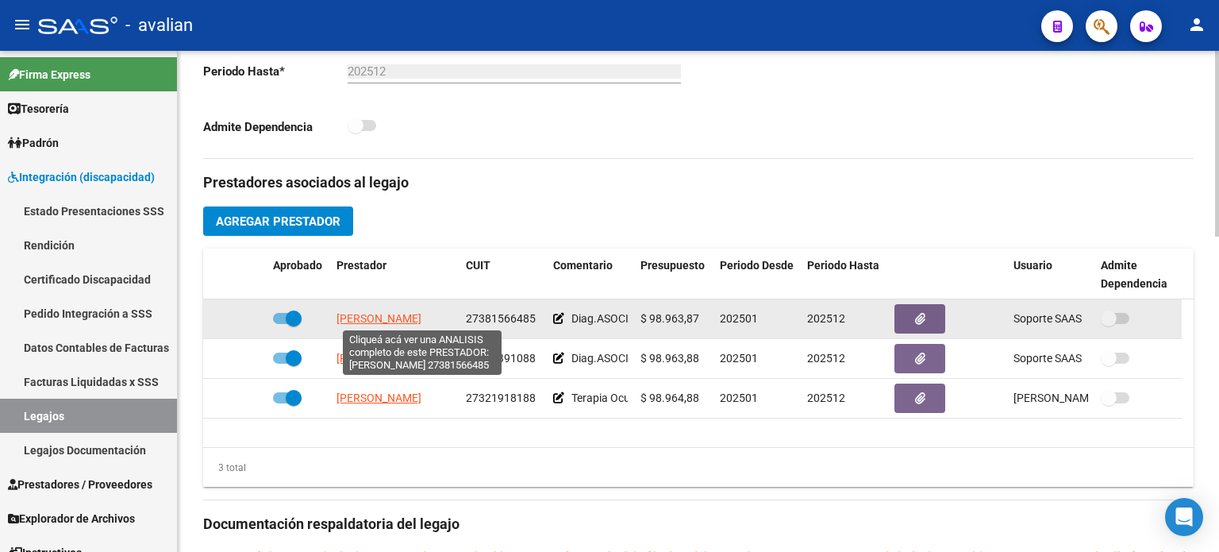
click at [413, 319] on span "[PERSON_NAME]" at bounding box center [379, 318] width 85 height 13
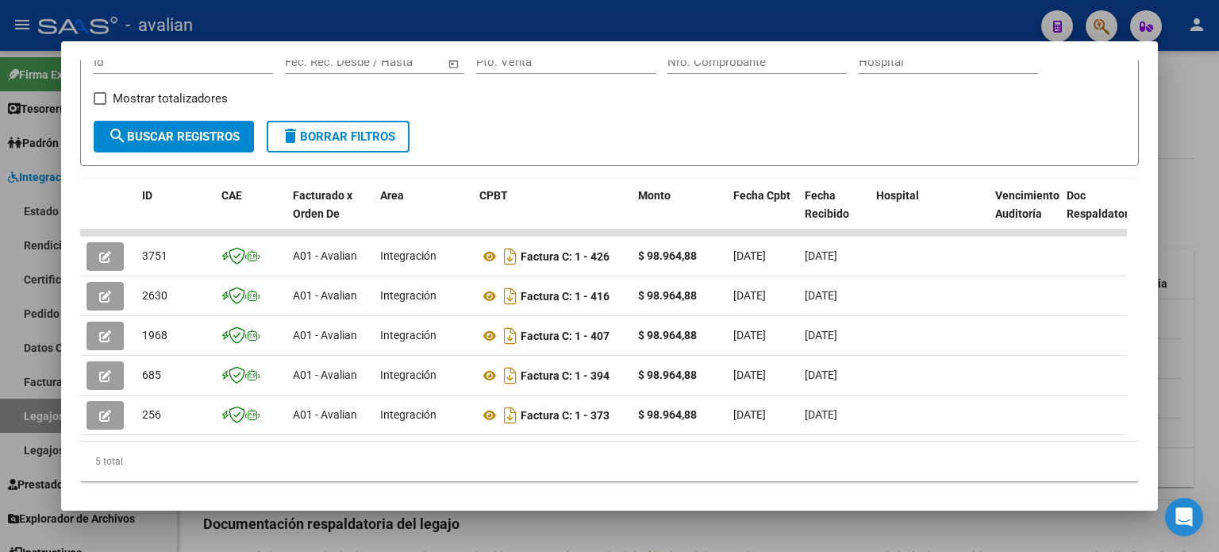
scroll to position [290, 0]
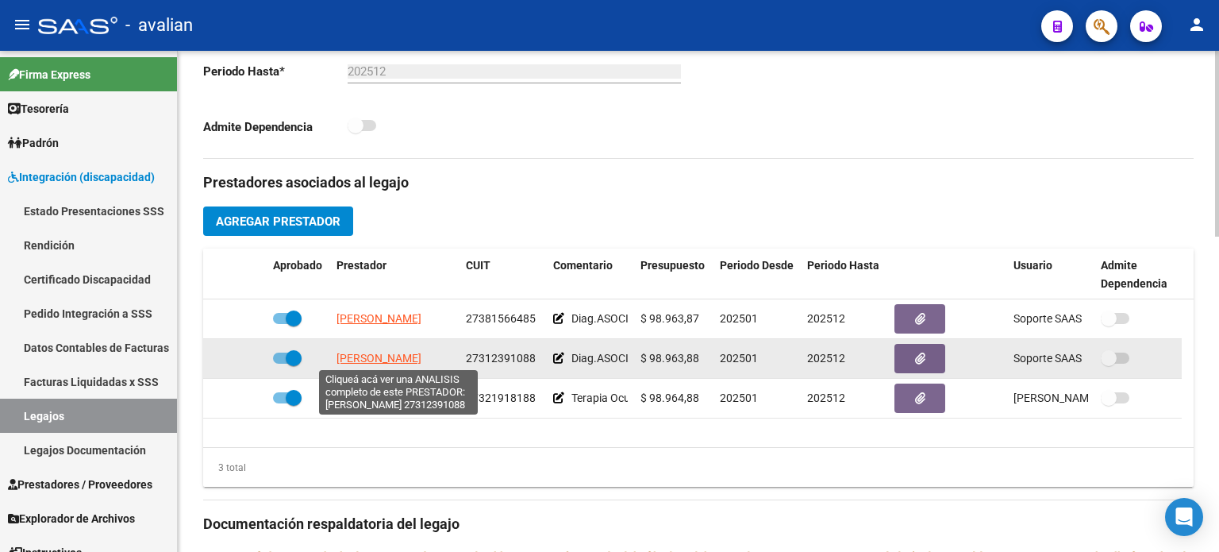
click at [411, 352] on span "[PERSON_NAME]" at bounding box center [379, 358] width 85 height 13
type textarea "27312391088"
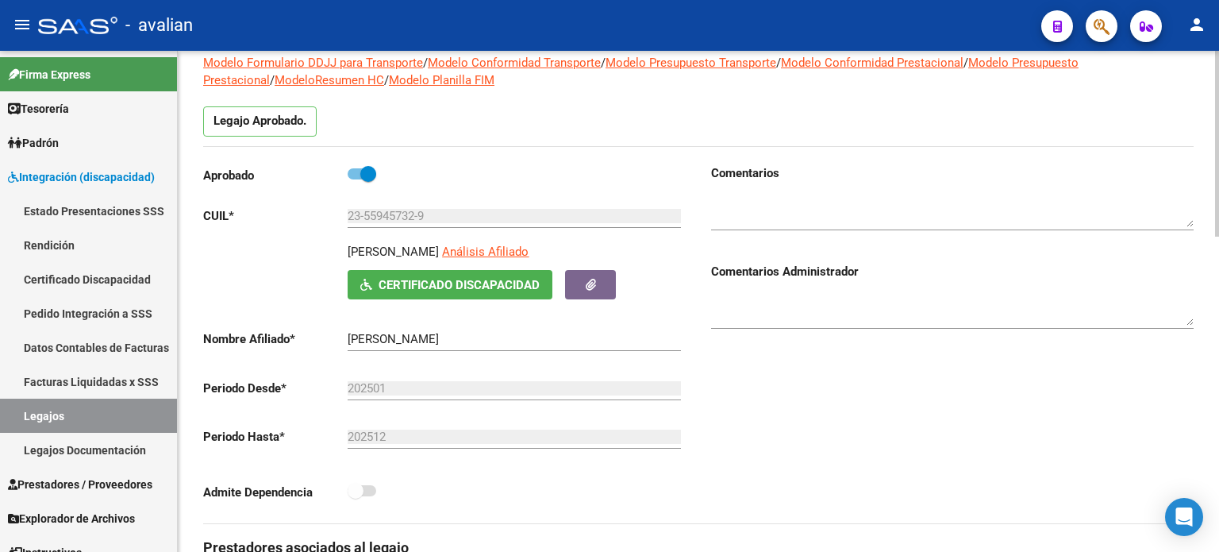
scroll to position [0, 0]
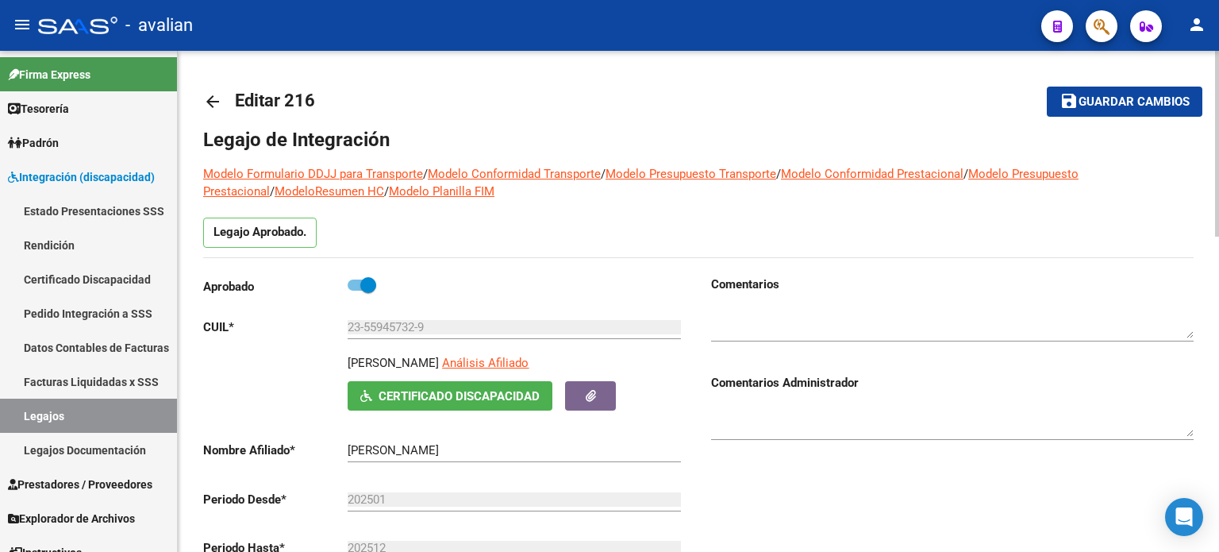
click at [212, 90] on link "arrow_back" at bounding box center [219, 101] width 32 height 37
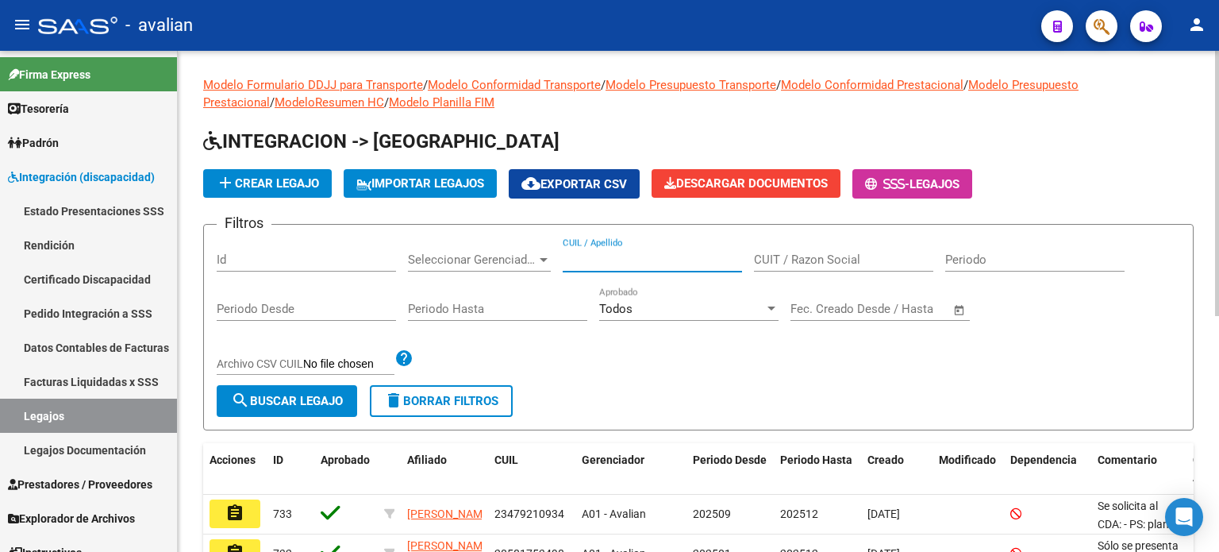
click at [613, 260] on input "CUIL / Apellido" at bounding box center [652, 259] width 179 height 14
paste input "23559076899"
type input "23559076899"
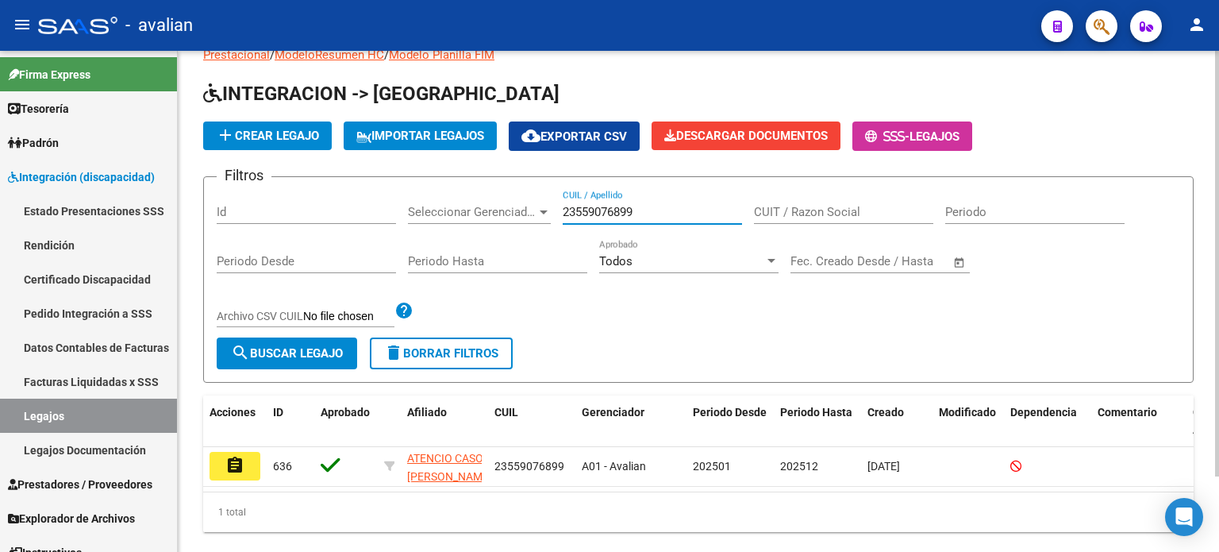
scroll to position [88, 0]
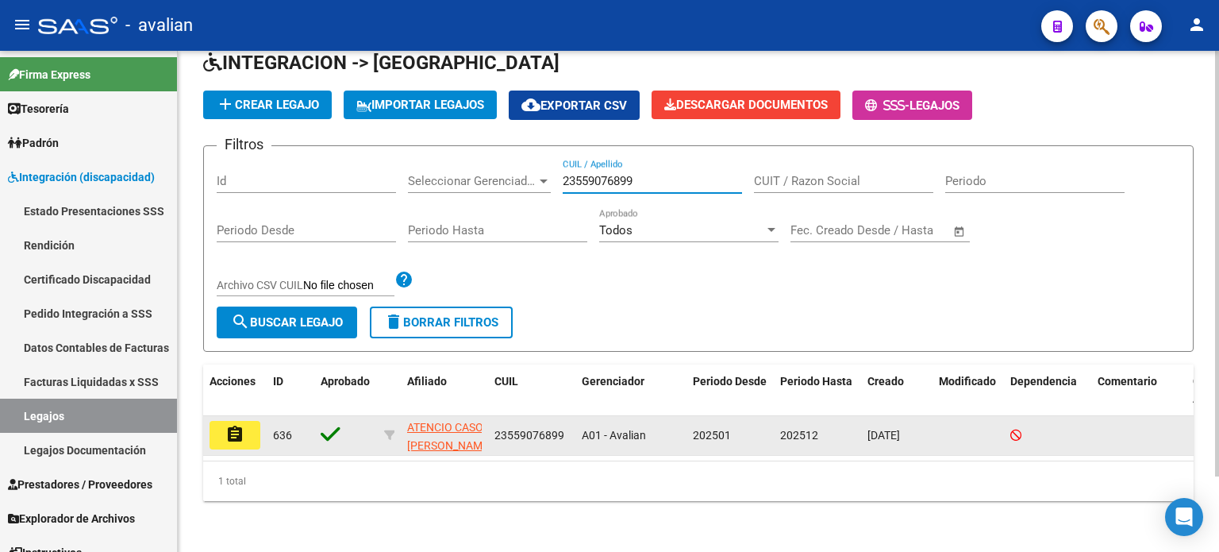
click at [244, 421] on button "assignment" at bounding box center [235, 435] width 51 height 29
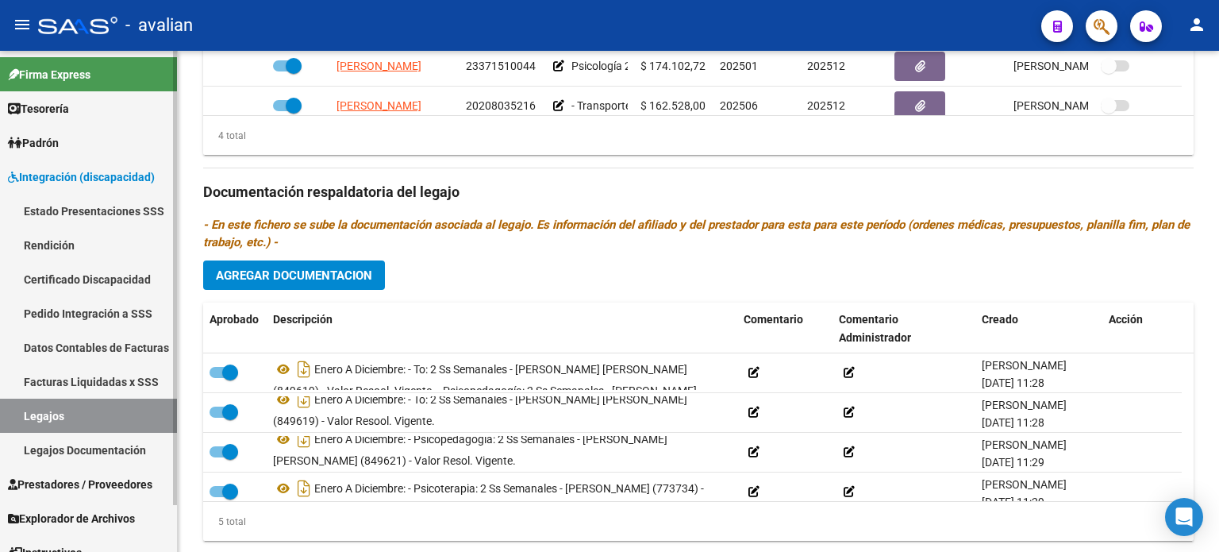
scroll to position [794, 0]
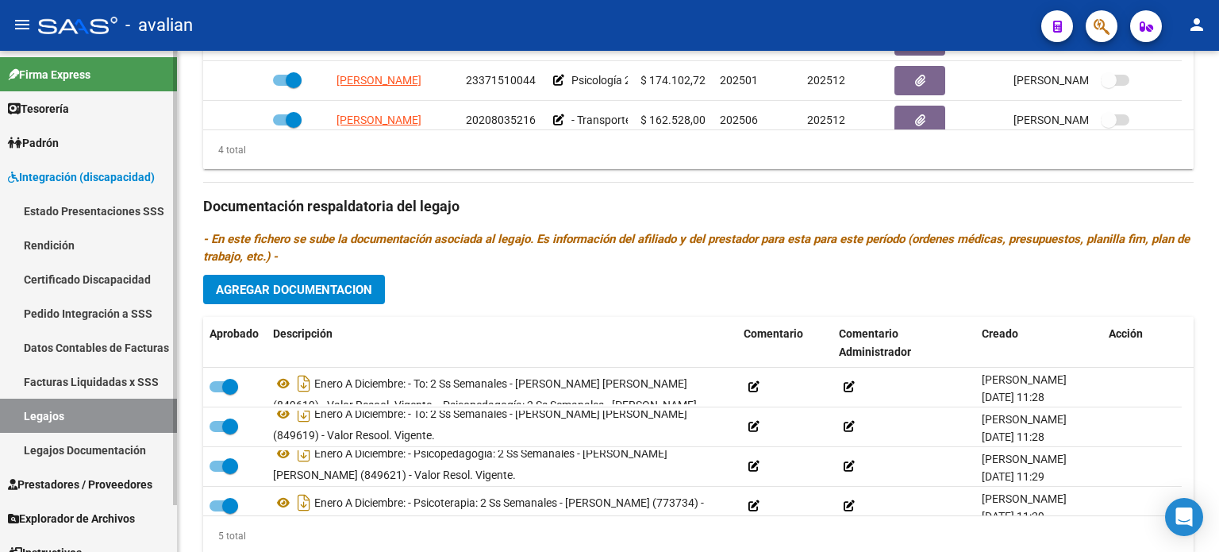
click at [75, 204] on link "Estado Presentaciones SSS" at bounding box center [88, 211] width 177 height 34
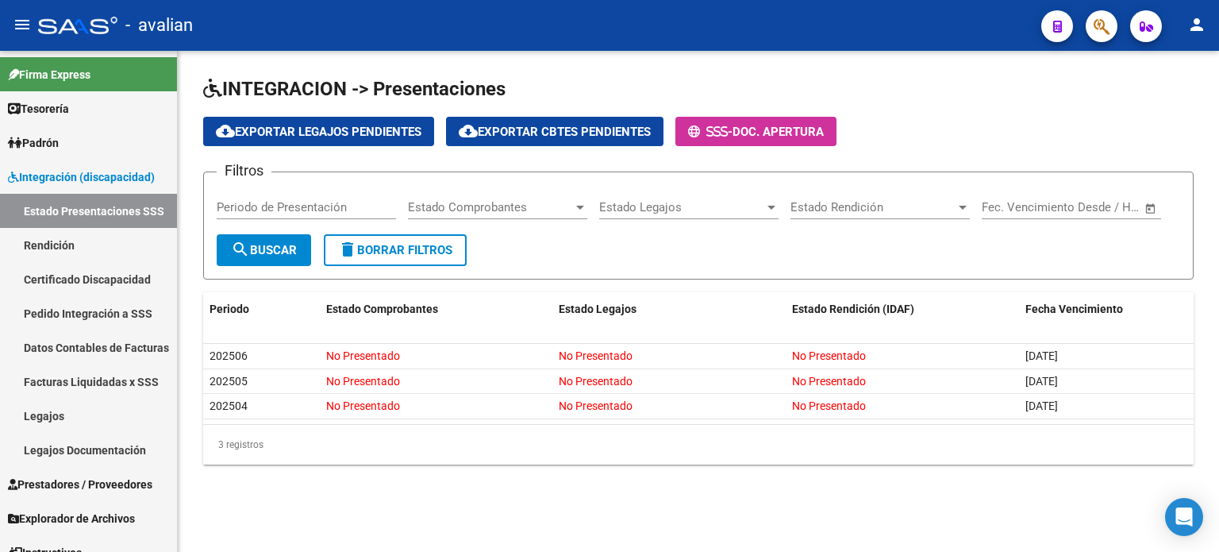
click at [622, 208] on span "Estado Legajos" at bounding box center [681, 207] width 165 height 14
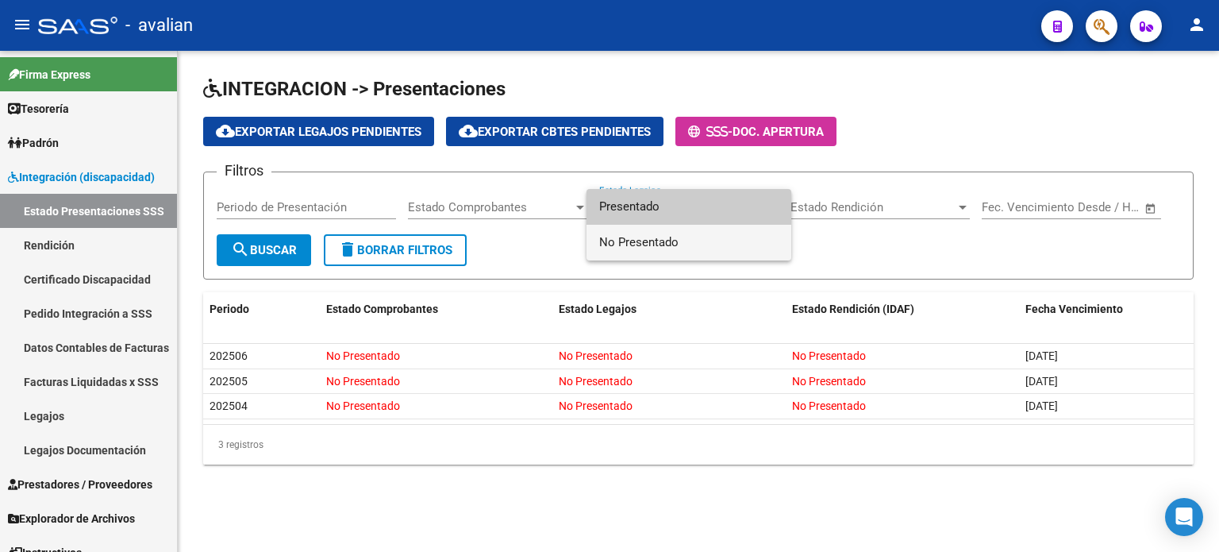
click at [629, 239] on span "No Presentado" at bounding box center [688, 243] width 179 height 36
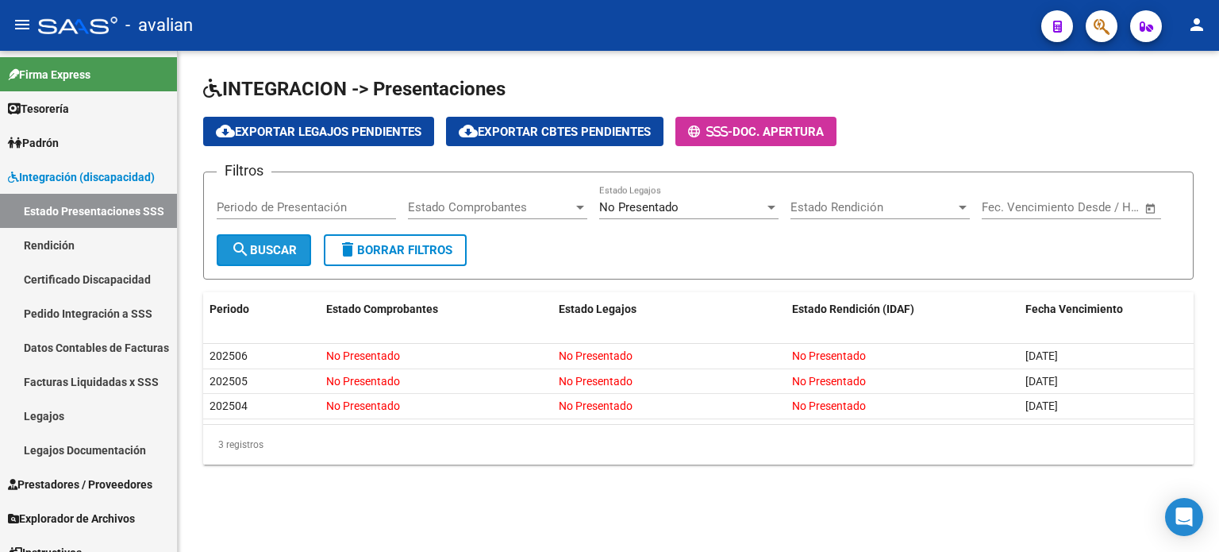
click at [248, 251] on mat-icon "search" at bounding box center [240, 249] width 19 height 19
click at [315, 208] on input "Periodo de Presentación" at bounding box center [306, 207] width 179 height 14
type input "202506"
click at [293, 248] on span "search Buscar" at bounding box center [264, 250] width 66 height 14
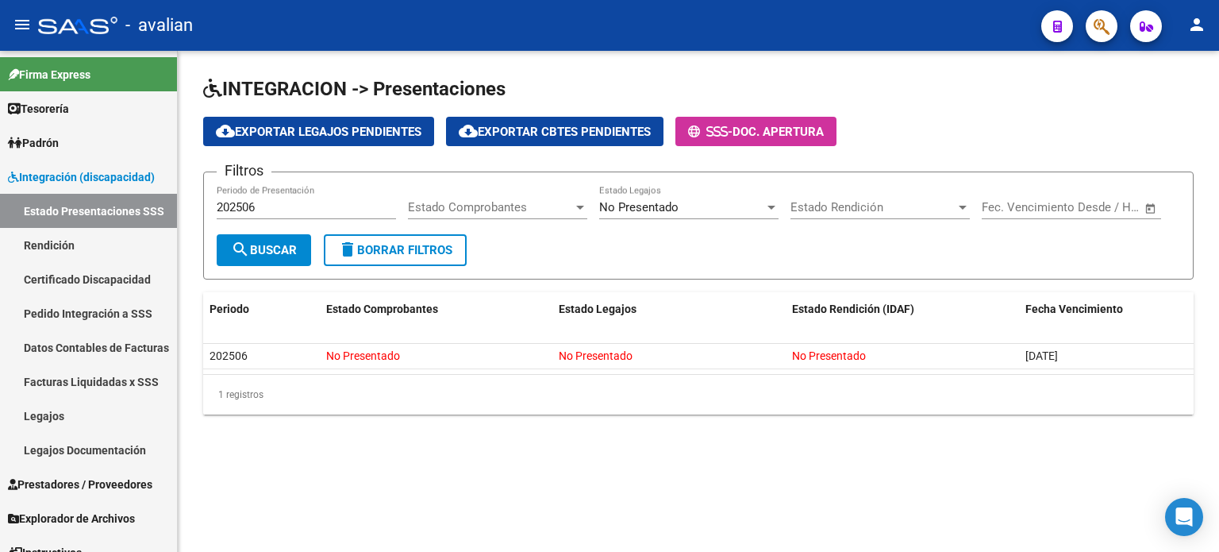
click at [658, 206] on span "No Presentado" at bounding box center [638, 207] width 79 height 14
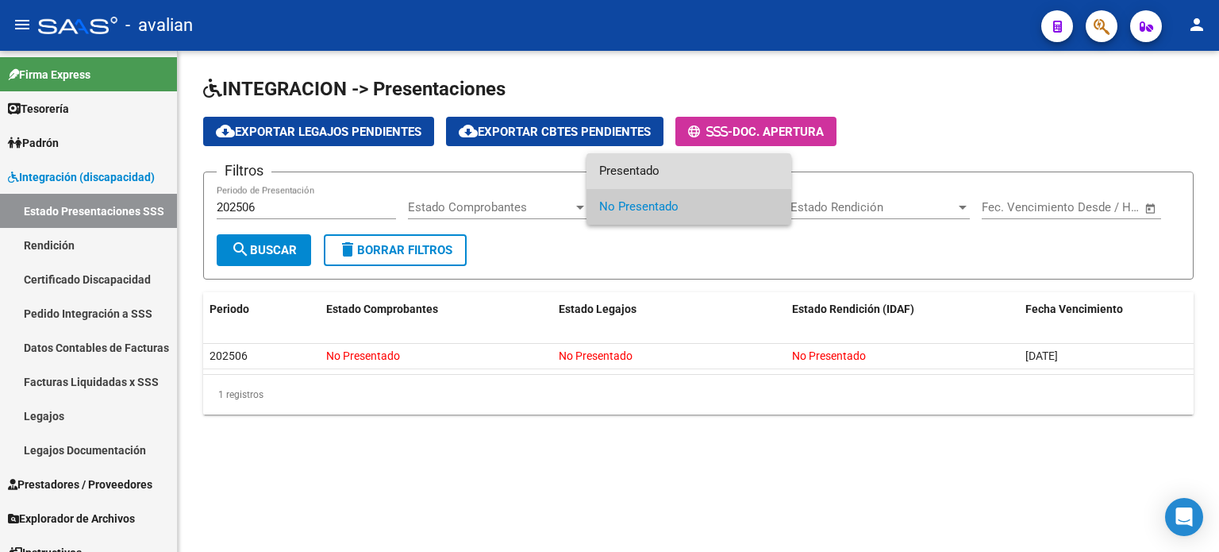
click at [629, 171] on span "Presentado" at bounding box center [688, 171] width 179 height 36
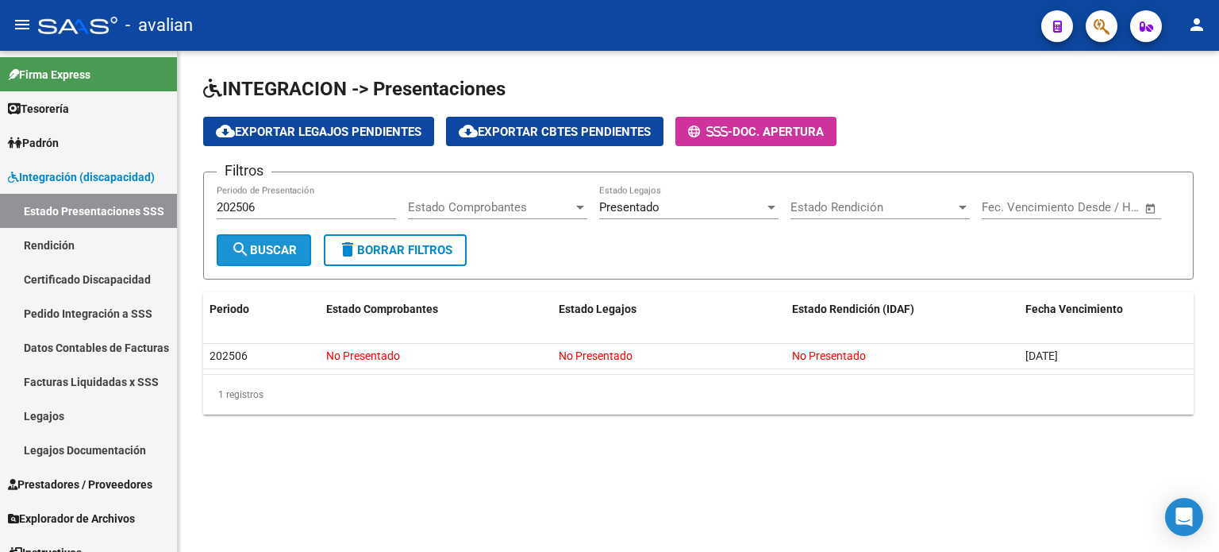
click at [265, 254] on span "search Buscar" at bounding box center [264, 250] width 66 height 14
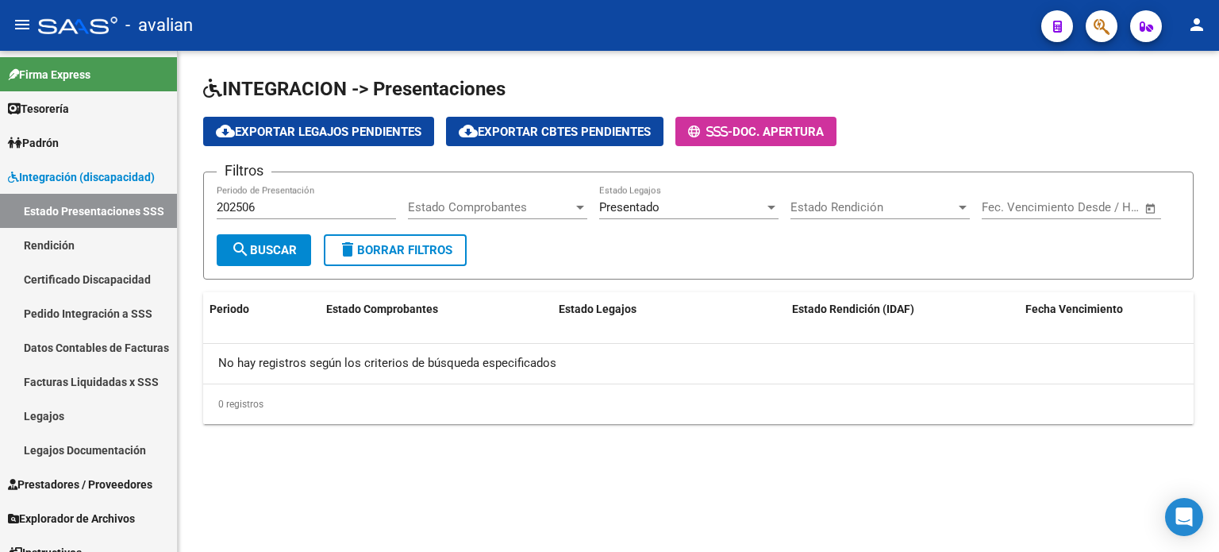
click at [825, 204] on span "Estado Rendición" at bounding box center [873, 207] width 165 height 14
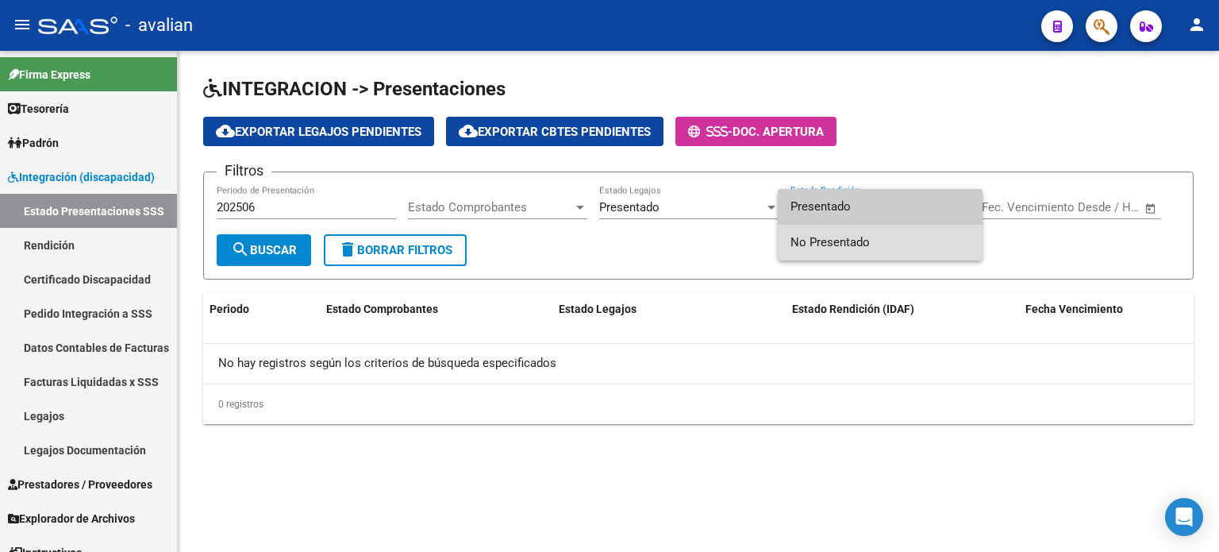
click at [802, 240] on span "No Presentado" at bounding box center [880, 243] width 179 height 36
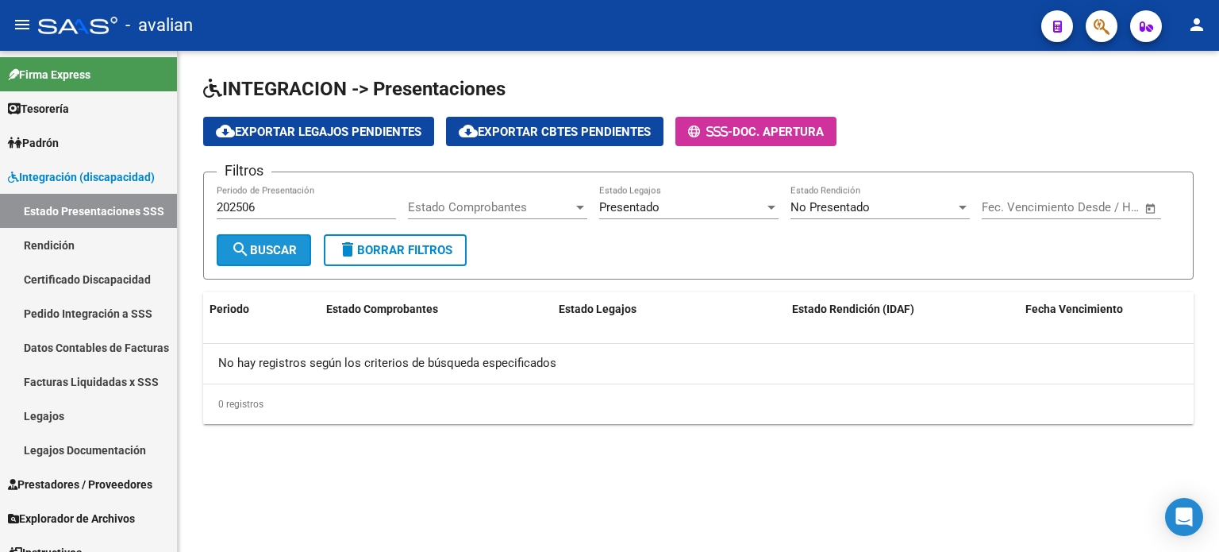
click at [251, 251] on span "search Buscar" at bounding box center [264, 250] width 66 height 14
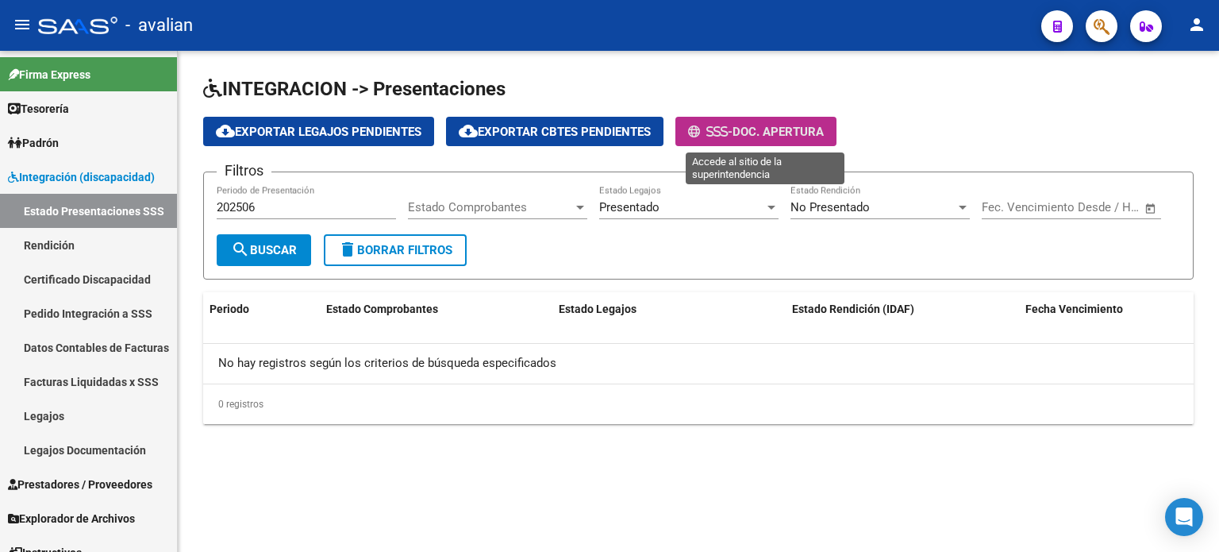
click at [749, 133] on span "Doc. Apertura" at bounding box center [778, 132] width 91 height 14
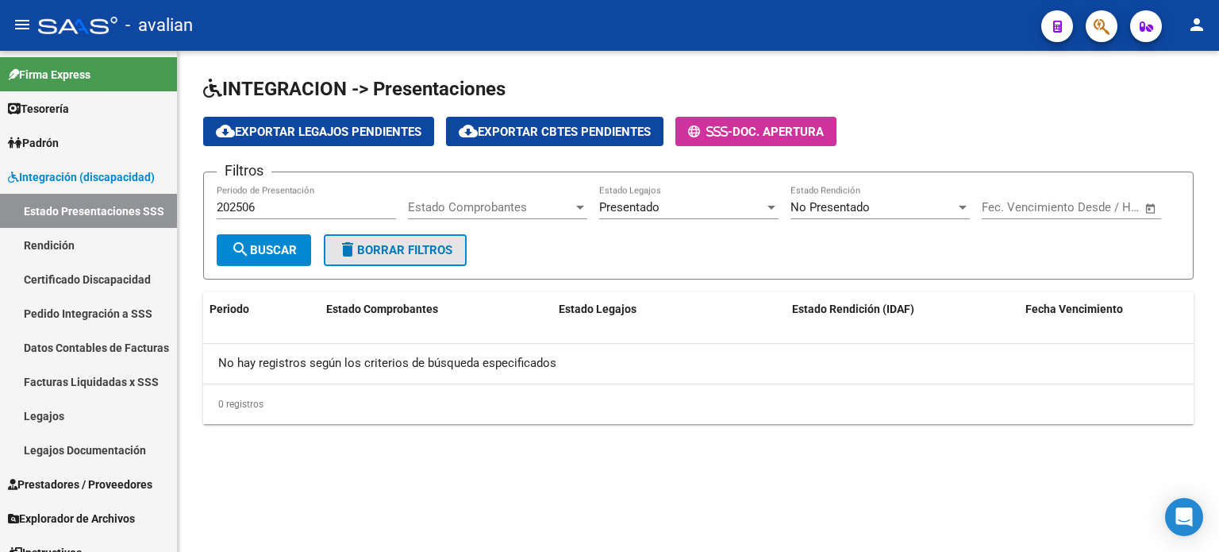
click at [395, 260] on button "delete Borrar Filtros" at bounding box center [395, 250] width 143 height 32
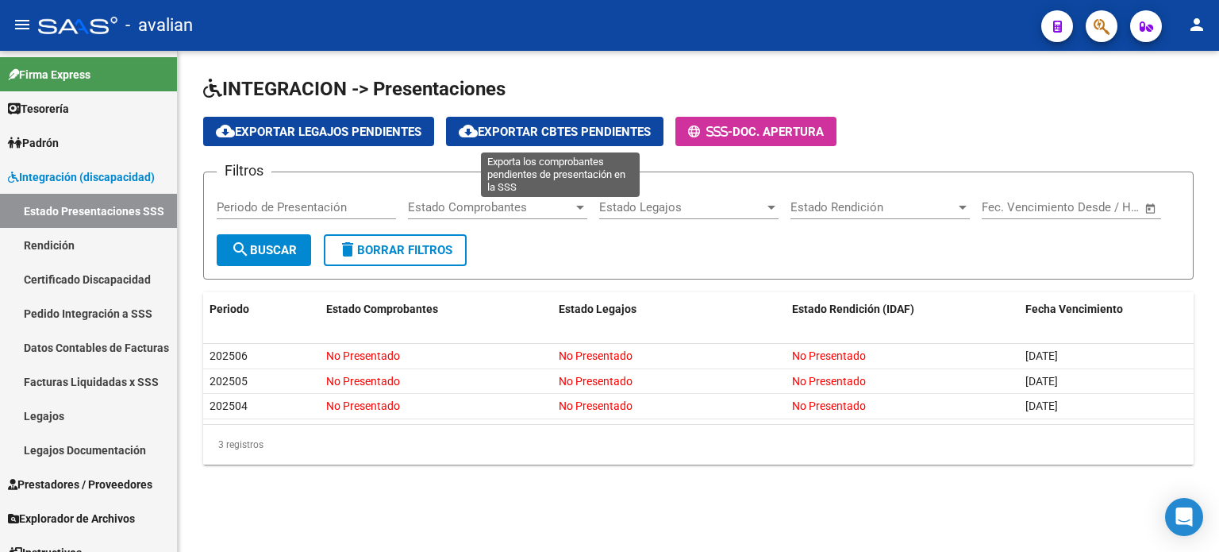
click at [508, 128] on span "cloud_download Exportar Cbtes Pendientes" at bounding box center [555, 132] width 192 height 14
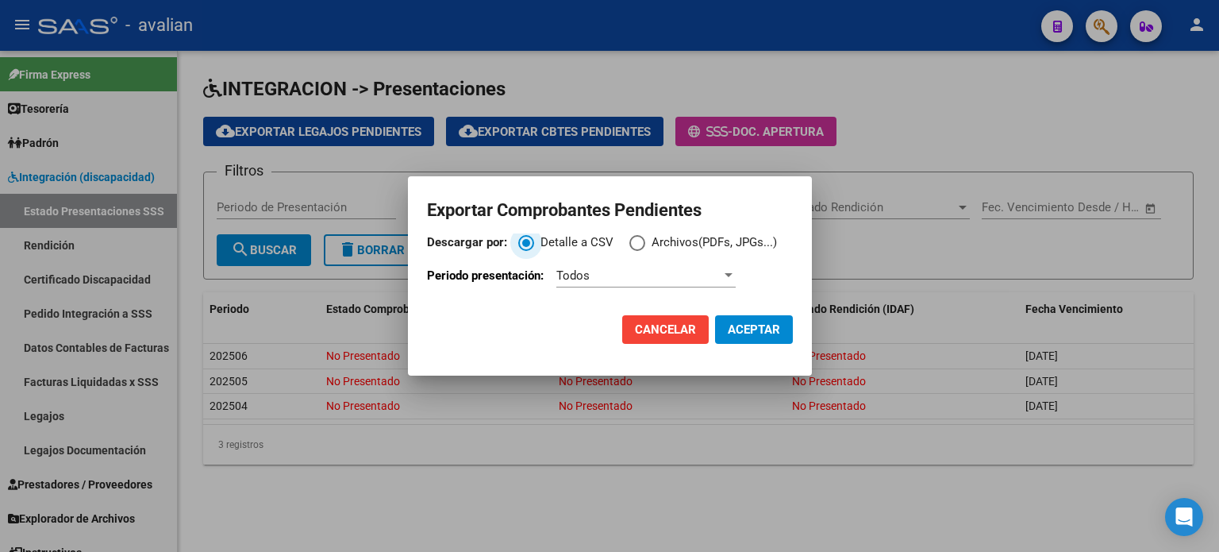
click at [606, 275] on div "Todos" at bounding box center [638, 275] width 165 height 14
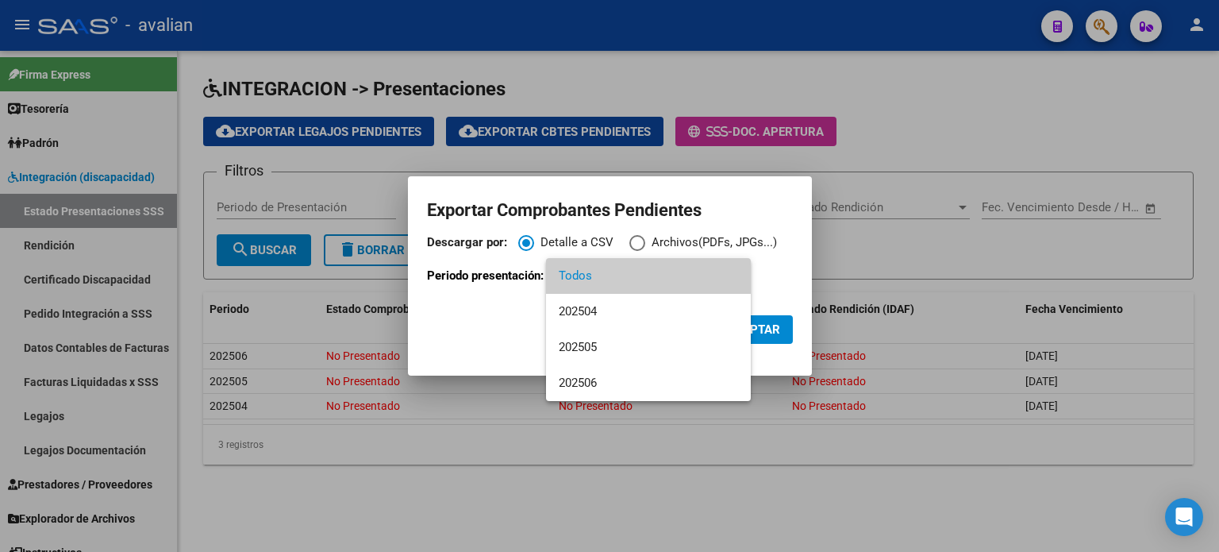
click at [606, 275] on span "Todos" at bounding box center [648, 276] width 179 height 36
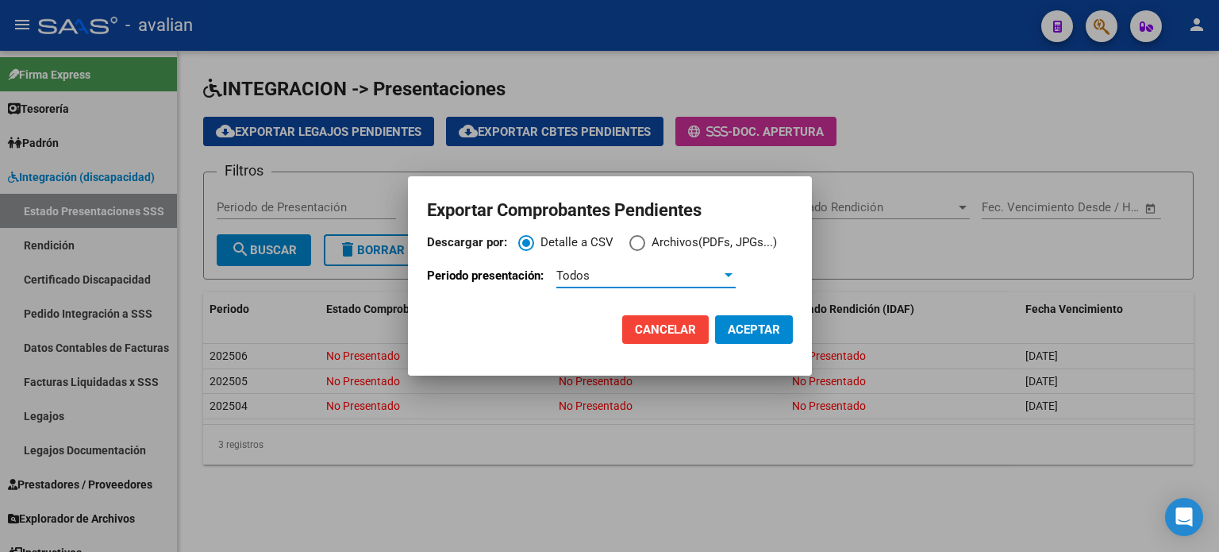
click at [638, 333] on span "Cancelar" at bounding box center [665, 329] width 61 height 14
